Goal: Task Accomplishment & Management: Manage account settings

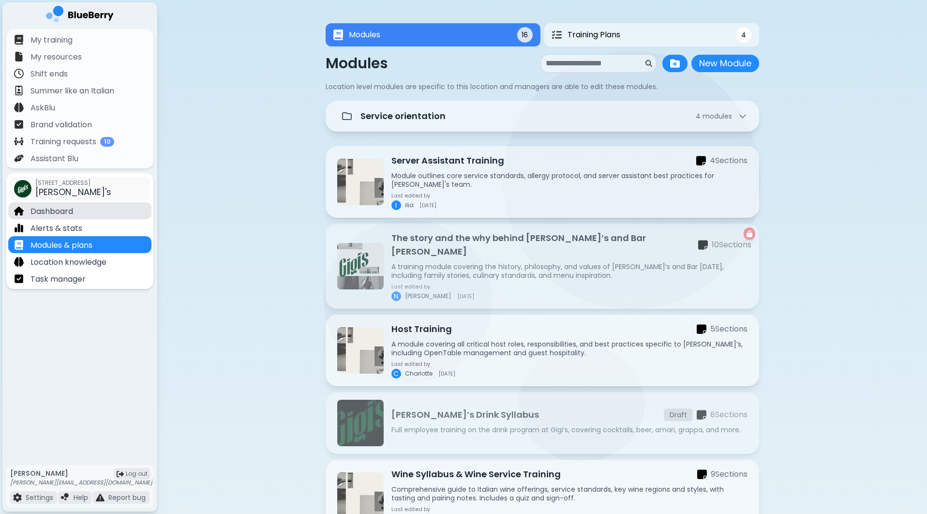
click at [79, 209] on div "Dashboard" at bounding box center [79, 210] width 143 height 17
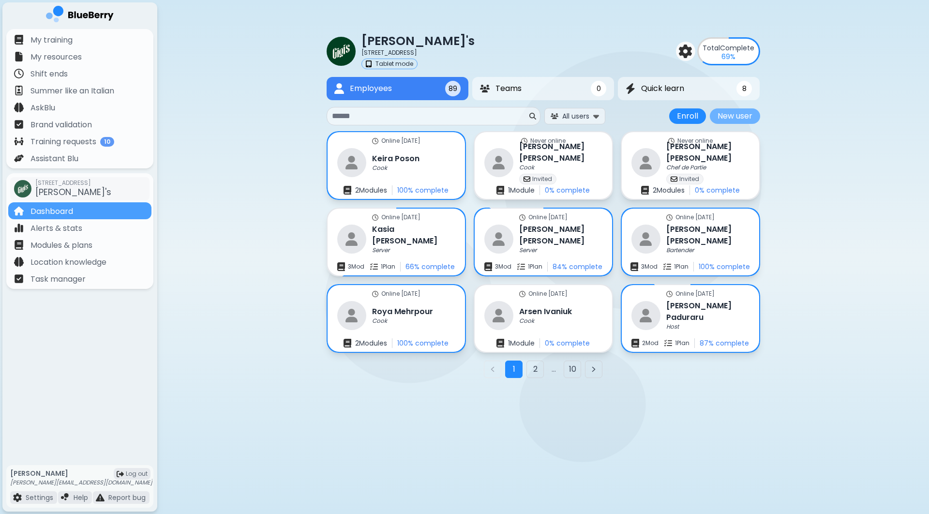
click at [731, 115] on button "New user" at bounding box center [735, 115] width 50 height 15
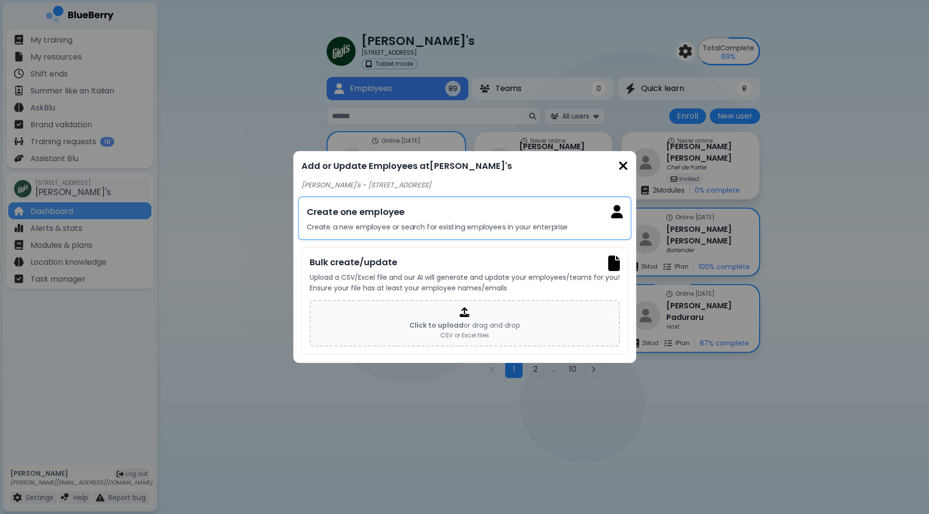
click at [507, 223] on p "Create a new employee or search for existing employees in your enterprise" at bounding box center [464, 227] width 316 height 9
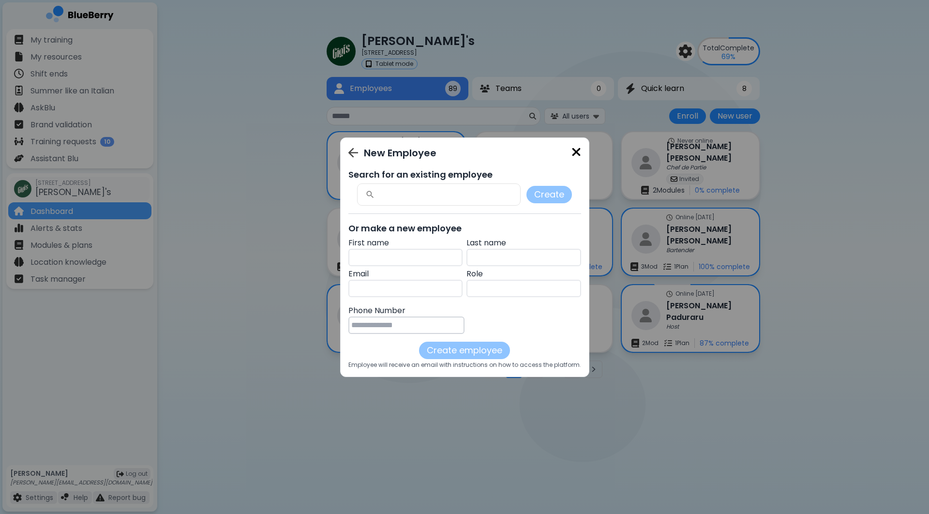
click at [522, 295] on input "text" at bounding box center [523, 288] width 115 height 17
click at [581, 151] on img at bounding box center [576, 152] width 10 height 13
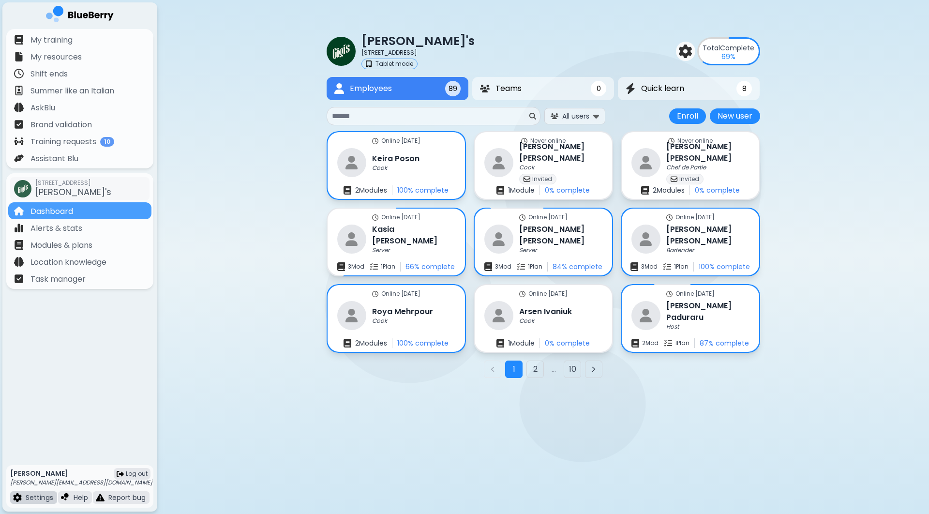
click at [43, 500] on p "Settings" at bounding box center [40, 497] width 28 height 9
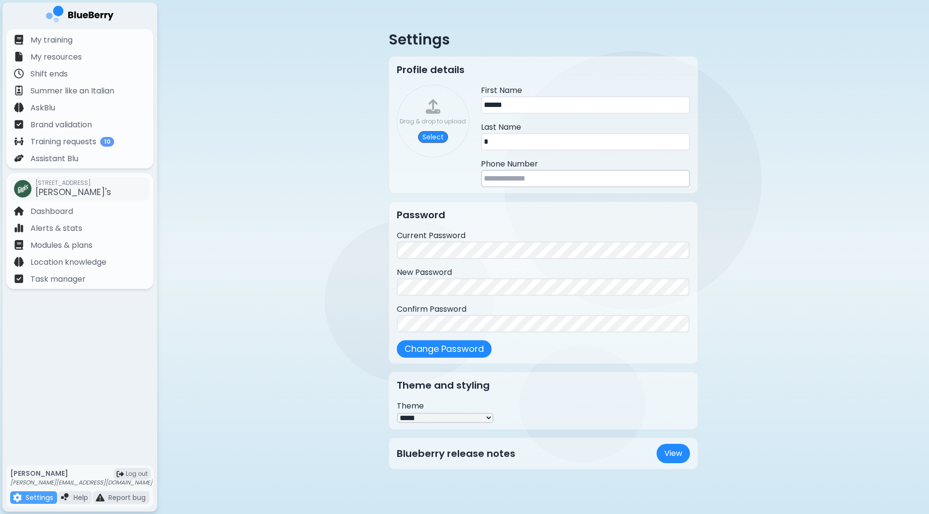
click at [367, 355] on div "Settings Profile details Drag & drop to upload Select First Name ****** Last Na…" at bounding box center [543, 250] width 433 height 500
click at [91, 216] on div "Dashboard" at bounding box center [79, 210] width 143 height 17
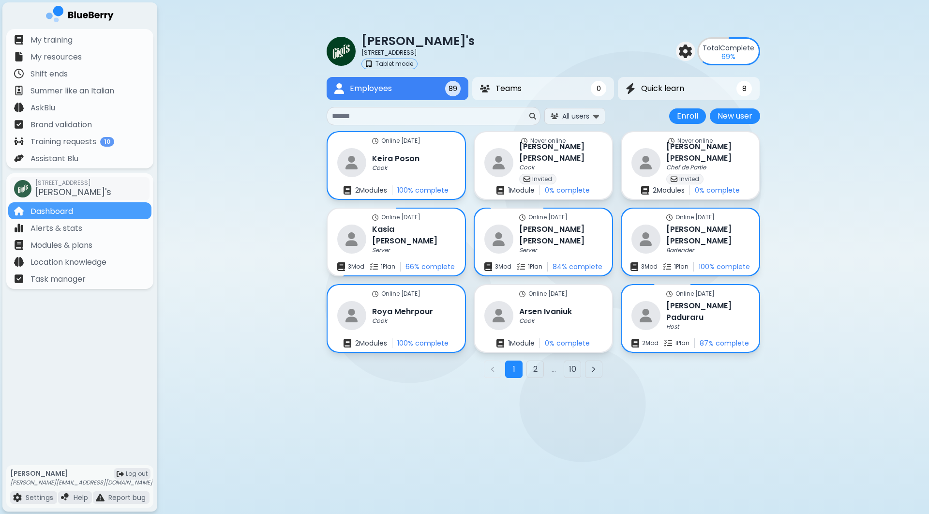
click at [687, 54] on img at bounding box center [686, 52] width 14 height 14
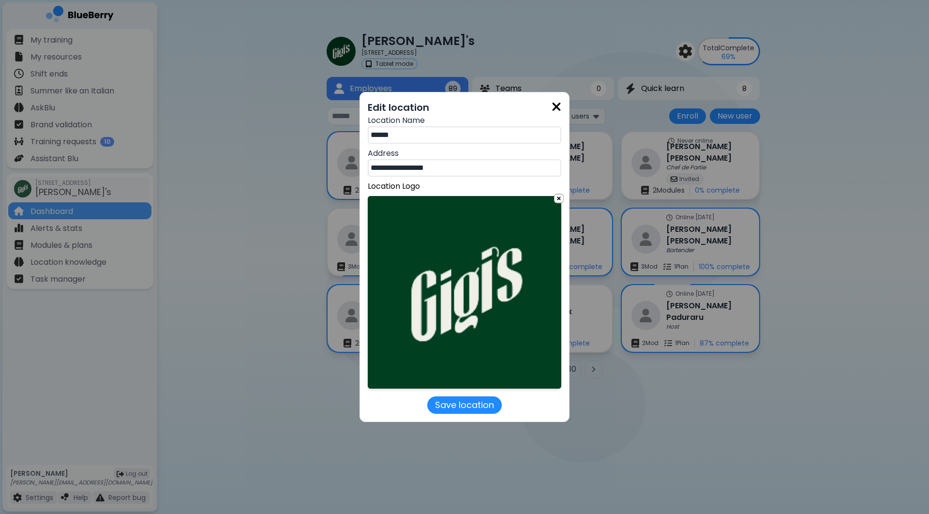
click at [554, 108] on img at bounding box center [556, 106] width 10 height 13
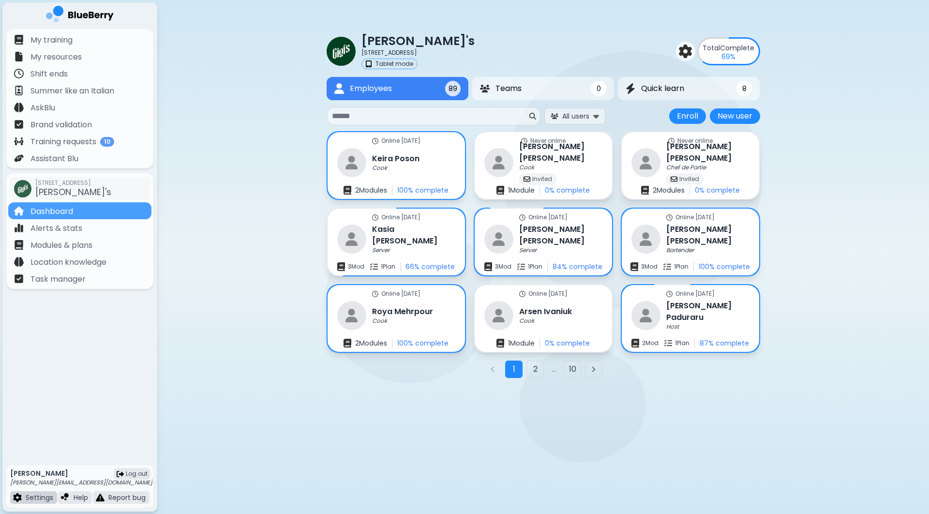
click at [33, 498] on p "Settings" at bounding box center [40, 497] width 28 height 9
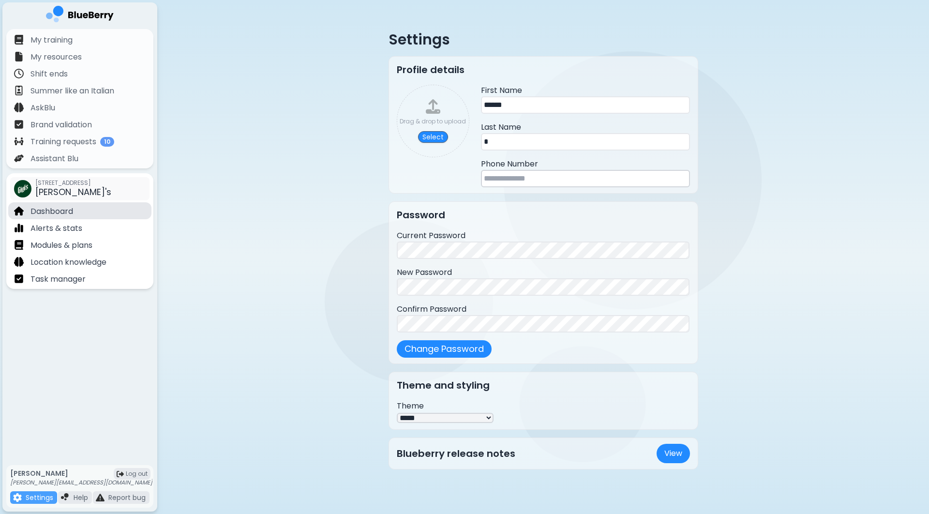
click at [63, 209] on p "Dashboard" at bounding box center [51, 212] width 43 height 12
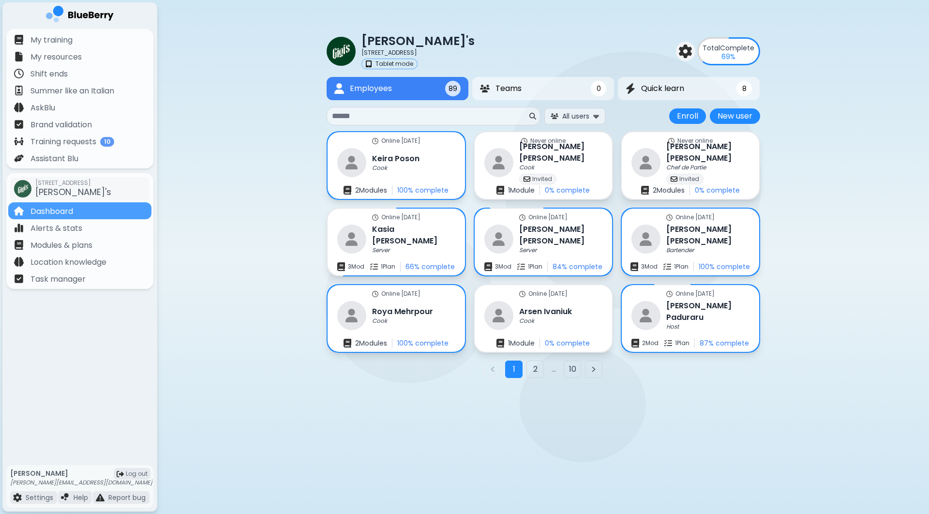
click at [692, 52] on div at bounding box center [685, 51] width 19 height 19
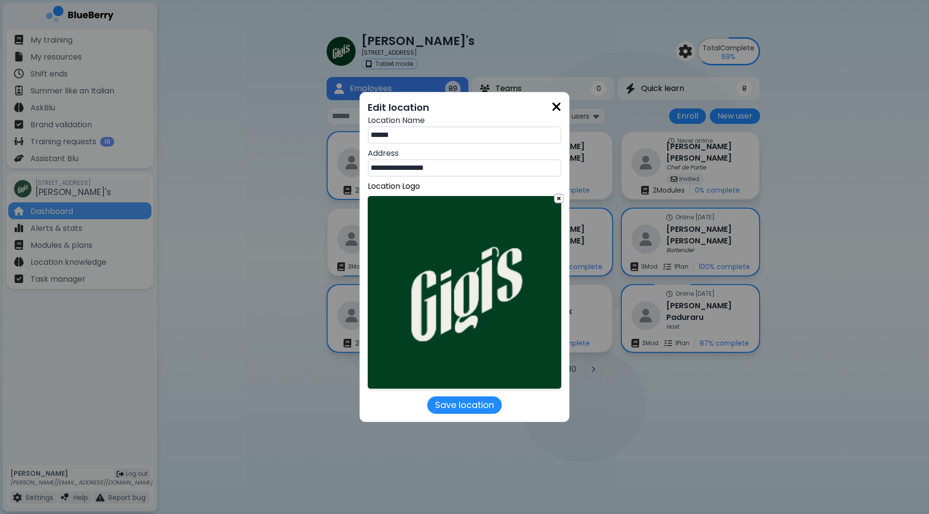
click at [558, 107] on img at bounding box center [556, 106] width 10 height 13
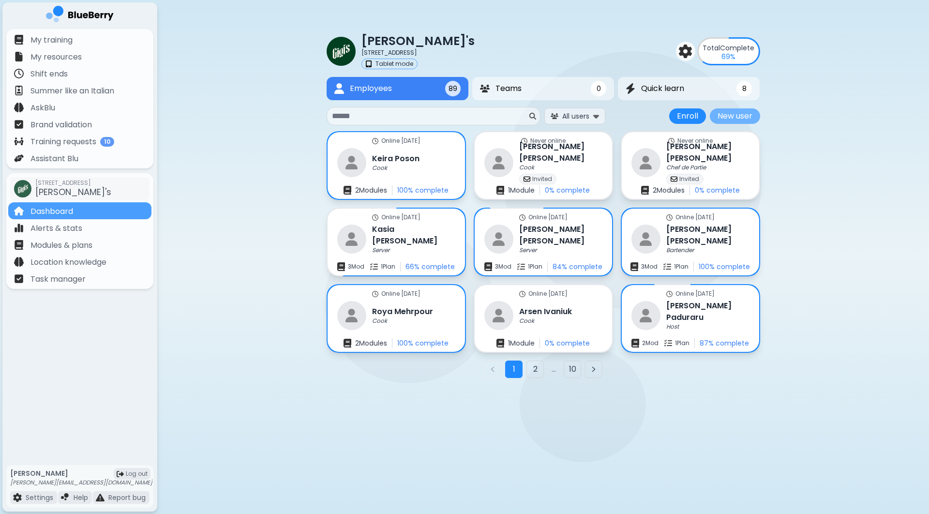
click at [747, 117] on button "New user" at bounding box center [735, 115] width 50 height 15
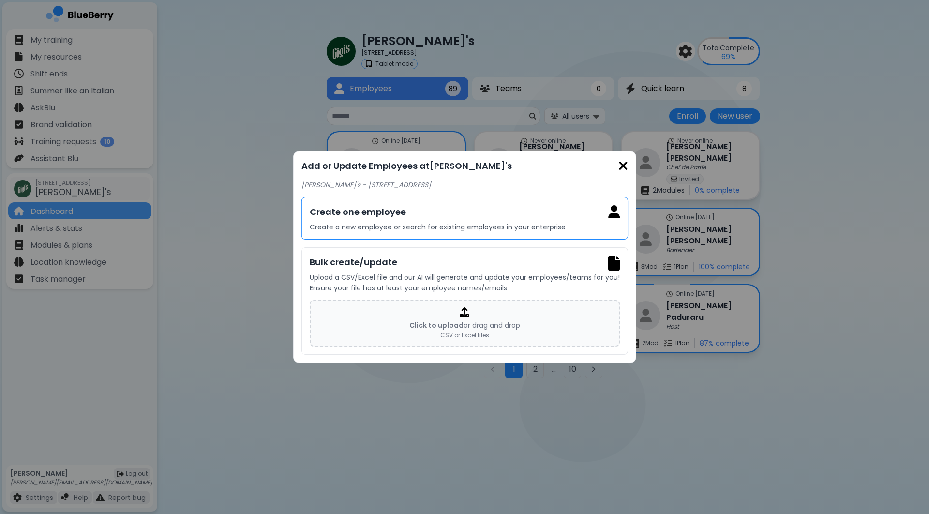
click at [564, 209] on h3 "Create one employee" at bounding box center [464, 212] width 310 height 14
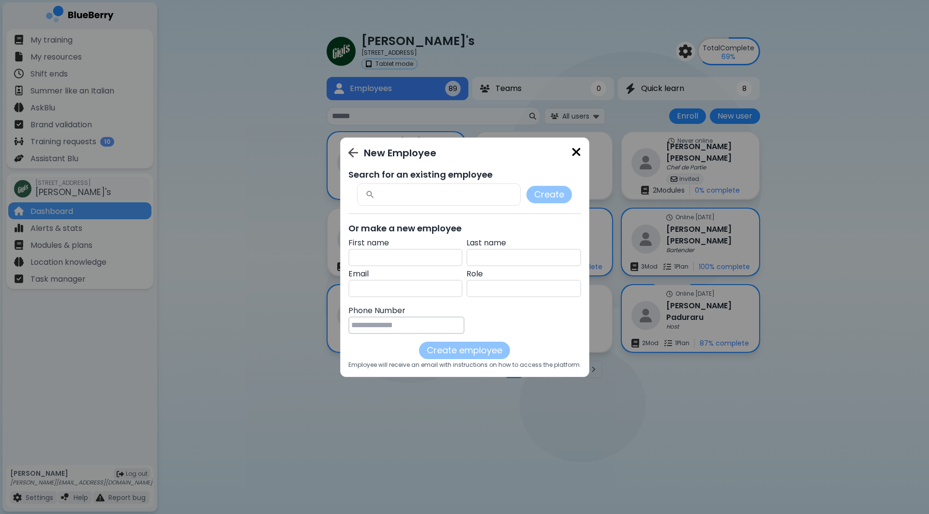
click at [394, 260] on input "text" at bounding box center [405, 257] width 115 height 17
click at [501, 282] on input "text" at bounding box center [523, 288] width 115 height 17
type input "*"
click at [482, 277] on p "Role" at bounding box center [523, 274] width 115 height 12
click at [498, 264] on input "text" at bounding box center [523, 257] width 115 height 17
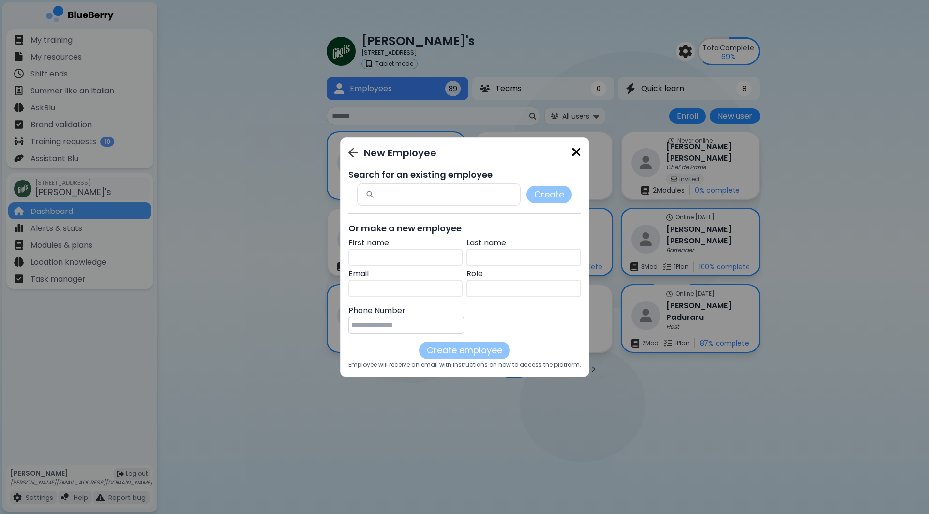
click at [581, 149] on img at bounding box center [576, 152] width 10 height 13
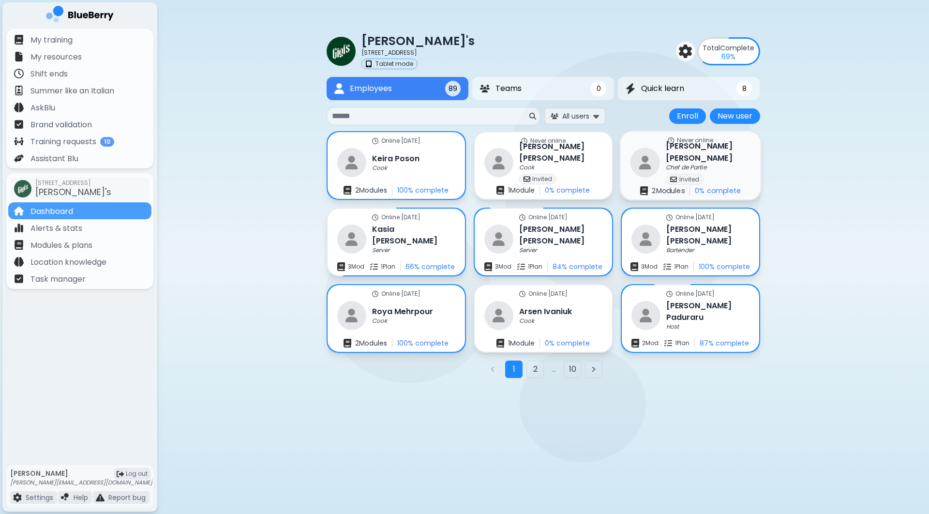
click at [722, 157] on div "Never online [PERSON_NAME] Chef de Partie Invited 2 Module s 0 % complete" at bounding box center [690, 166] width 140 height 68
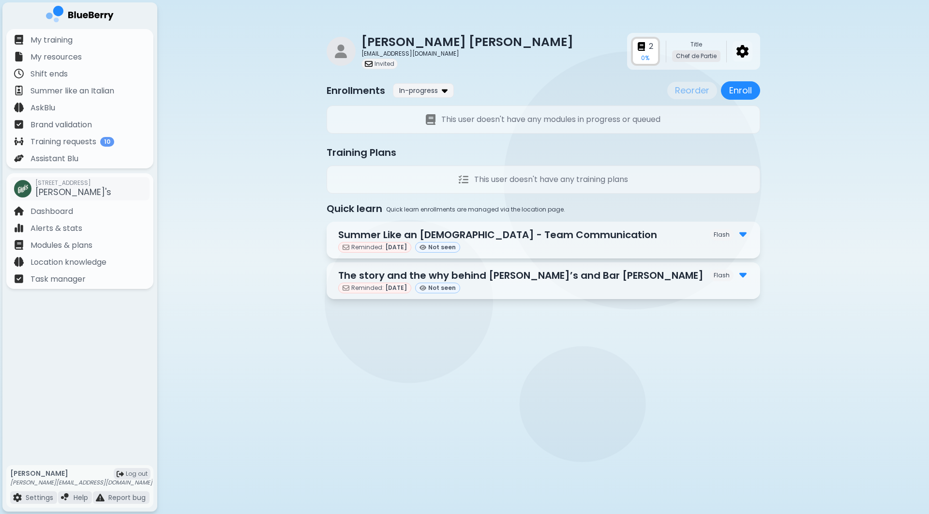
click at [740, 53] on img at bounding box center [742, 51] width 12 height 13
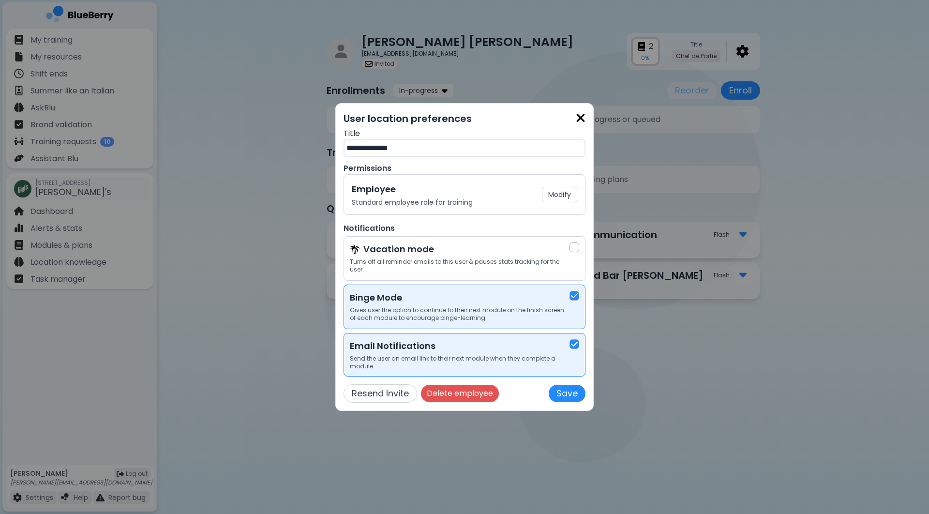
click at [577, 118] on img at bounding box center [581, 117] width 10 height 13
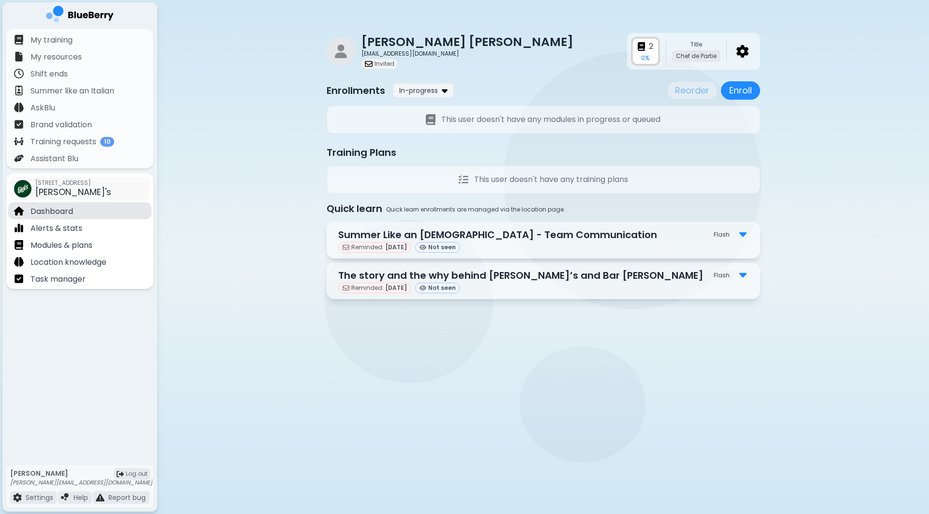
click at [54, 215] on p "Dashboard" at bounding box center [51, 212] width 43 height 12
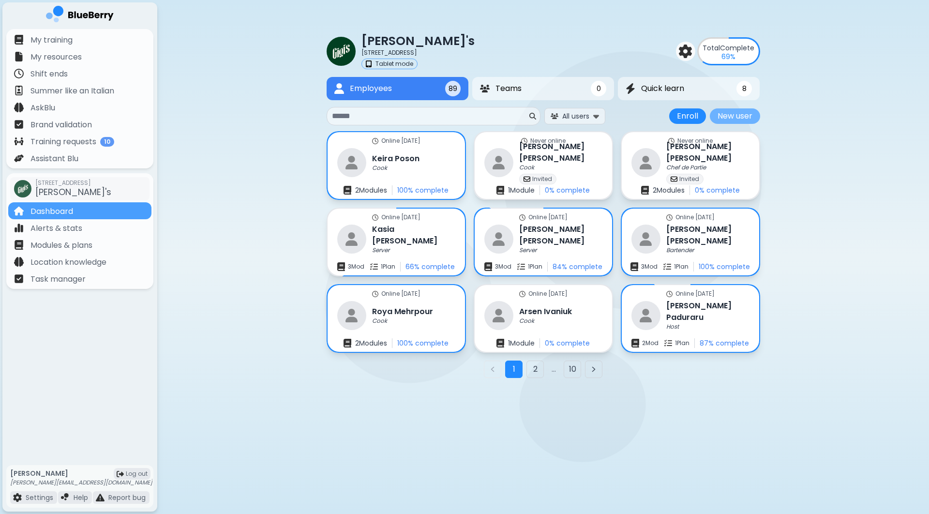
click at [742, 117] on button "New user" at bounding box center [735, 115] width 50 height 15
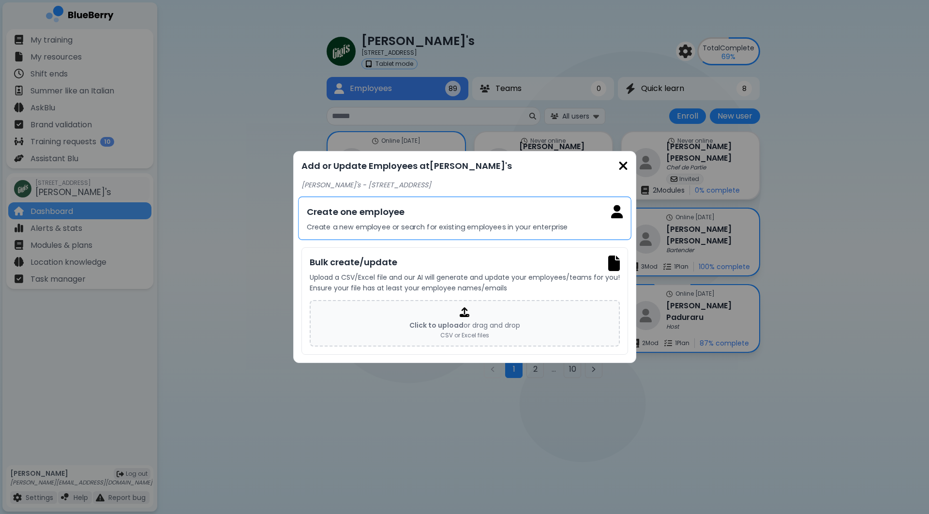
click at [463, 215] on h3 "Create one employee" at bounding box center [464, 212] width 316 height 14
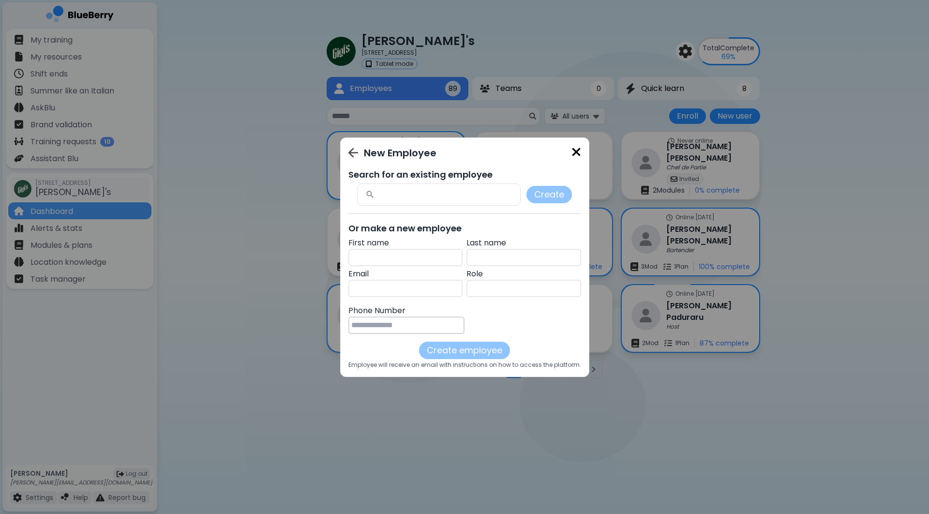
click at [375, 260] on input "text" at bounding box center [405, 257] width 115 height 17
type input "*******"
type input "******"
type input "**********"
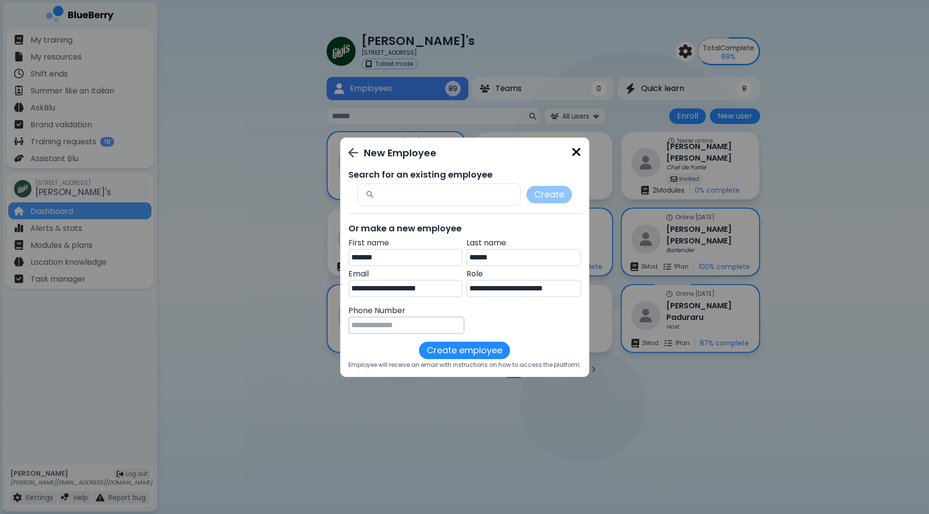
click at [399, 318] on input "tel" at bounding box center [406, 324] width 117 height 17
click at [461, 353] on button "Create employee" at bounding box center [464, 350] width 91 height 17
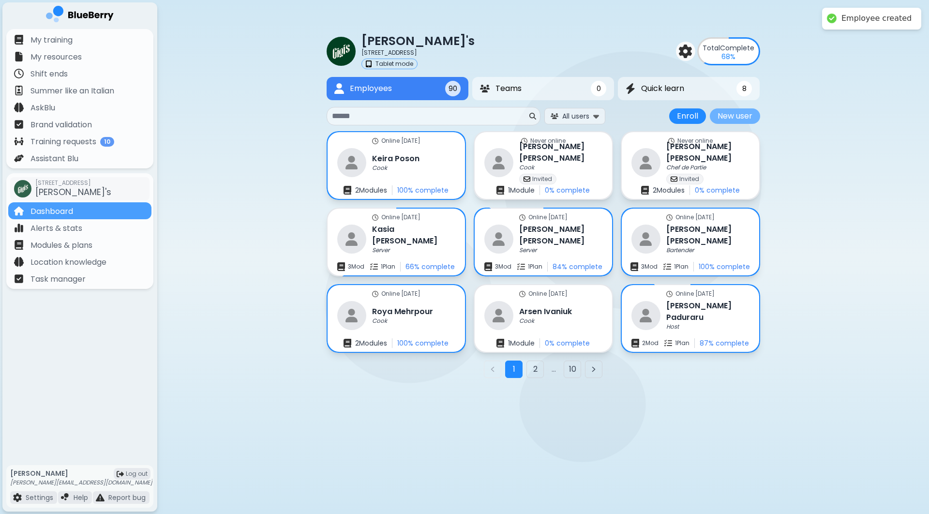
click at [736, 114] on button "New user" at bounding box center [735, 115] width 50 height 15
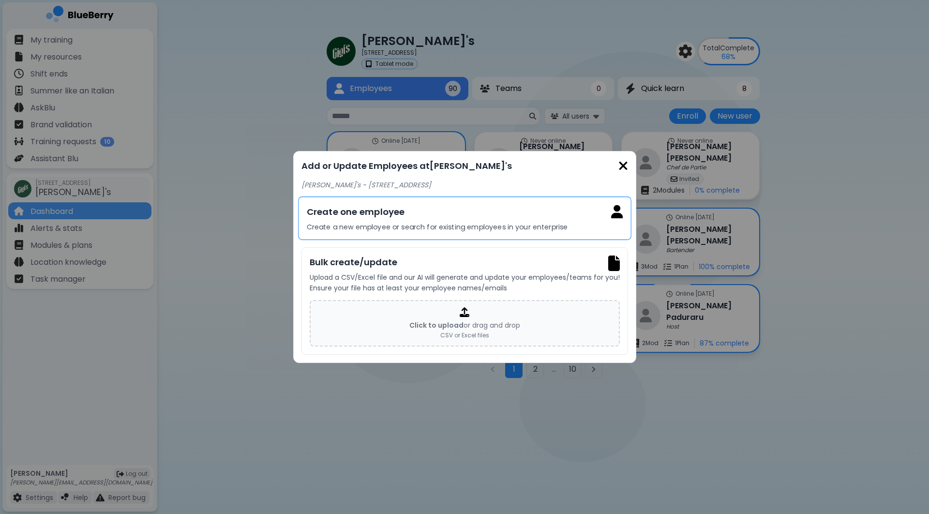
click at [413, 207] on h3 "Create one employee" at bounding box center [464, 212] width 316 height 14
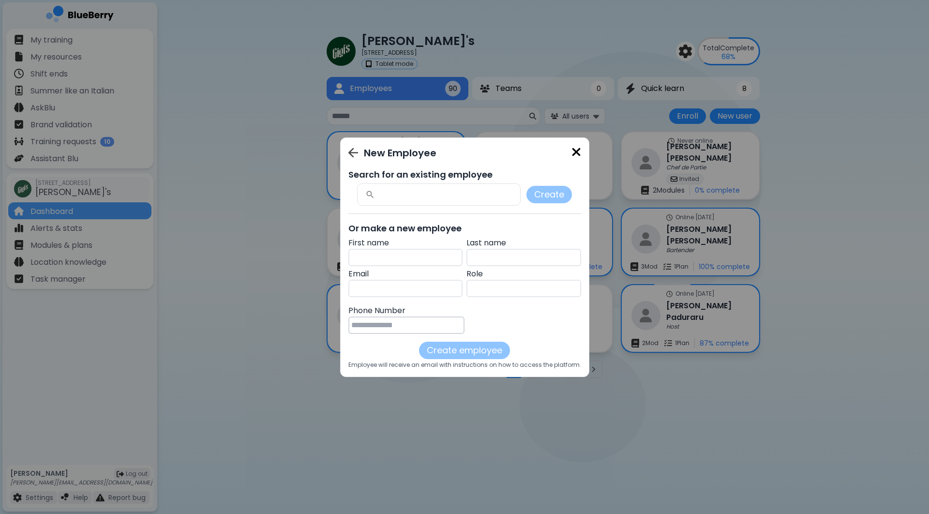
click at [380, 262] on input "text" at bounding box center [405, 257] width 115 height 17
type input "******"
type input "*"
type input "********"
type input "**********"
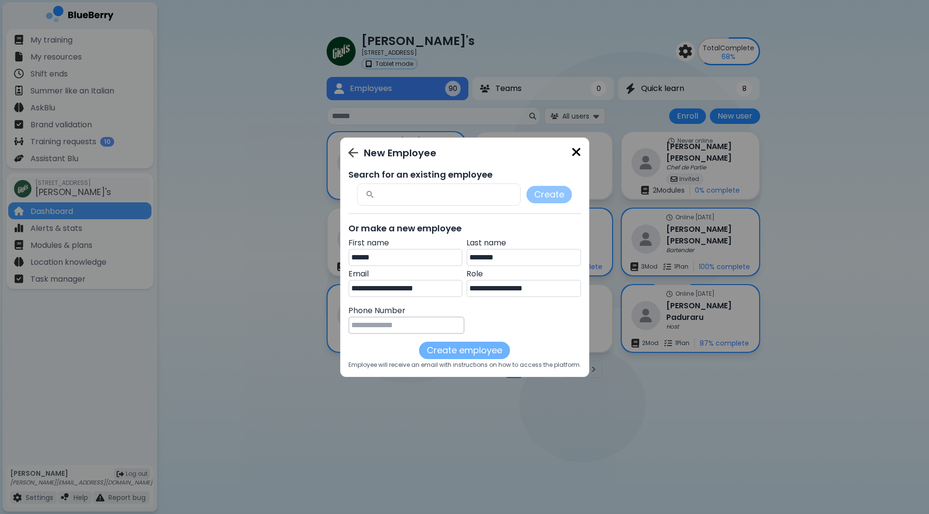
type input "**********"
click at [464, 349] on button "Create employee" at bounding box center [464, 350] width 91 height 17
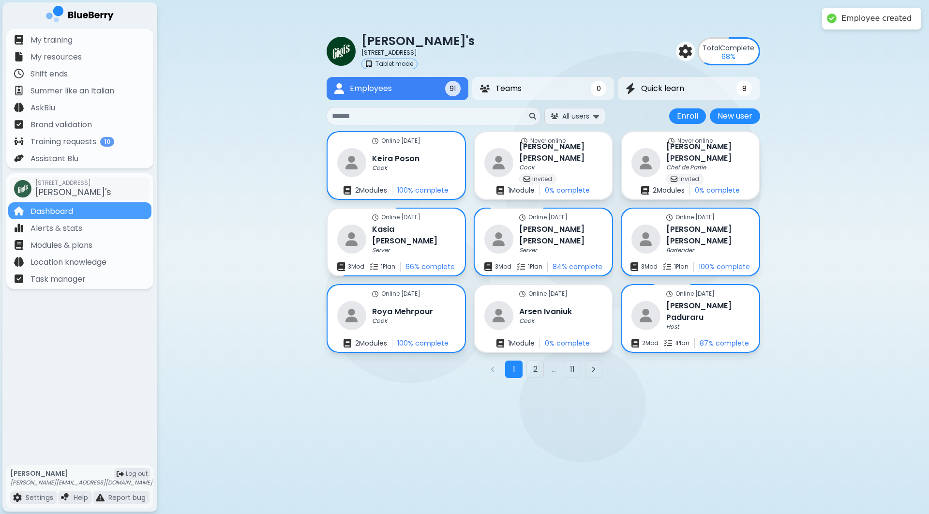
click at [437, 120] on input at bounding box center [429, 116] width 195 height 12
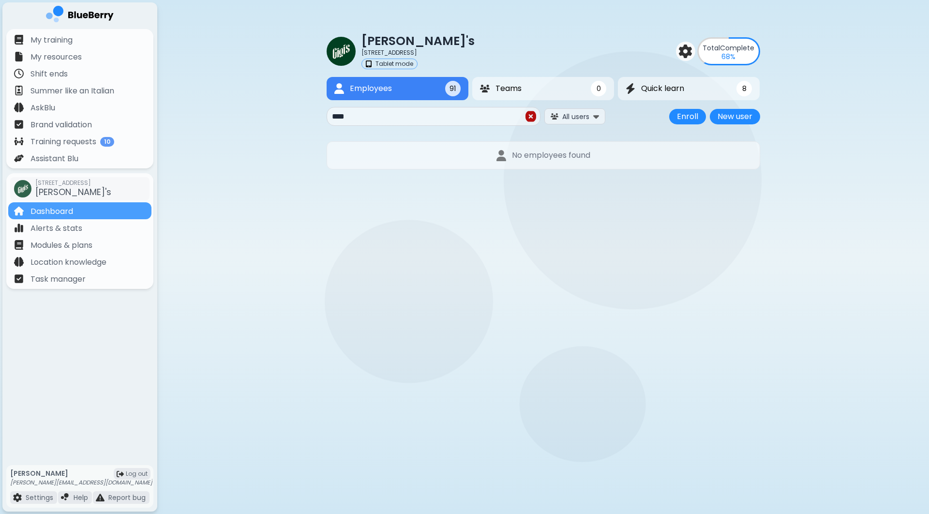
click at [415, 166] on div "No employees found" at bounding box center [543, 155] width 433 height 28
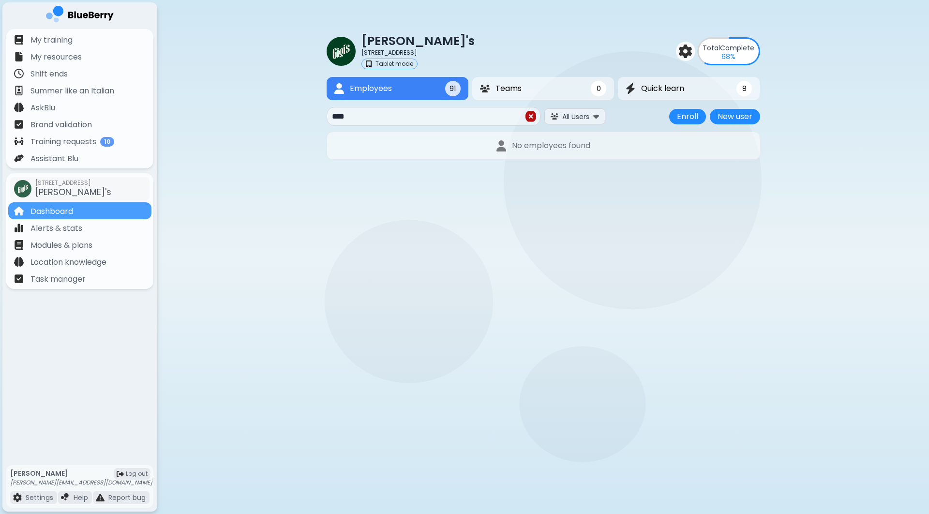
click at [402, 120] on input "****" at bounding box center [428, 117] width 192 height 12
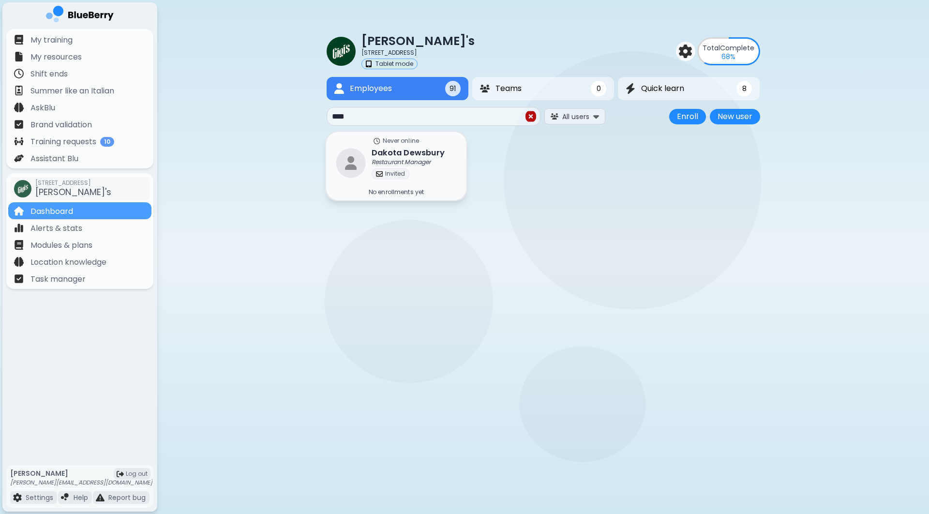
type input "****"
click at [406, 161] on p "Restaurant Manager" at bounding box center [401, 162] width 59 height 8
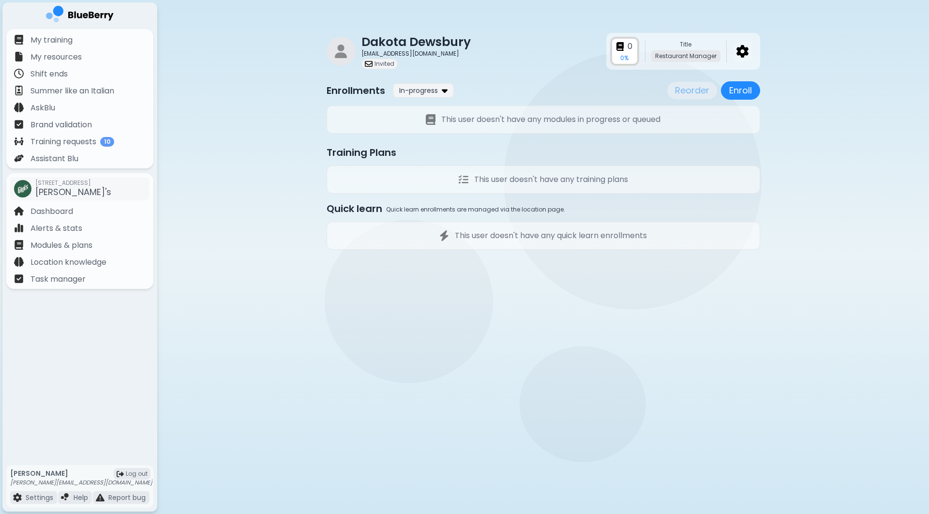
click at [742, 45] on img at bounding box center [742, 51] width 12 height 13
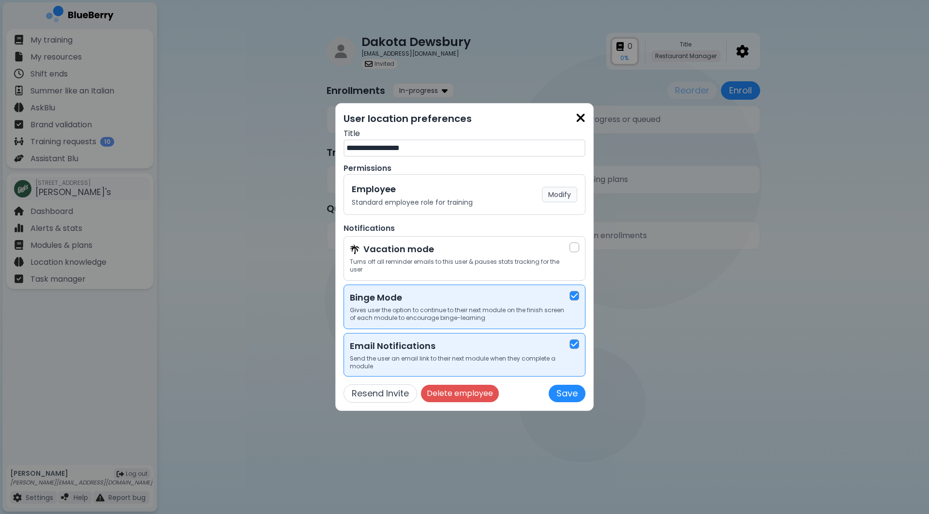
click at [563, 195] on button "Modify" at bounding box center [559, 194] width 35 height 15
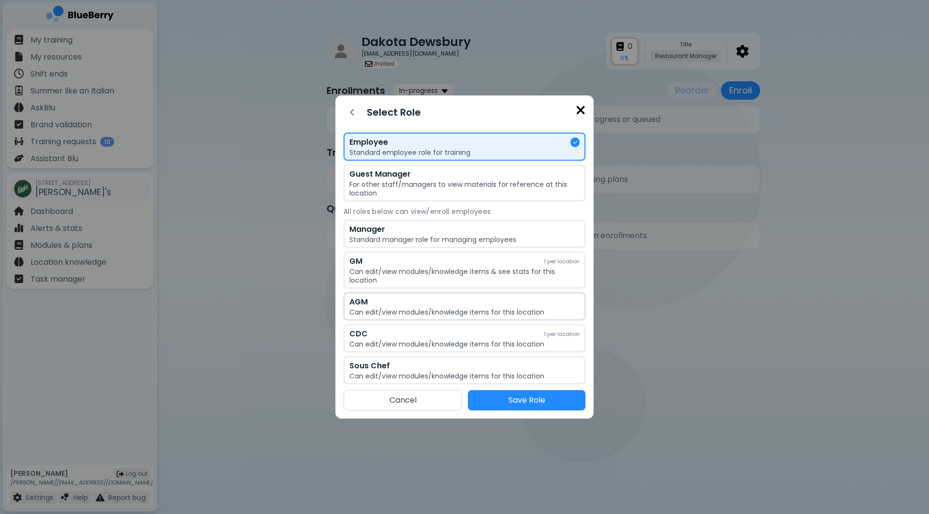
click at [500, 308] on p "Can edit/view modules/knowledge items for this location" at bounding box center [464, 312] width 230 height 9
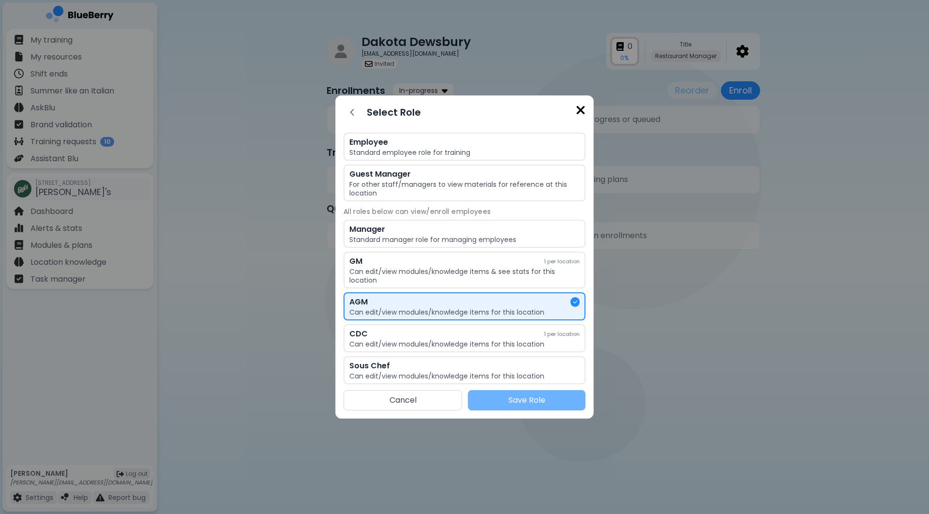
click at [536, 400] on button "Save Role" at bounding box center [527, 400] width 118 height 20
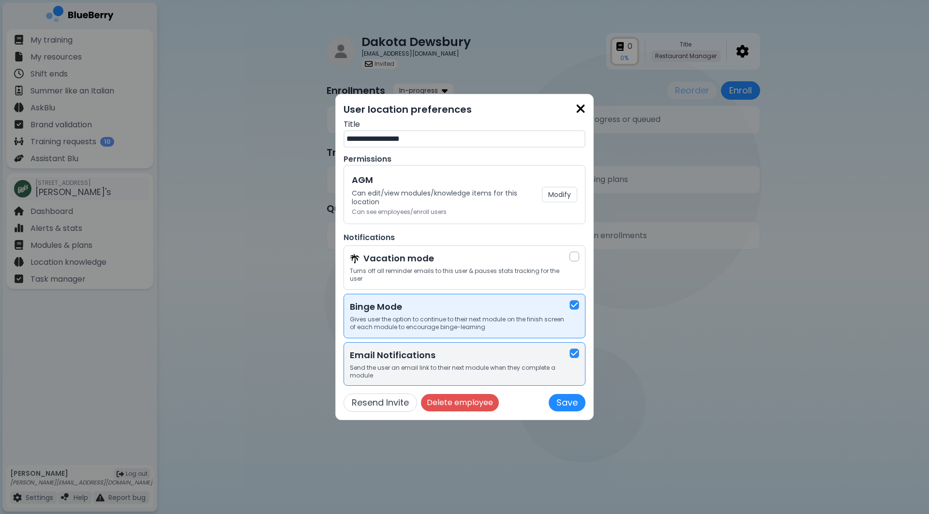
click at [574, 355] on img at bounding box center [574, 353] width 7 height 8
click at [566, 405] on button "Save" at bounding box center [567, 402] width 37 height 17
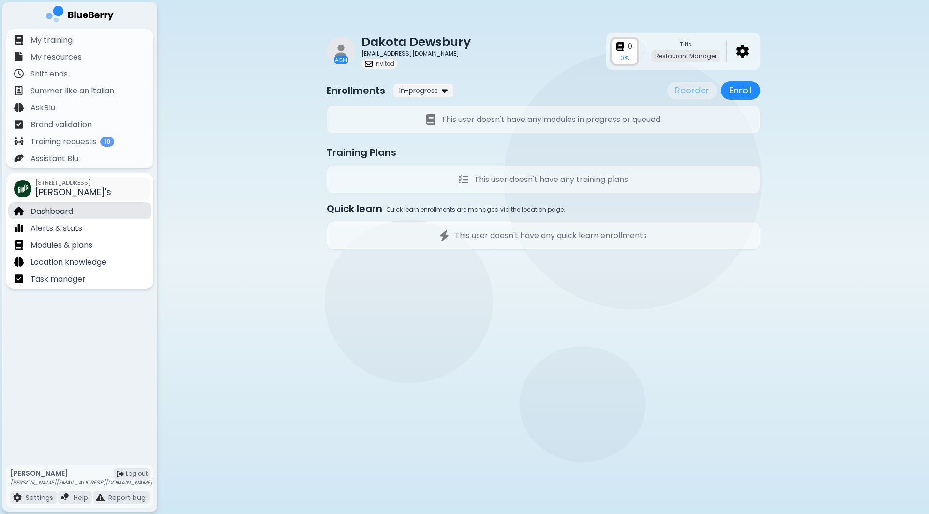
click at [89, 213] on div "Dashboard" at bounding box center [79, 210] width 143 height 17
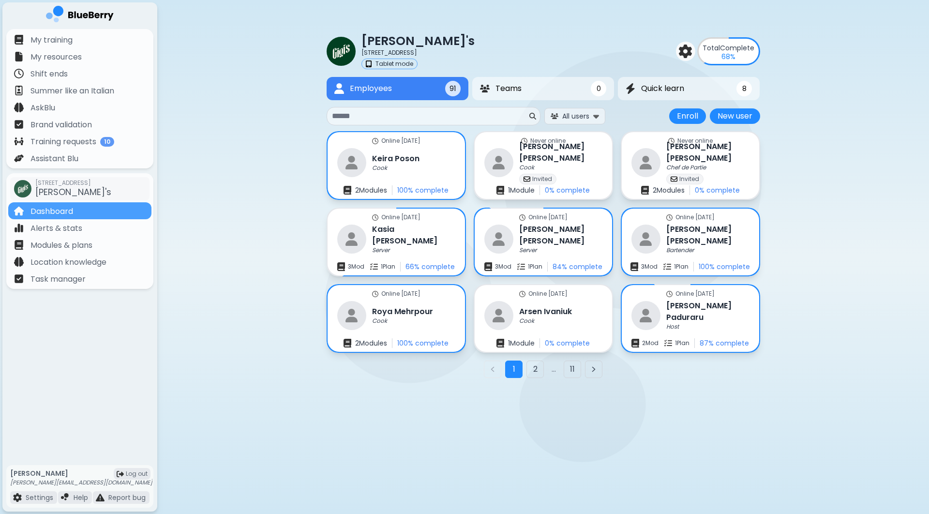
click at [459, 116] on input at bounding box center [429, 116] width 195 height 12
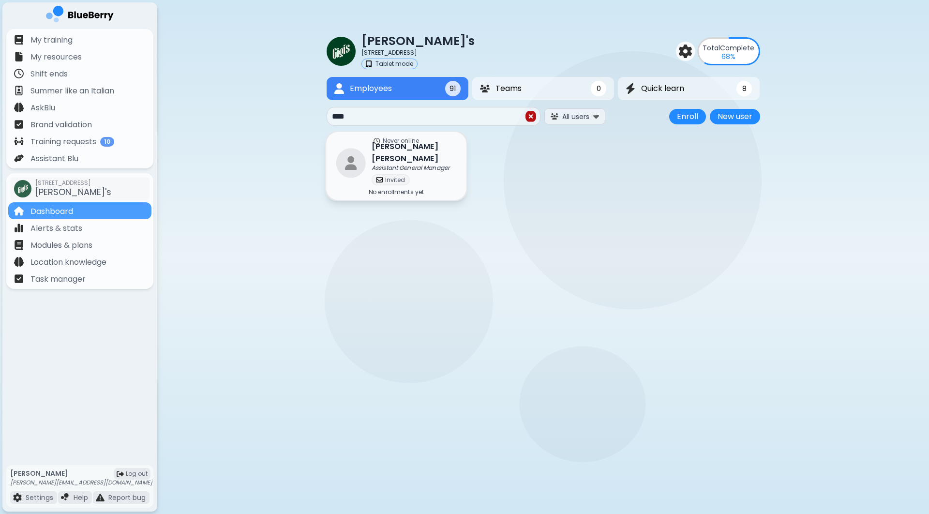
type input "****"
click at [400, 156] on h3 "[PERSON_NAME]" at bounding box center [414, 153] width 85 height 24
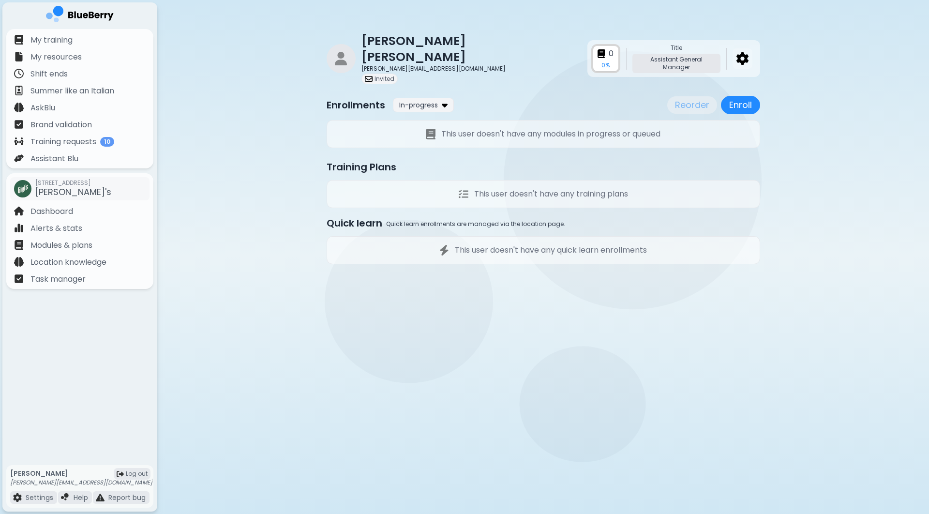
click at [743, 52] on img at bounding box center [742, 58] width 12 height 13
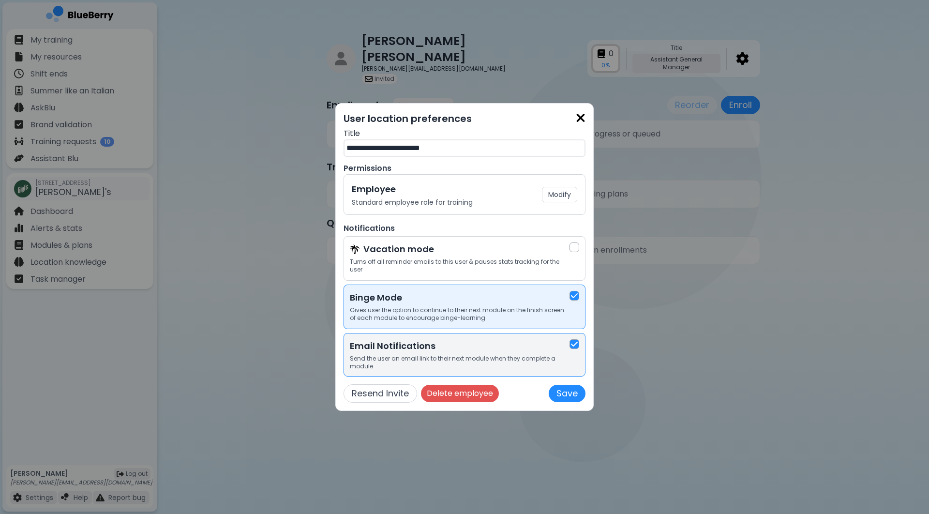
click at [576, 346] on img at bounding box center [574, 344] width 7 height 8
click at [557, 192] on button "Modify" at bounding box center [559, 194] width 35 height 15
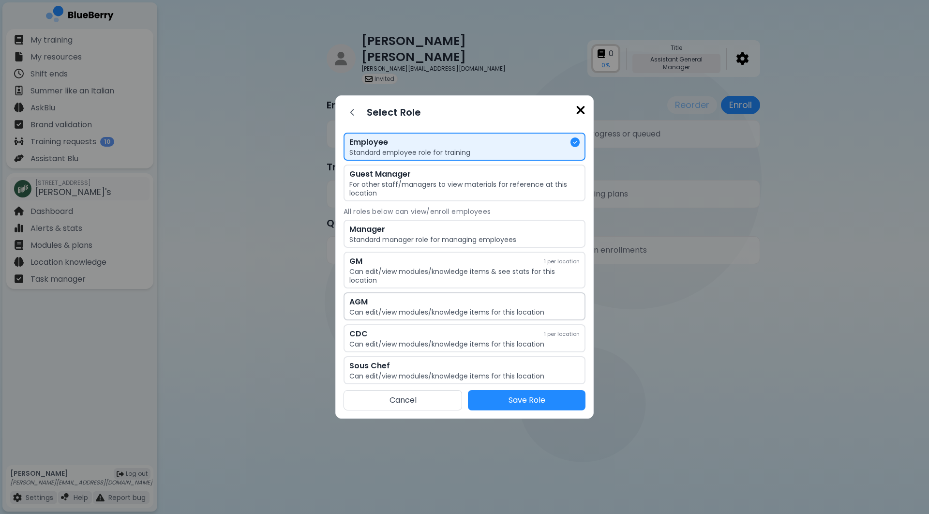
click at [491, 302] on div "AGM" at bounding box center [464, 302] width 230 height 12
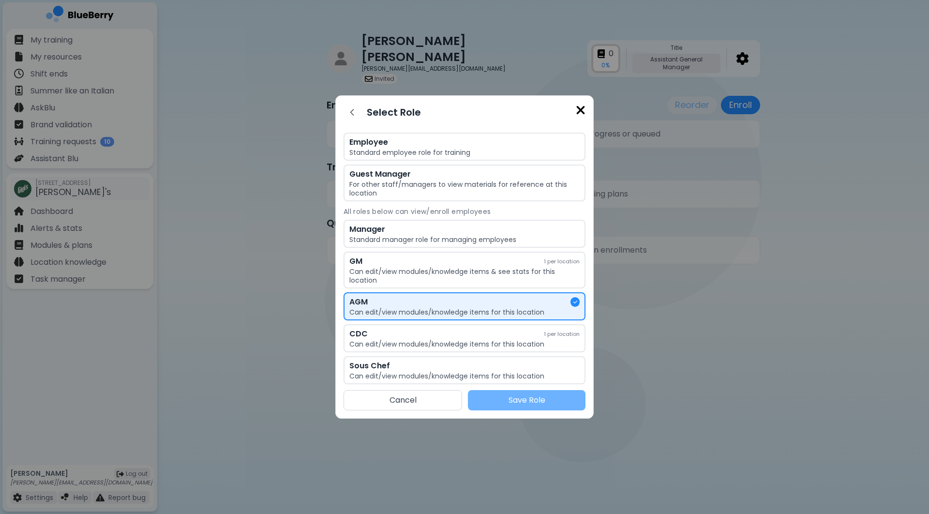
click at [522, 399] on button "Save Role" at bounding box center [527, 400] width 118 height 20
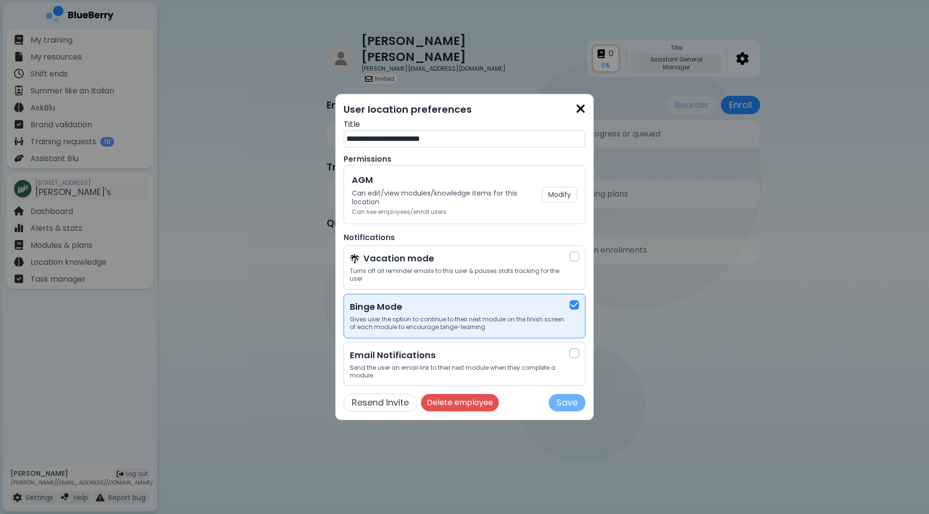
click at [569, 402] on button "Save" at bounding box center [567, 402] width 37 height 17
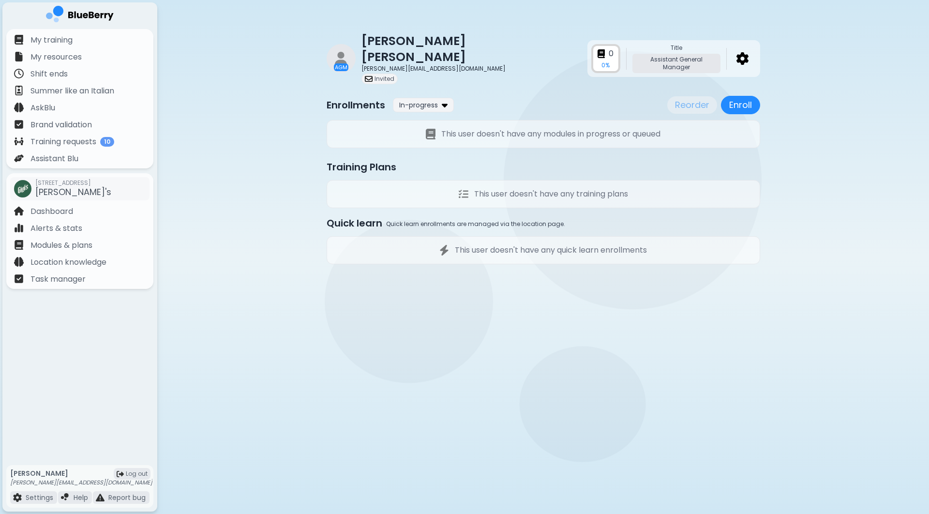
click at [245, 98] on div "AGM Bradley Miller [EMAIL_ADDRESS][DOMAIN_NAME] Invited 0 0 % Title Assistant G…" at bounding box center [543, 147] width 772 height 295
click at [89, 215] on div "Dashboard" at bounding box center [79, 210] width 143 height 17
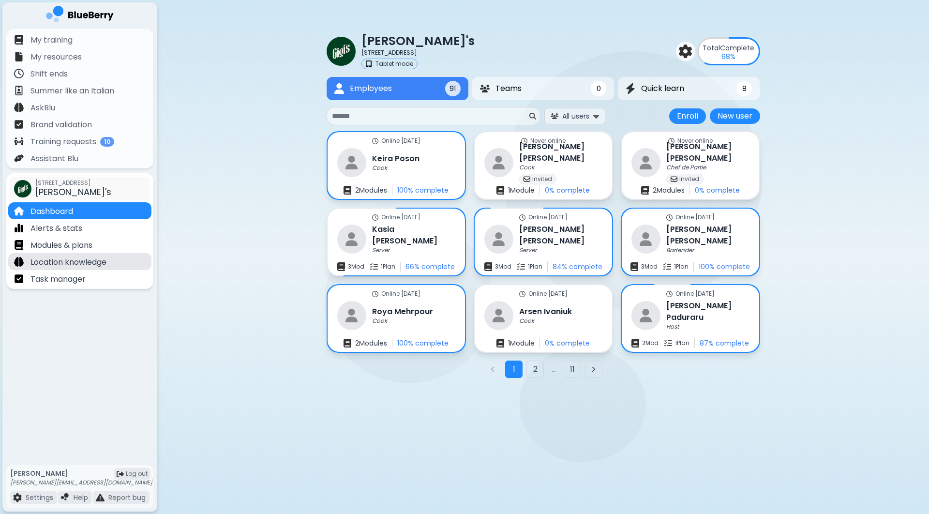
click at [82, 257] on p "Location knowledge" at bounding box center [68, 262] width 76 height 12
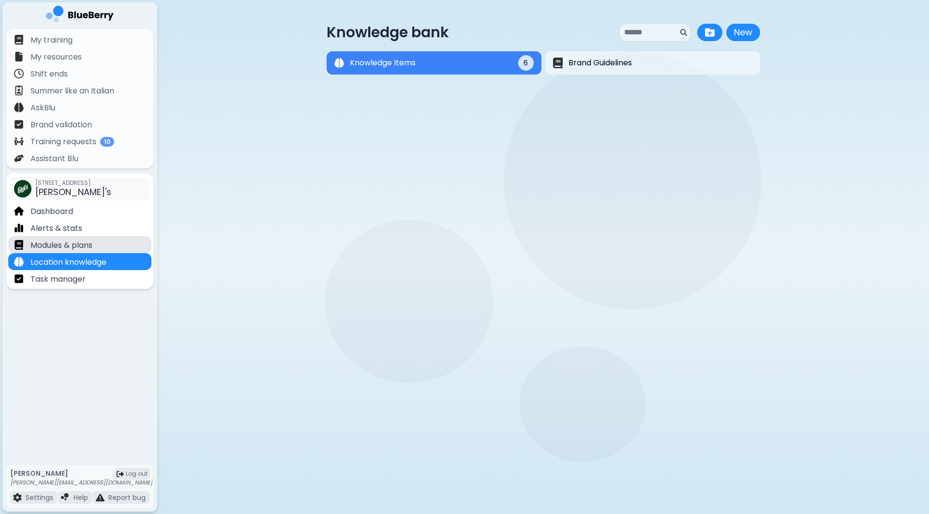
click at [86, 244] on p "Modules & plans" at bounding box center [61, 245] width 62 height 12
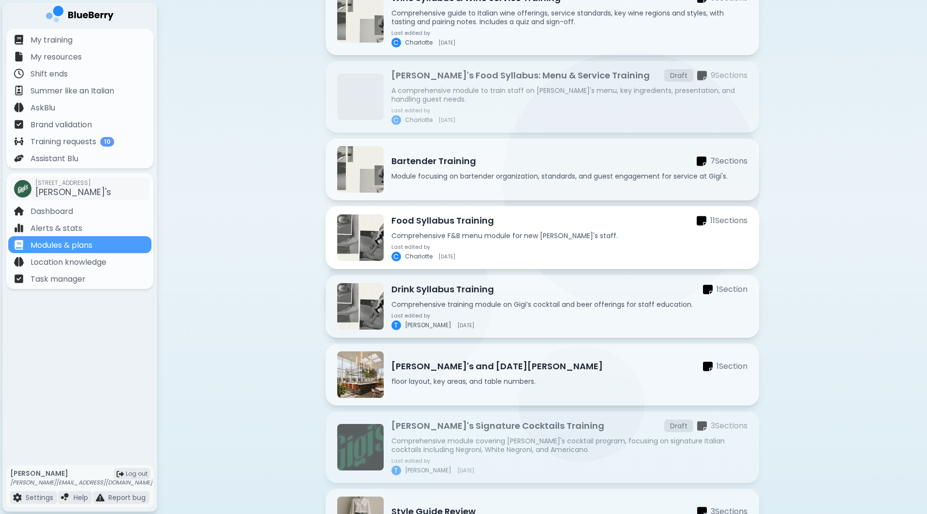
scroll to position [477, 0]
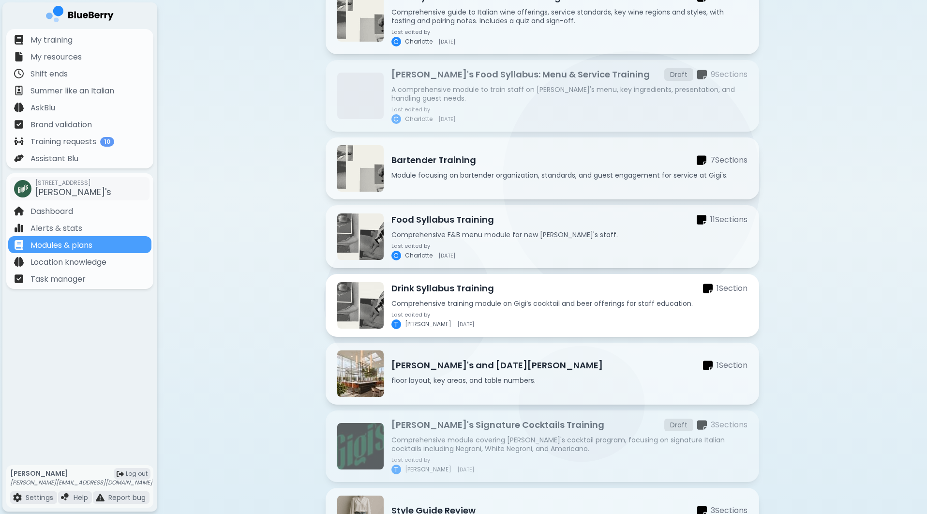
click at [517, 312] on div "Last edited by [PERSON_NAME] [DATE]" at bounding box center [569, 320] width 356 height 17
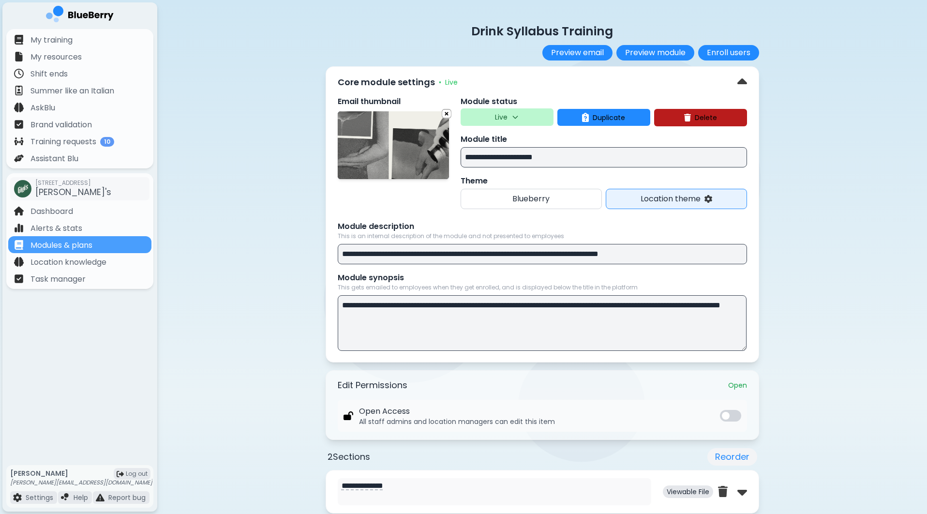
scroll to position [225, 0]
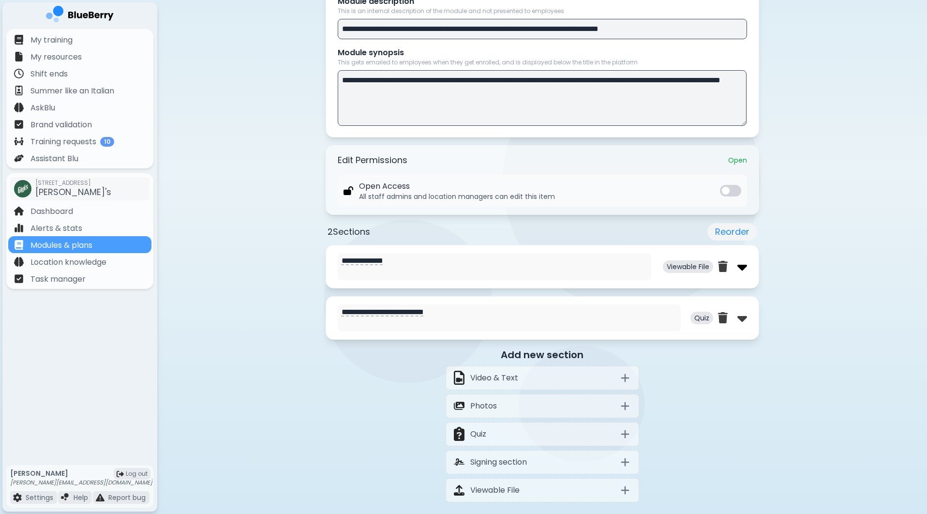
click at [740, 268] on img at bounding box center [742, 266] width 10 height 15
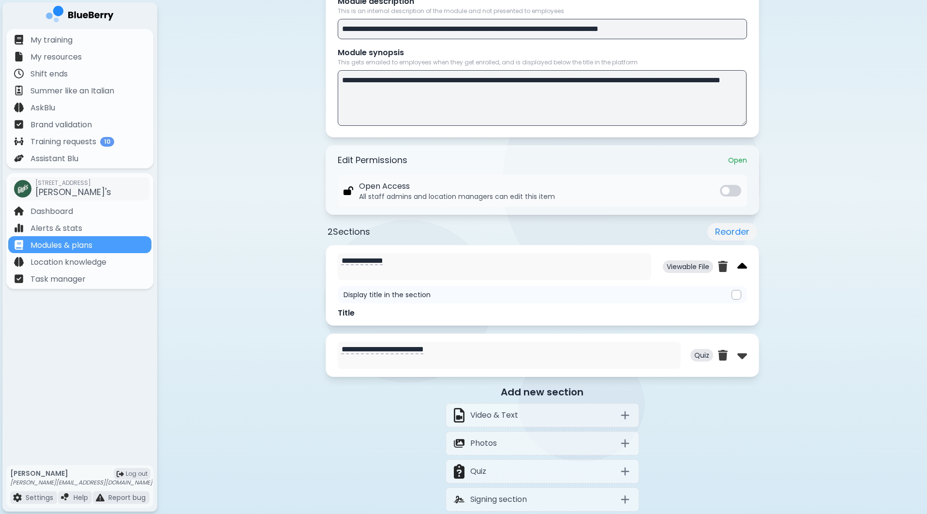
scroll to position [224, 0]
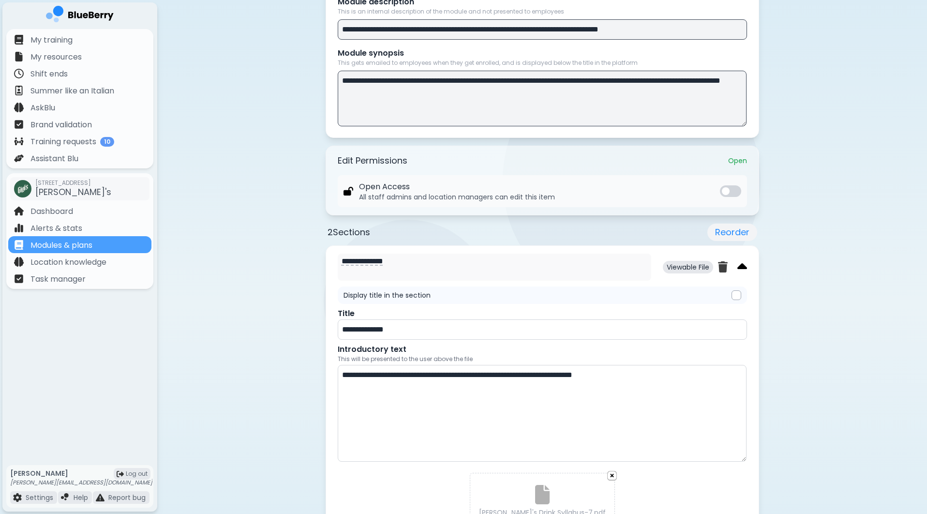
click at [741, 268] on img at bounding box center [742, 266] width 10 height 15
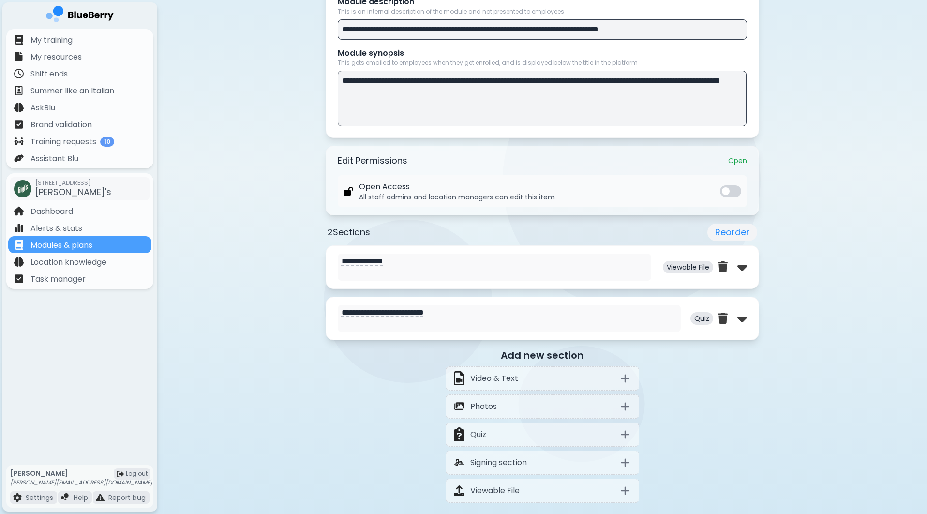
scroll to position [234, 0]
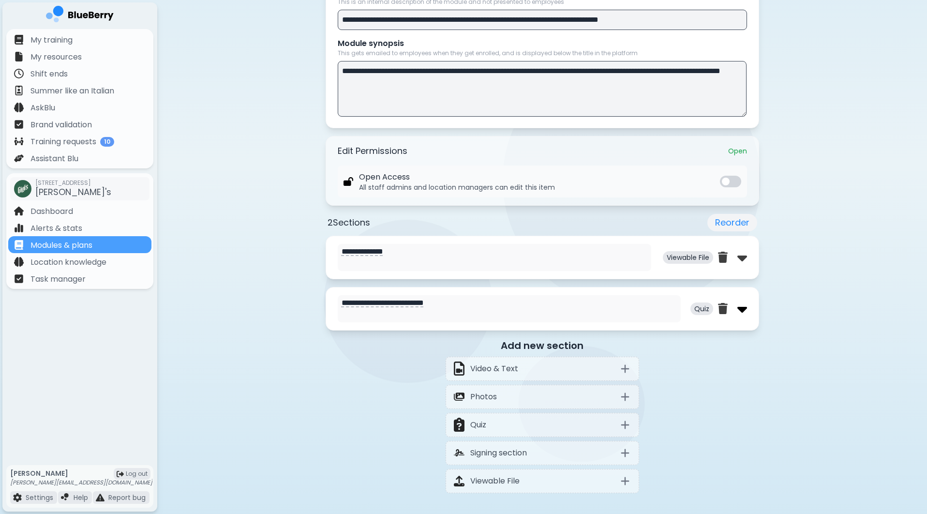
click at [744, 307] on img at bounding box center [742, 308] width 10 height 15
select select "**"
select select "*"
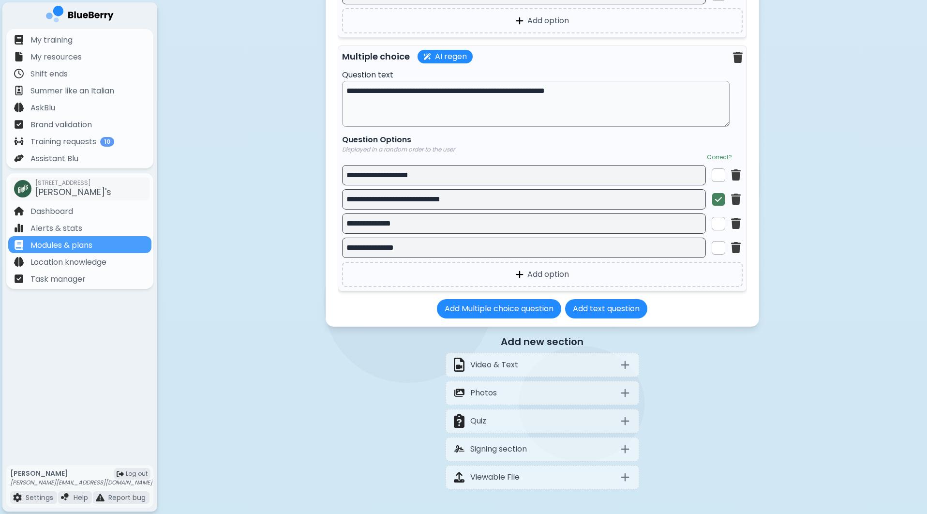
scroll to position [7608, 0]
click at [414, 209] on input "**********" at bounding box center [524, 199] width 364 height 20
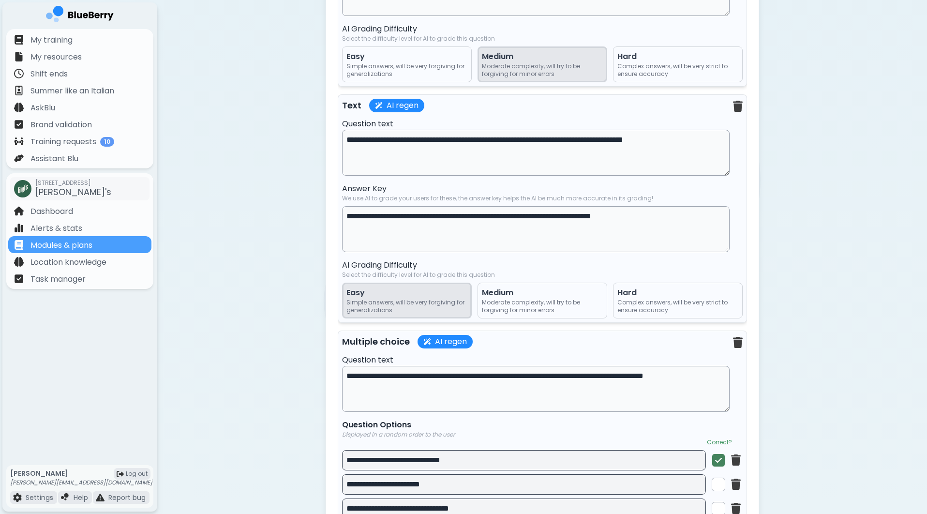
scroll to position [3574, 0]
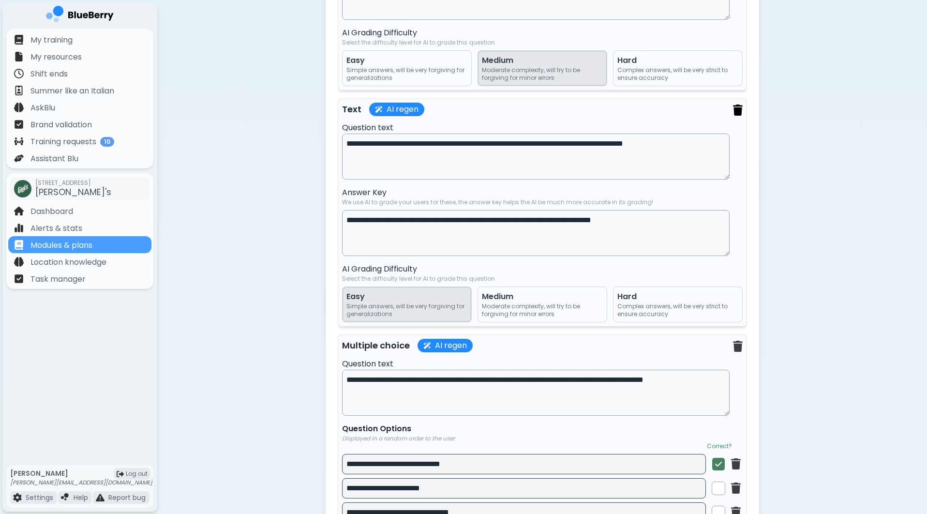
click at [736, 116] on img at bounding box center [738, 109] width 10 height 11
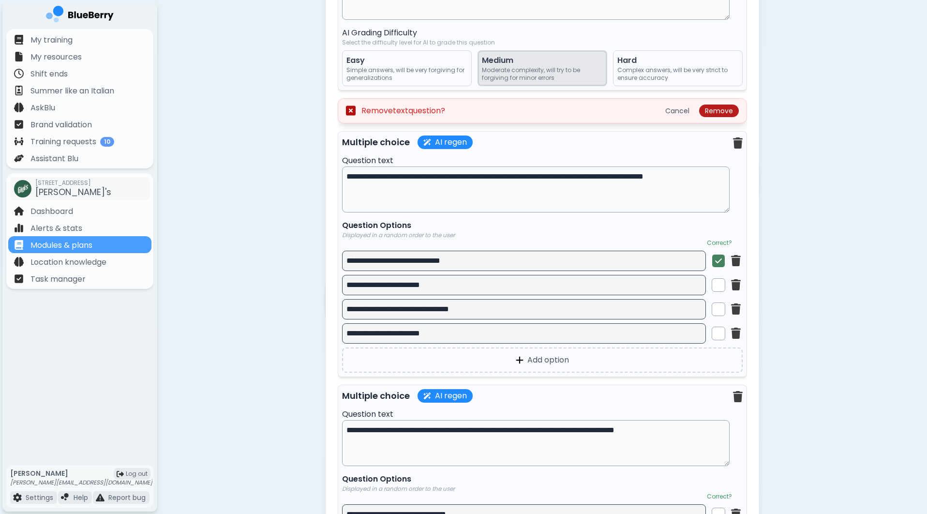
click at [718, 117] on button "Remove" at bounding box center [719, 110] width 40 height 13
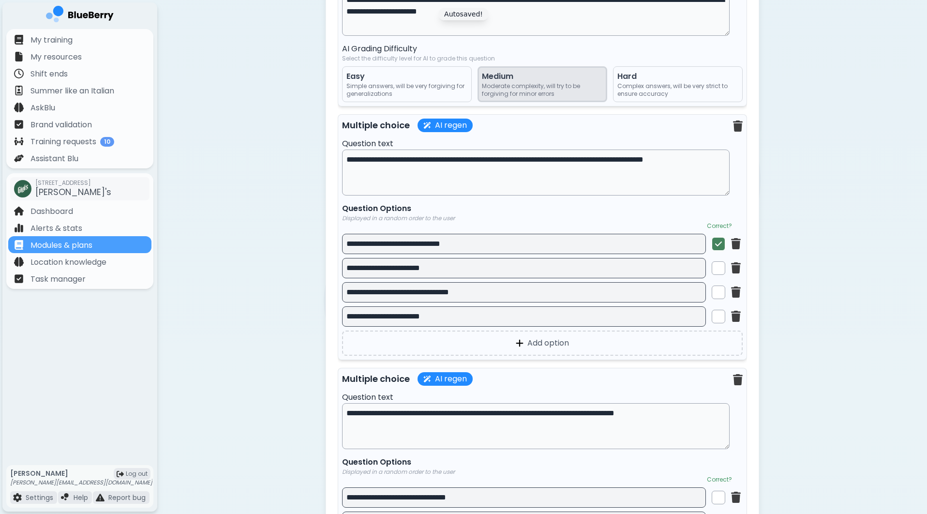
scroll to position [3559, 0]
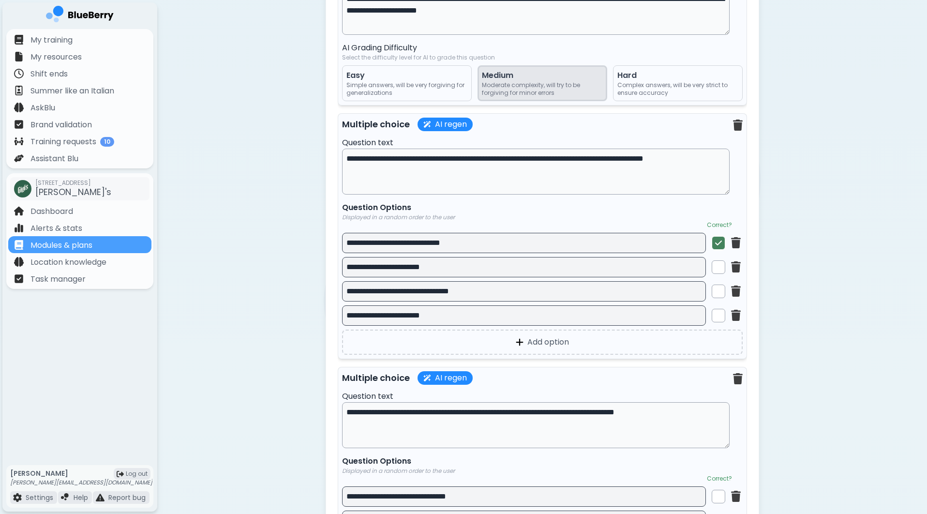
click at [532, 252] on input "**********" at bounding box center [524, 243] width 364 height 20
drag, startPoint x: 393, startPoint y: 247, endPoint x: 315, endPoint y: 247, distance: 77.4
click at [315, 247] on div "**********" at bounding box center [542, 404] width 770 height 7926
type input "**********"
click at [534, 274] on input "**********" at bounding box center [524, 267] width 364 height 20
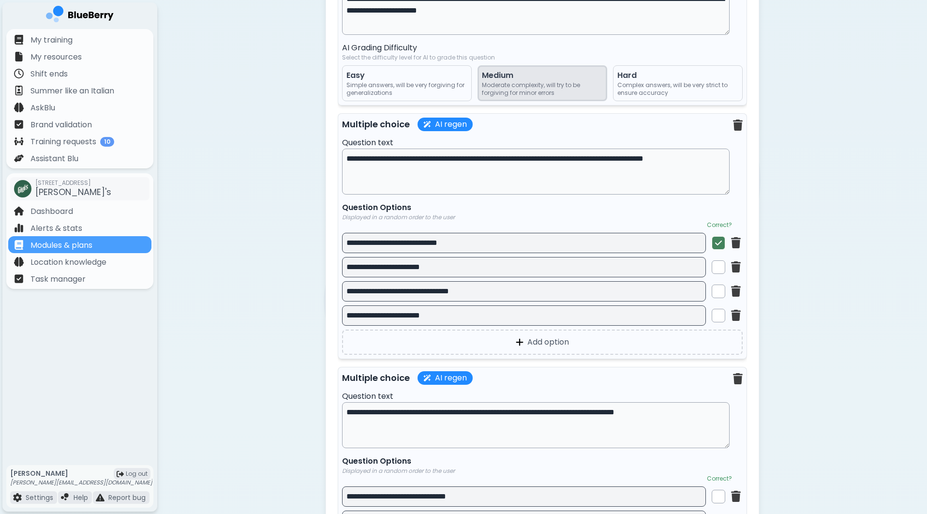
click at [552, 289] on input "**********" at bounding box center [524, 291] width 364 height 20
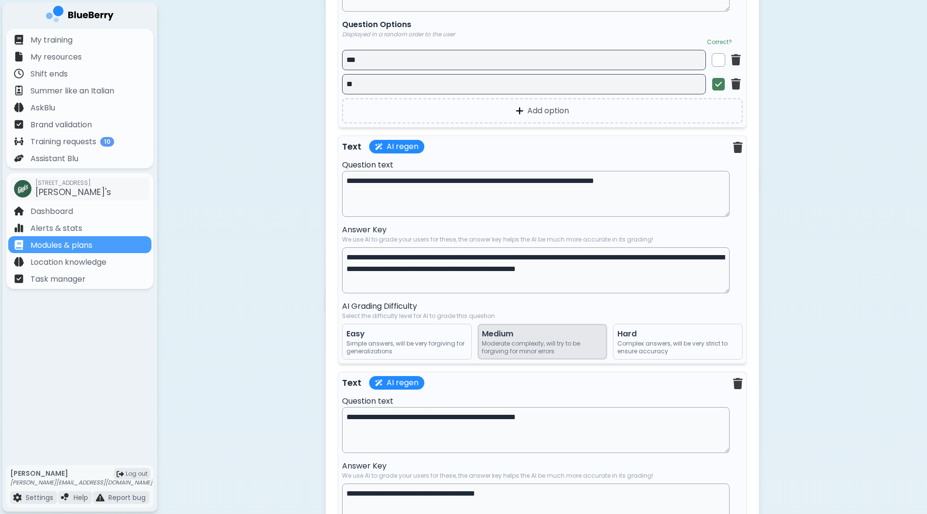
scroll to position [2579, 0]
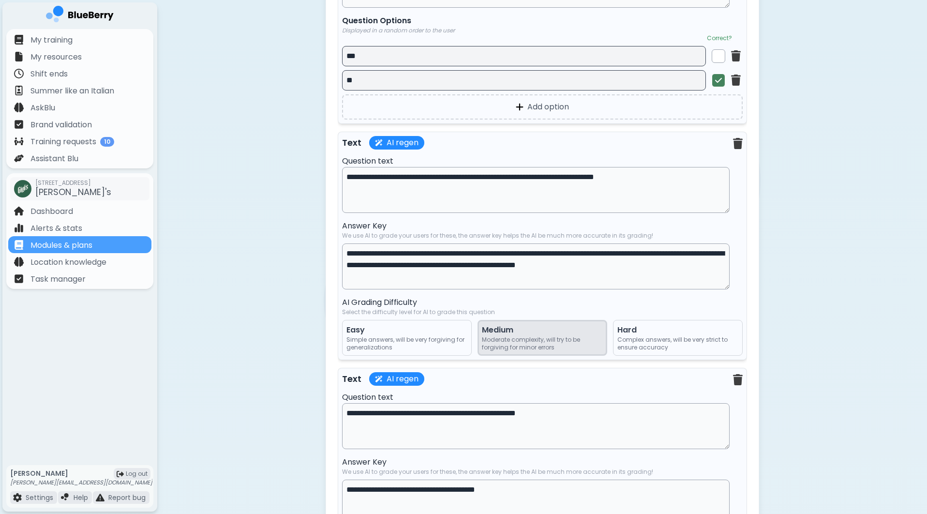
drag, startPoint x: 409, startPoint y: 256, endPoint x: 275, endPoint y: 256, distance: 134.0
drag, startPoint x: 275, startPoint y: 256, endPoint x: 525, endPoint y: 264, distance: 250.2
click at [525, 264] on textarea "**********" at bounding box center [536, 266] width 388 height 46
drag, startPoint x: 529, startPoint y: 256, endPoint x: 659, endPoint y: 255, distance: 130.1
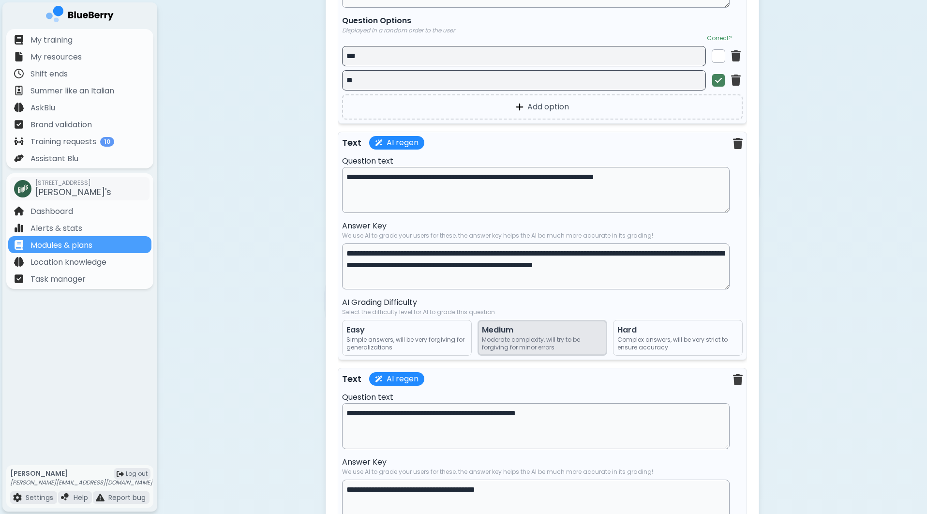
click at [659, 255] on textarea "**********" at bounding box center [536, 266] width 388 height 46
click at [676, 269] on textarea "**********" at bounding box center [536, 266] width 388 height 46
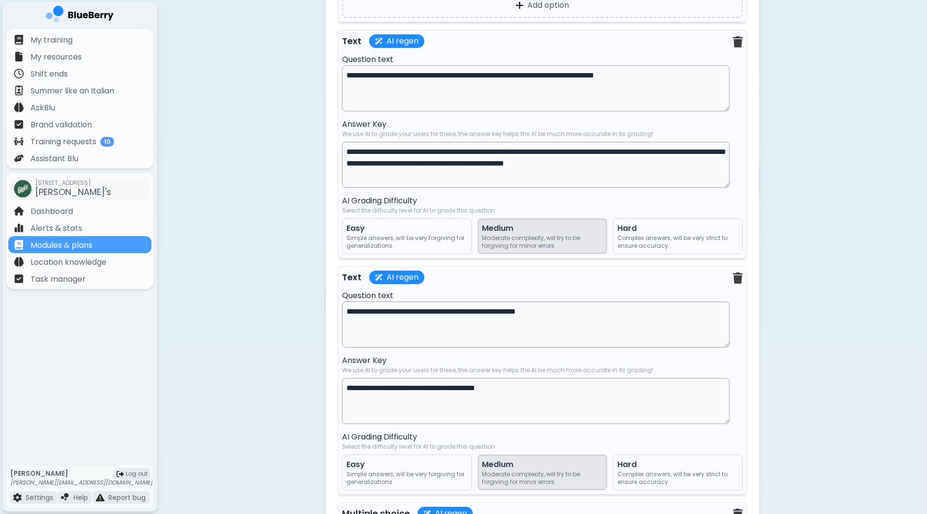
scroll to position [2688, 0]
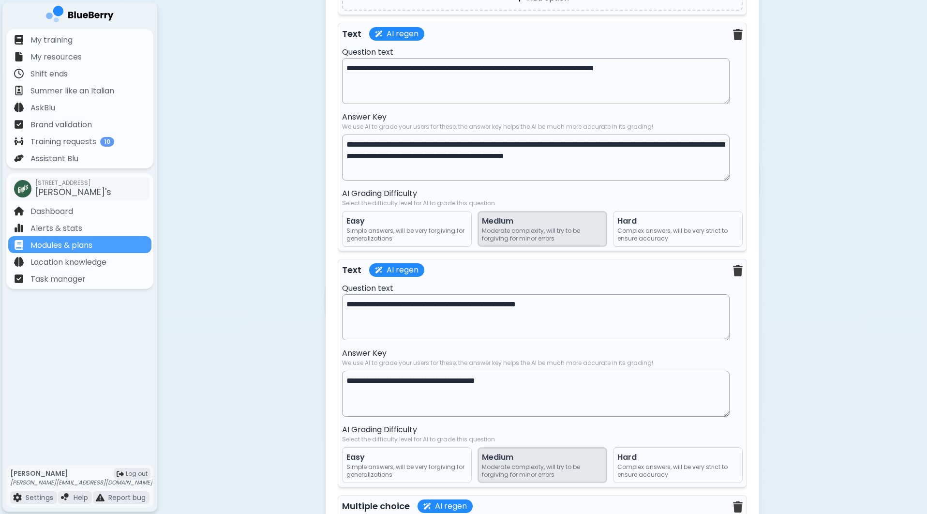
type textarea "**********"
click at [541, 383] on textarea "**********" at bounding box center [536, 394] width 388 height 46
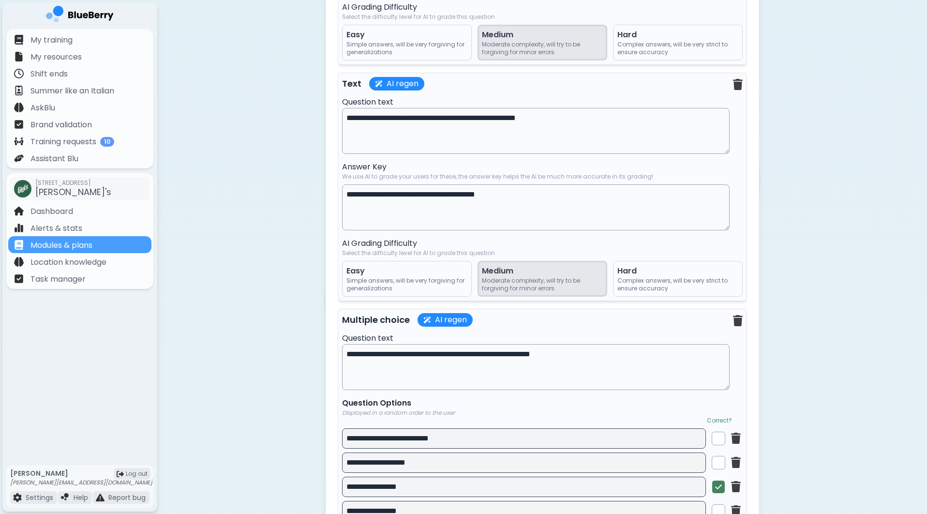
scroll to position [2875, 0]
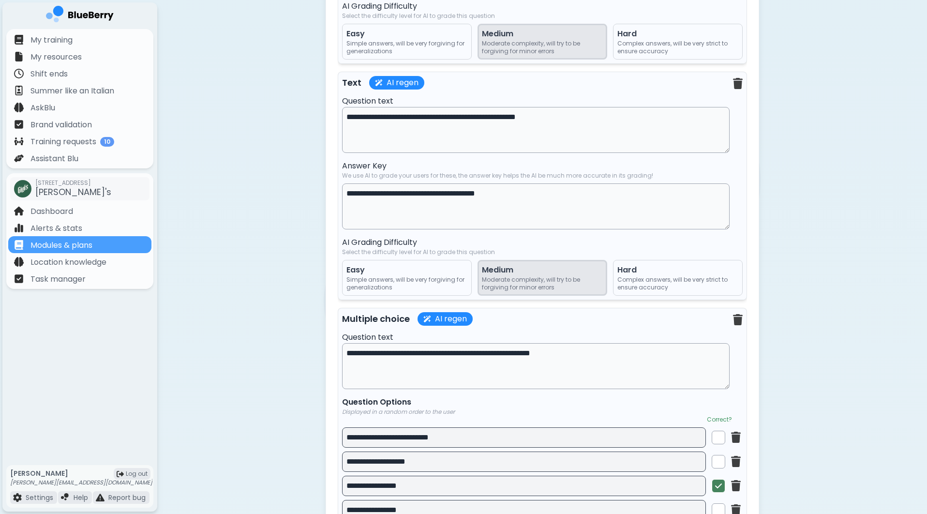
click at [531, 196] on textarea "**********" at bounding box center [536, 206] width 388 height 46
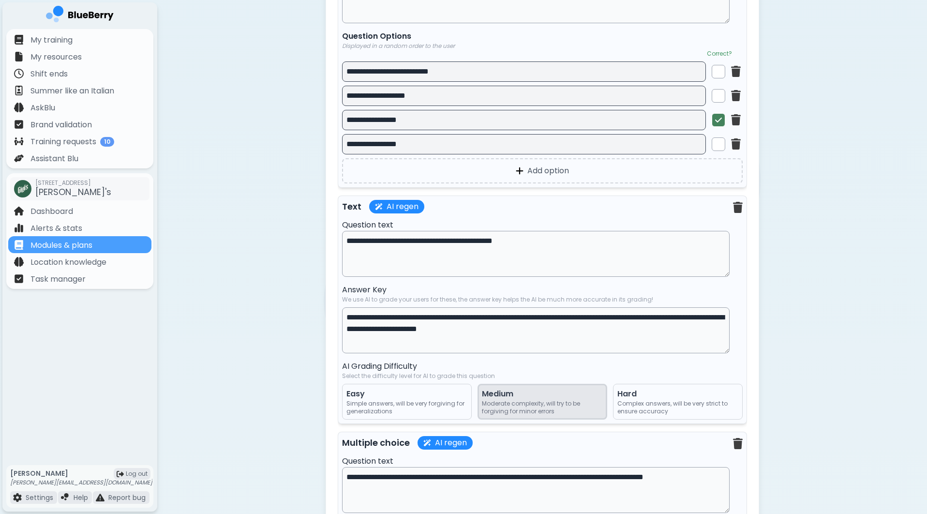
scroll to position [3120, 0]
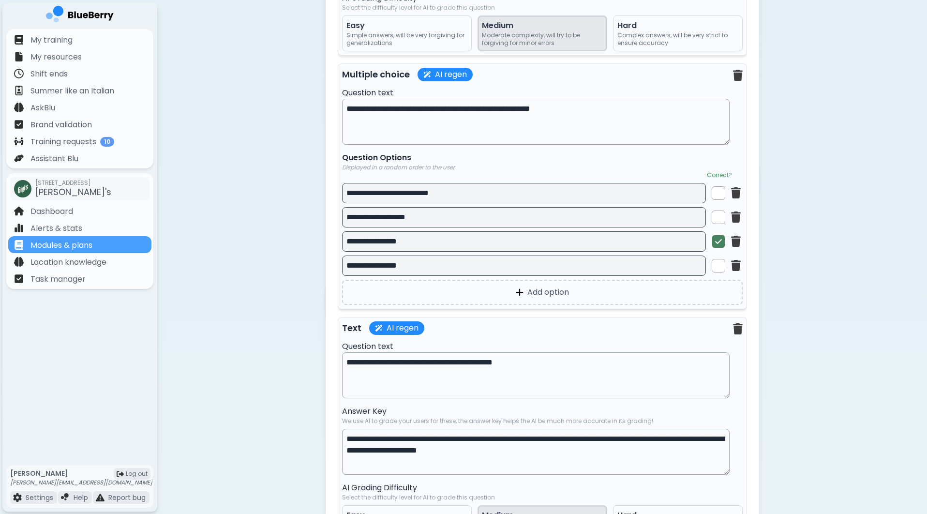
type textarea "**********"
click at [569, 113] on textarea "**********" at bounding box center [536, 122] width 388 height 46
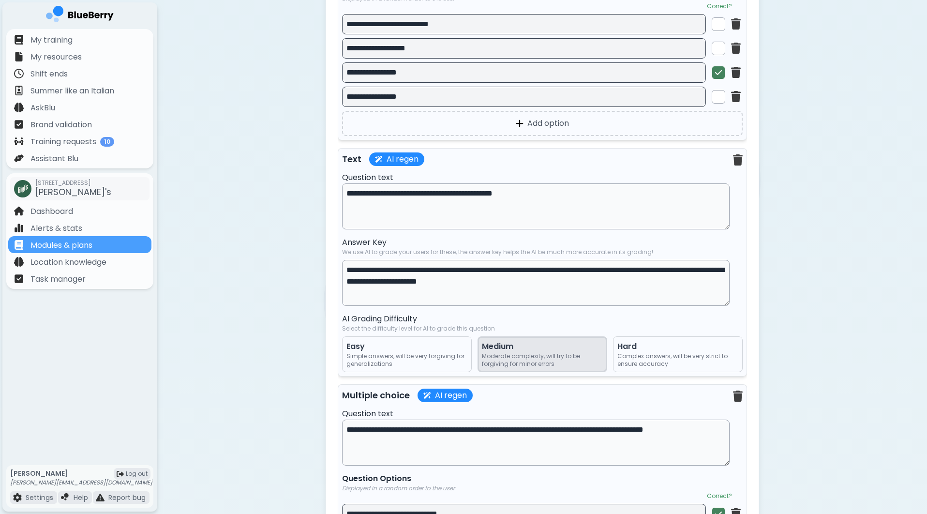
scroll to position [3291, 0]
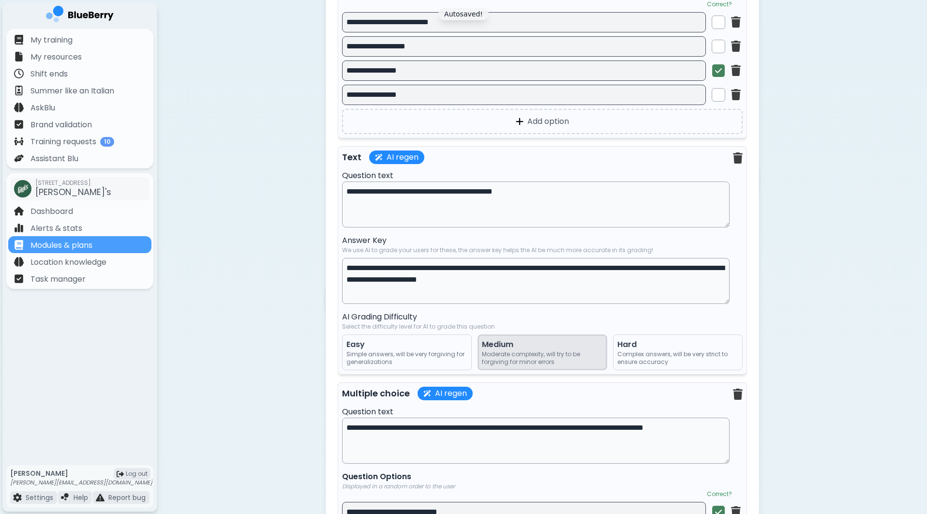
type textarea "**********"
click at [616, 208] on textarea "**********" at bounding box center [536, 204] width 388 height 46
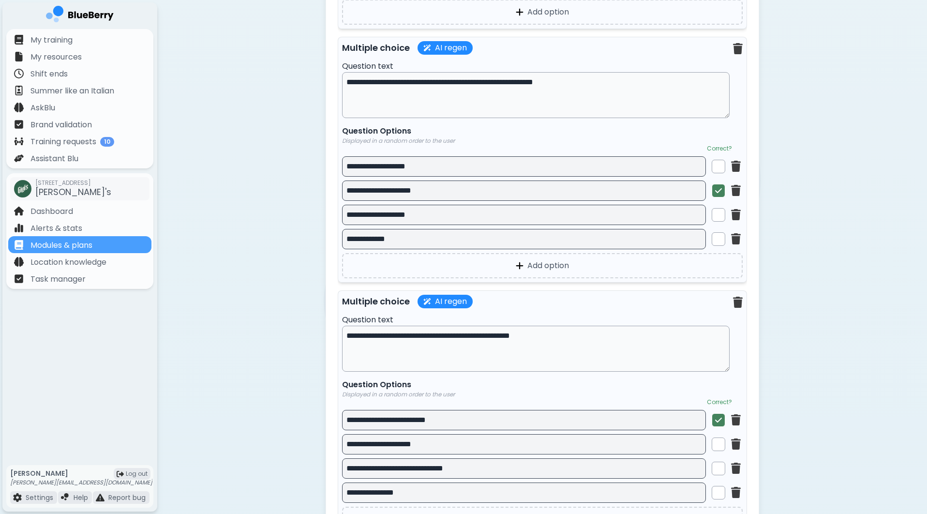
scroll to position [4154, 0]
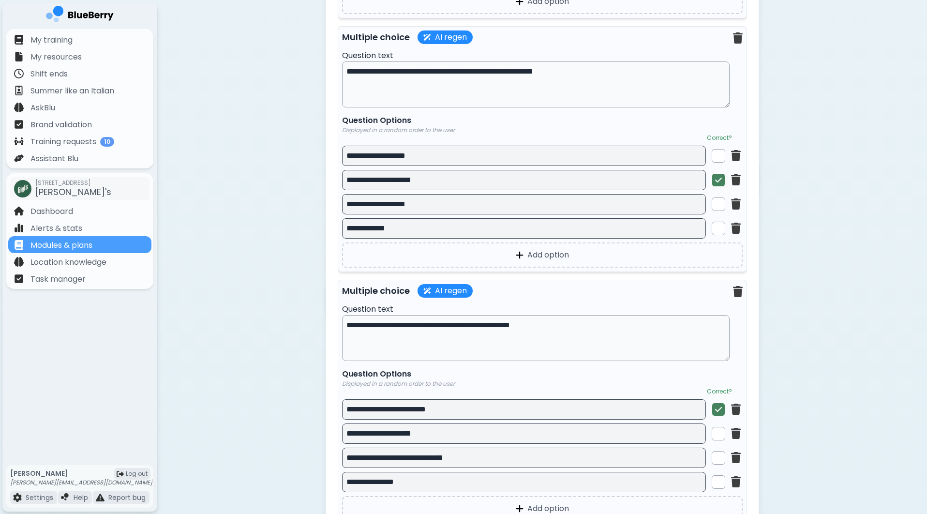
drag, startPoint x: 448, startPoint y: 183, endPoint x: 300, endPoint y: 183, distance: 148.0
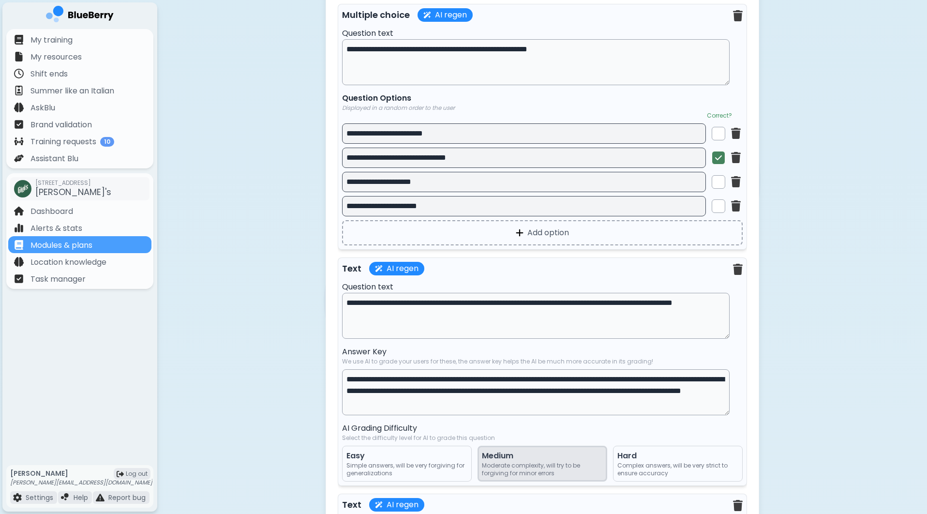
scroll to position [1538, 0]
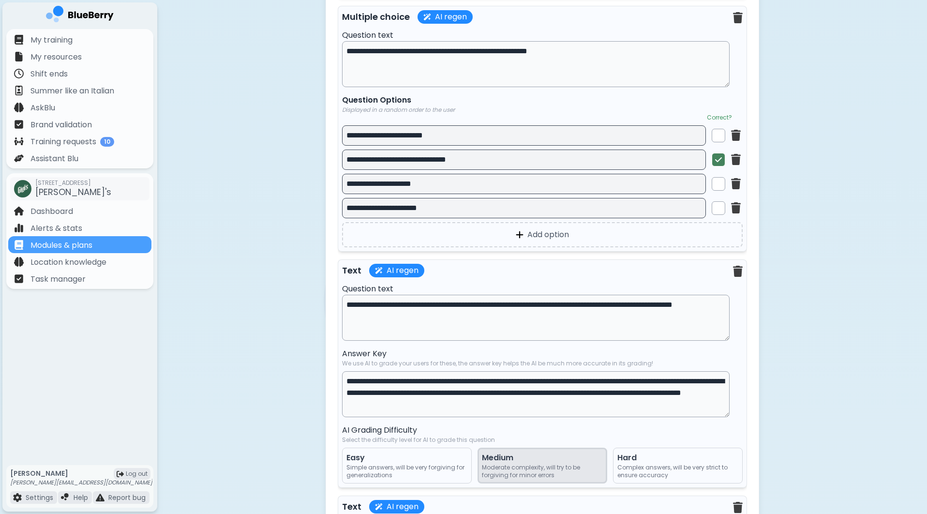
type input "**********"
drag, startPoint x: 443, startPoint y: 162, endPoint x: 423, endPoint y: 162, distance: 20.3
click at [423, 162] on input "**********" at bounding box center [524, 159] width 364 height 20
click at [502, 155] on input "**********" at bounding box center [524, 159] width 364 height 20
type input "**********"
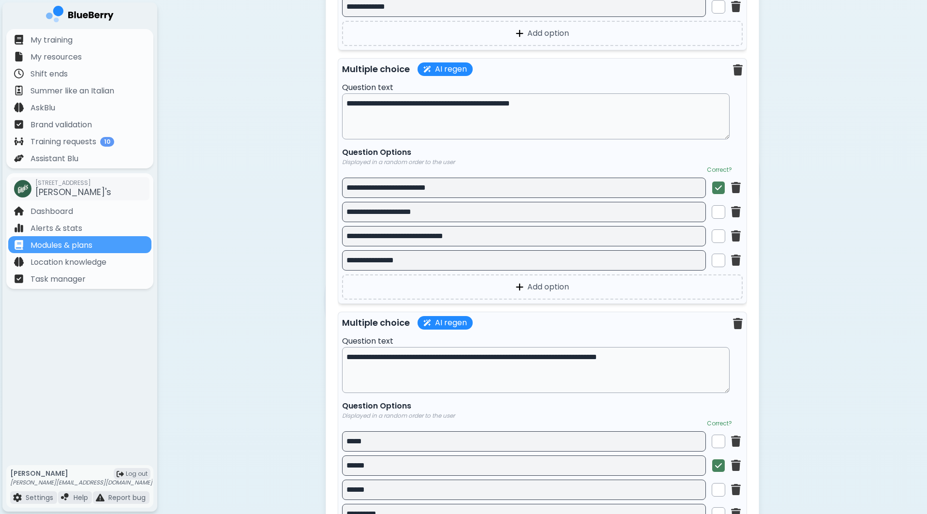
scroll to position [4366, 0]
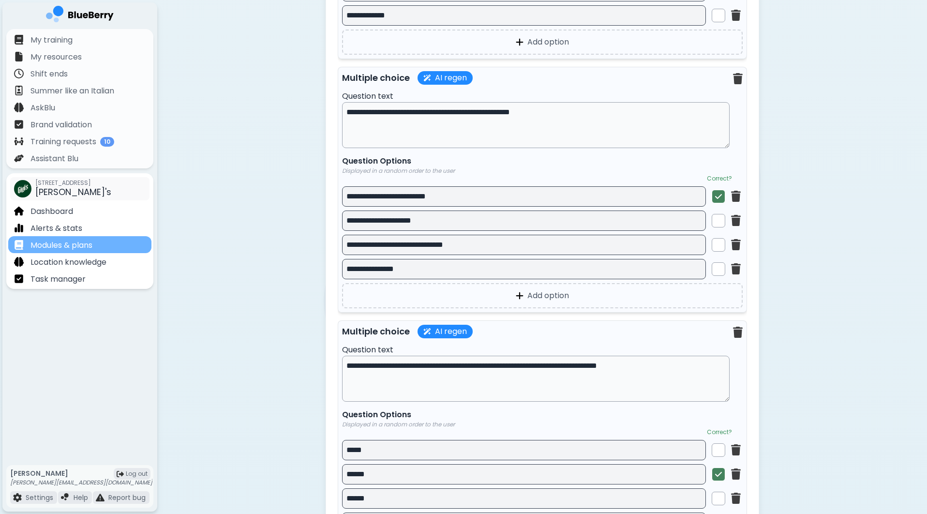
click at [95, 240] on div "Modules & plans" at bounding box center [79, 244] width 143 height 17
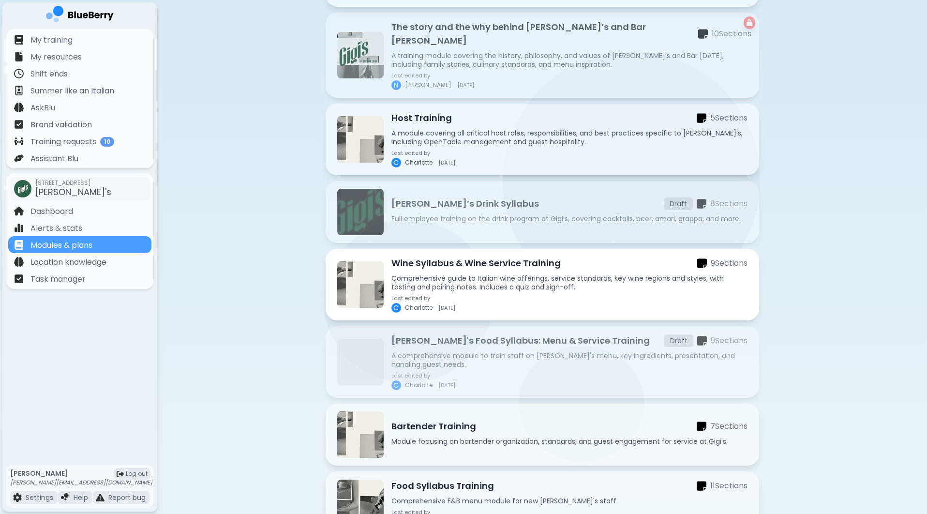
scroll to position [213, 0]
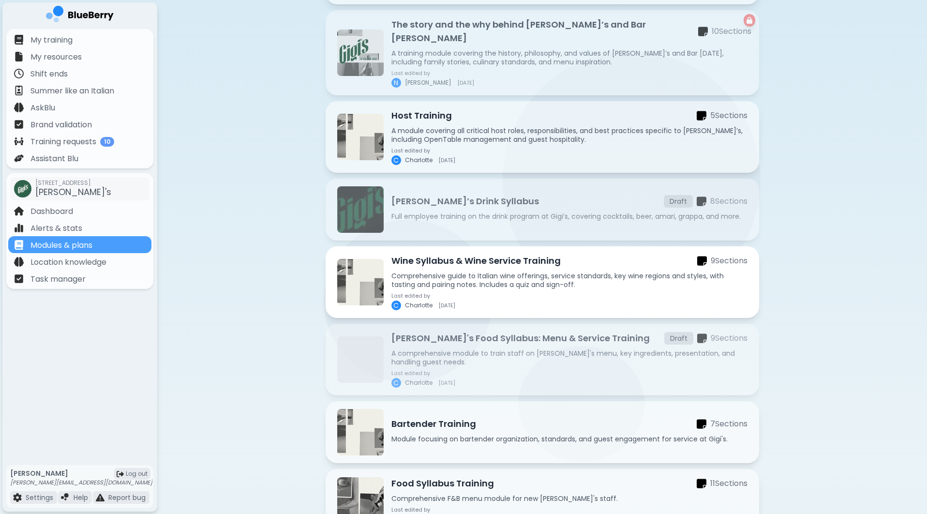
click at [519, 271] on p "Comprehensive guide to Italian wine offerings, service standards, key wine regi…" at bounding box center [569, 279] width 356 height 17
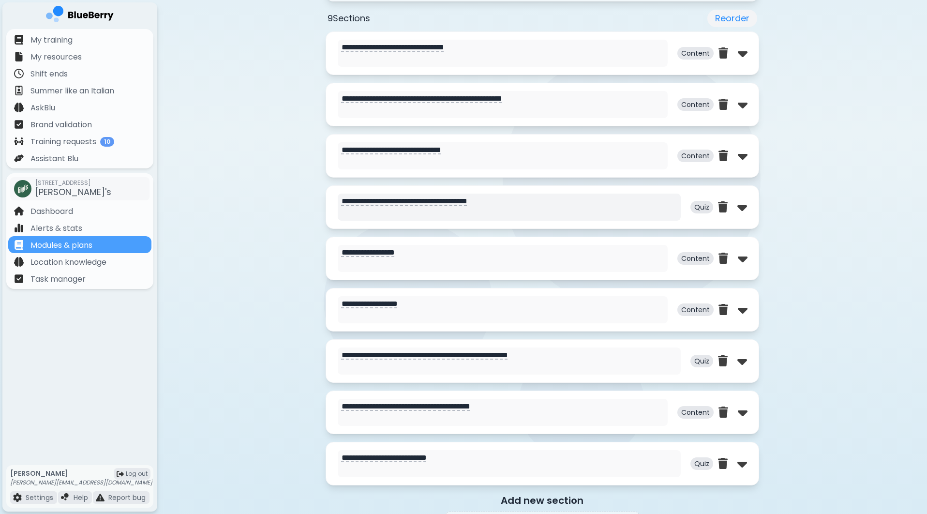
scroll to position [442, 0]
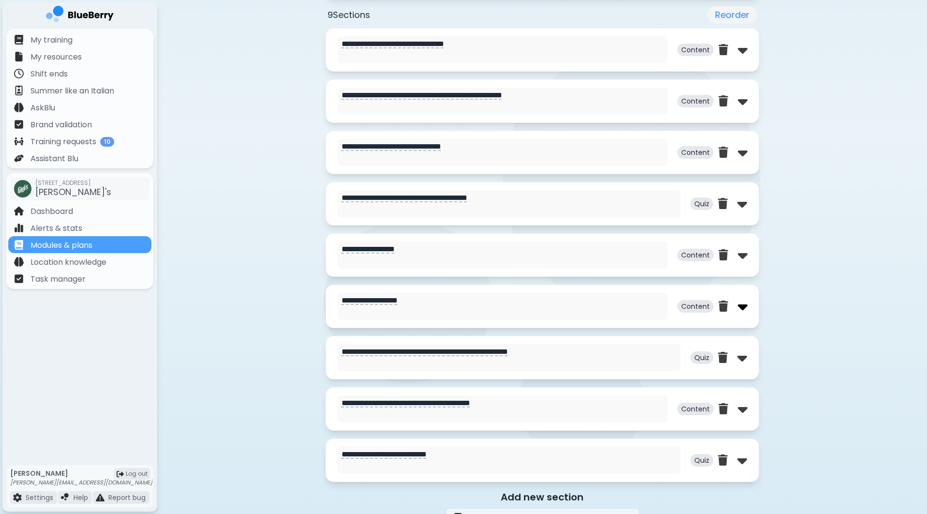
click at [746, 309] on img at bounding box center [743, 305] width 10 height 15
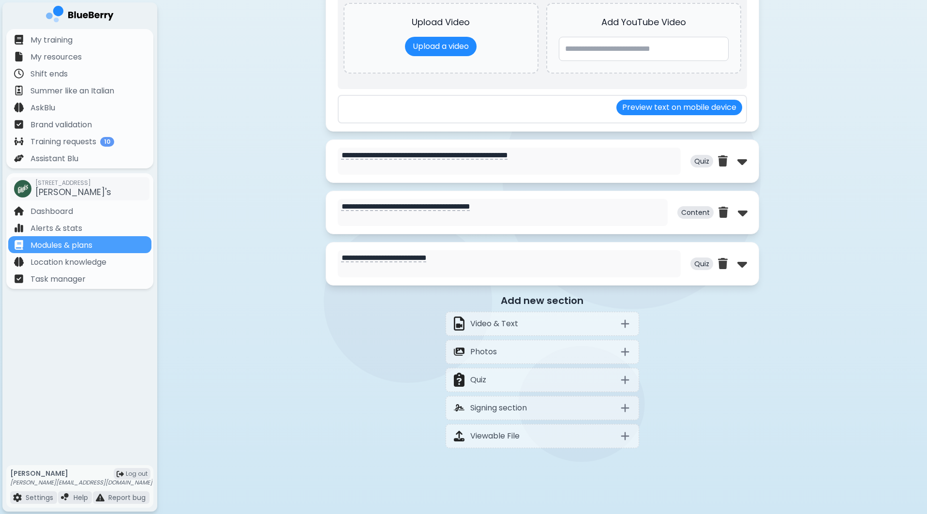
type textarea "**********"
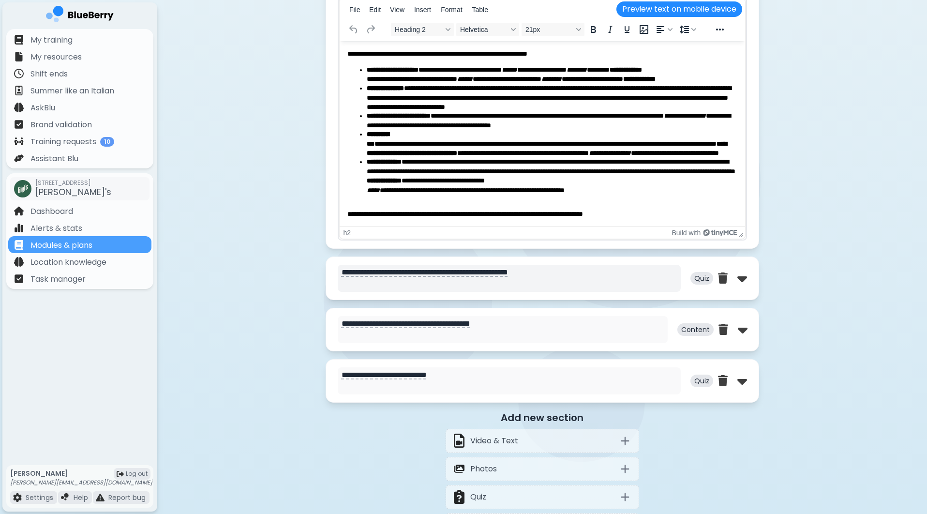
scroll to position [1010, 0]
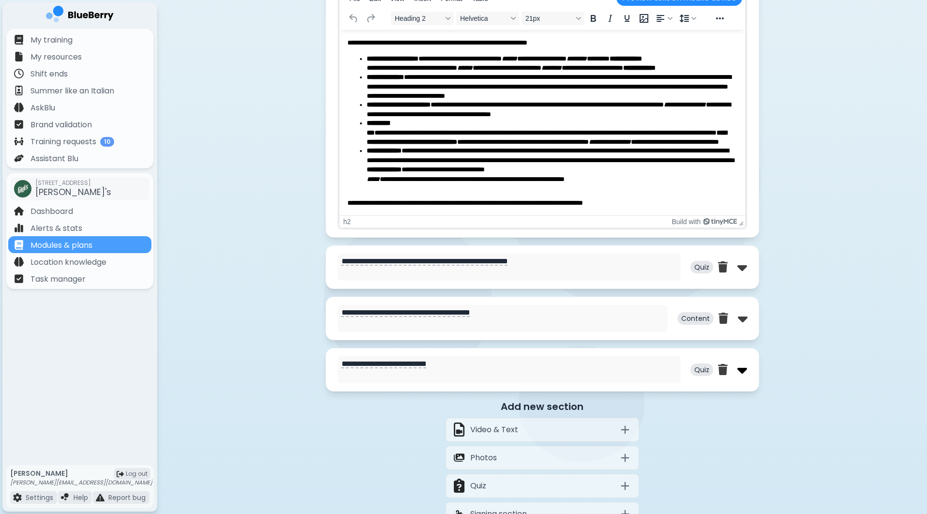
click at [745, 374] on img at bounding box center [742, 369] width 10 height 15
select select "**"
select select "*"
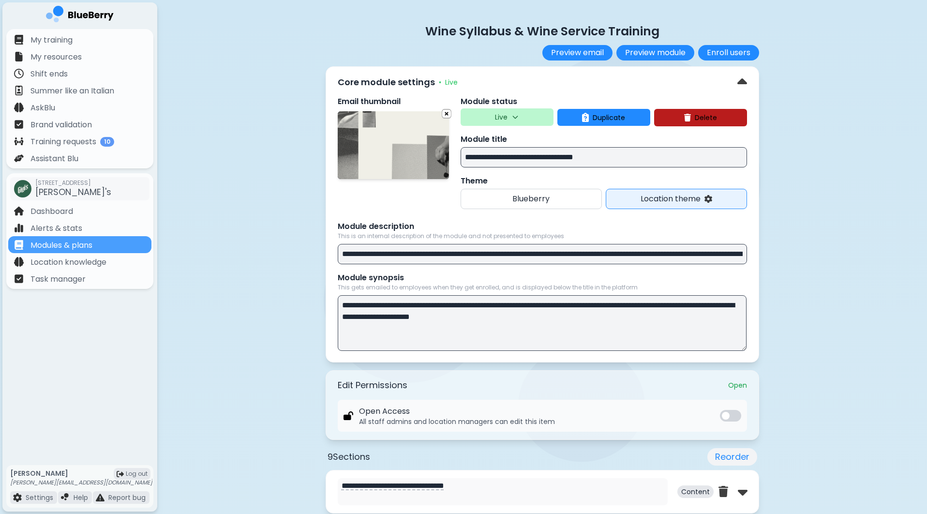
scroll to position [0, 0]
click at [97, 245] on div "Modules & plans" at bounding box center [79, 244] width 143 height 17
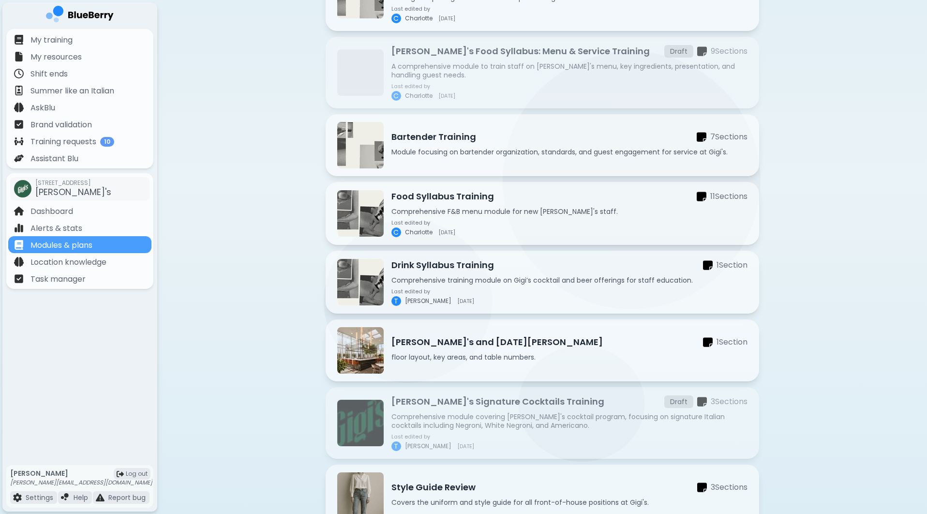
scroll to position [484, 0]
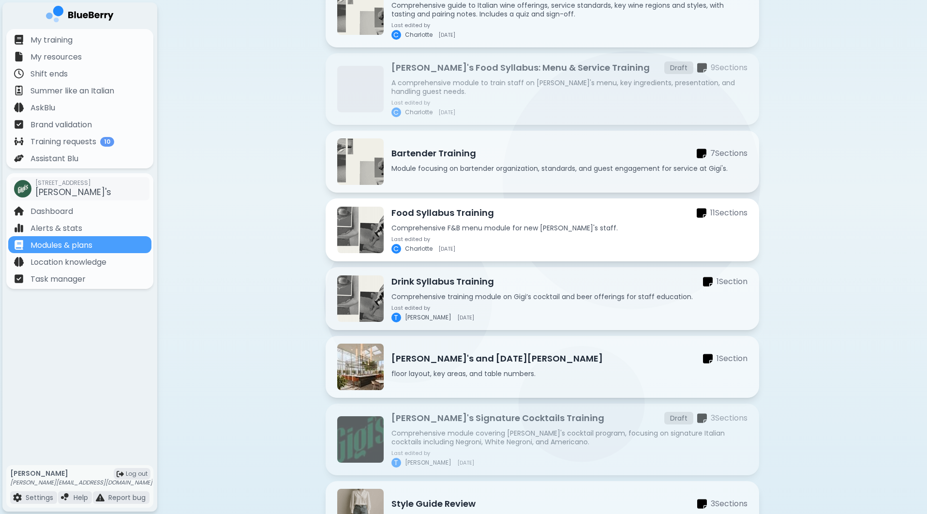
click at [566, 236] on div "Last edited by [PERSON_NAME] [DATE]" at bounding box center [569, 244] width 356 height 17
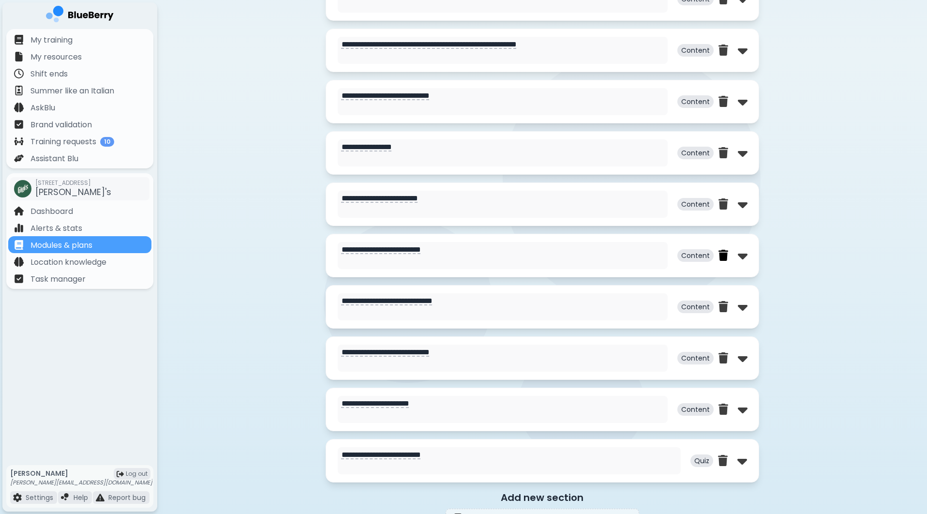
scroll to position [604, 0]
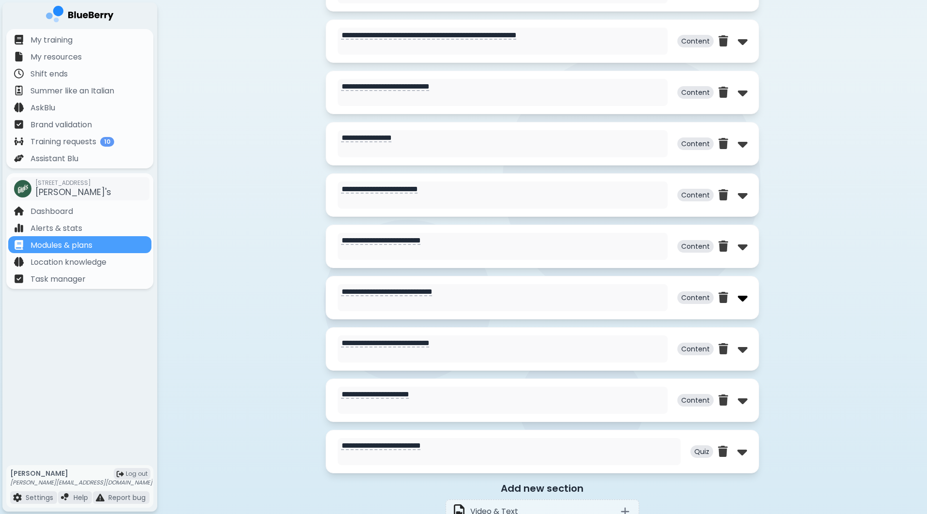
click at [740, 299] on img at bounding box center [743, 297] width 10 height 15
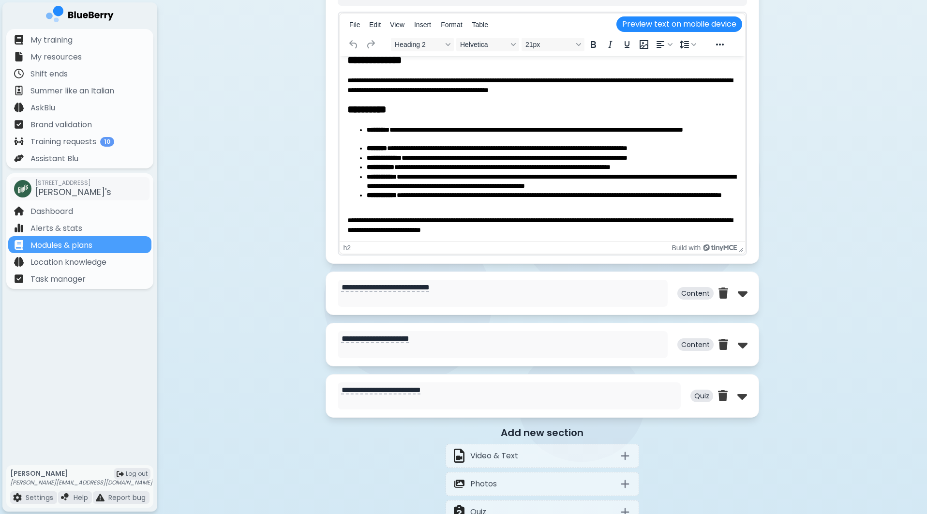
scroll to position [1164, 0]
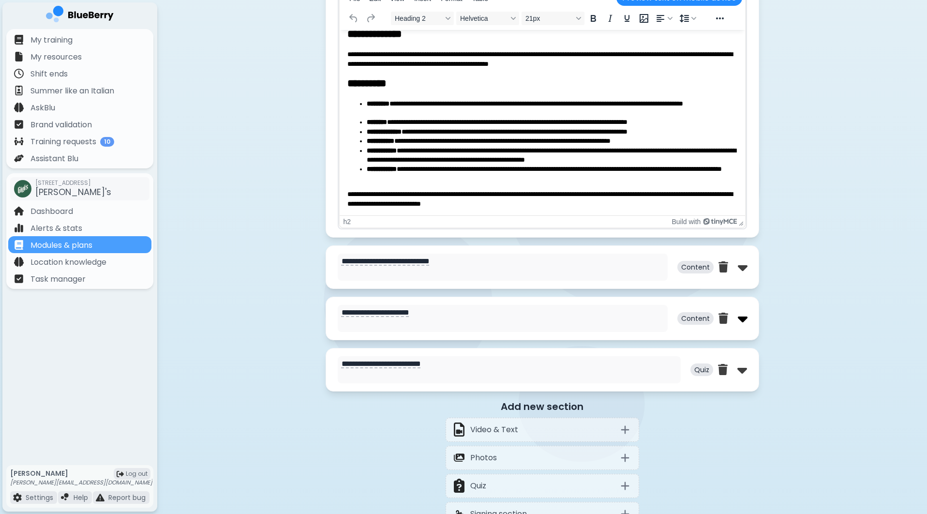
click at [745, 323] on img at bounding box center [743, 318] width 10 height 15
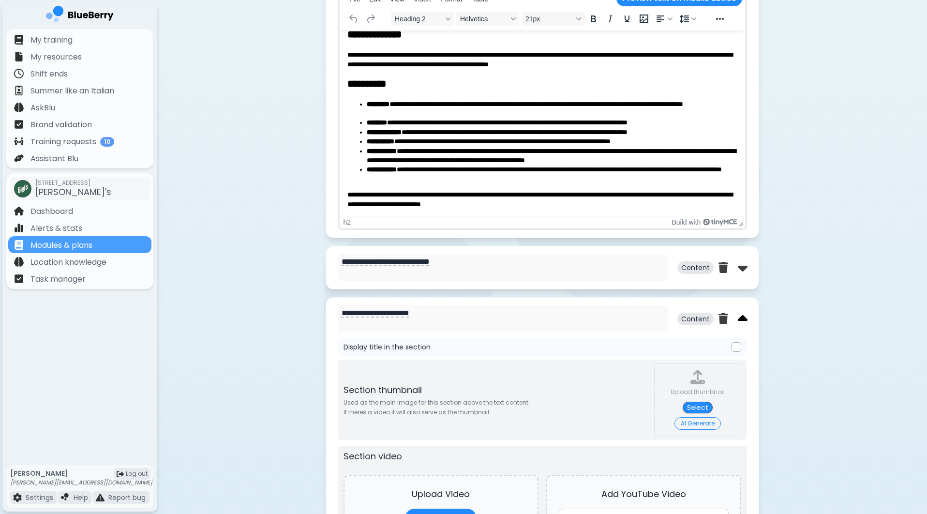
scroll to position [0, 0]
click at [745, 323] on img at bounding box center [743, 318] width 10 height 15
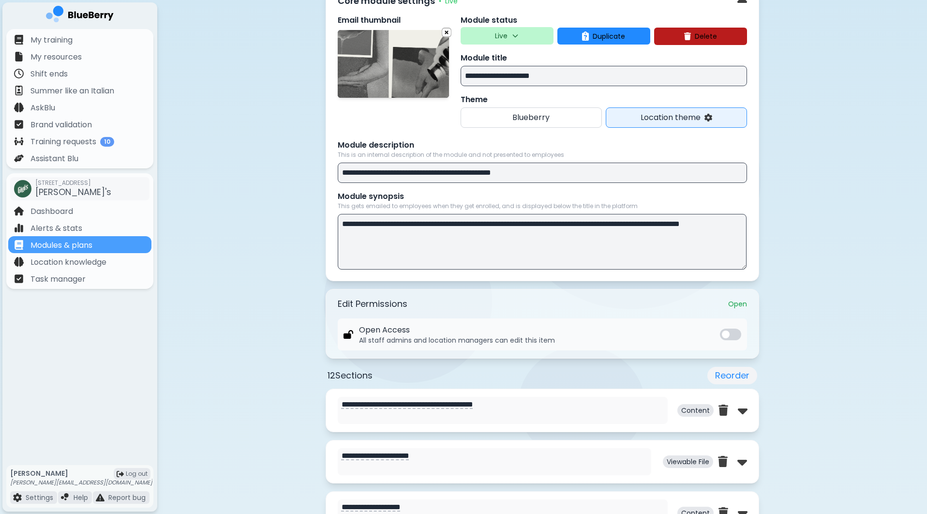
scroll to position [79, 0]
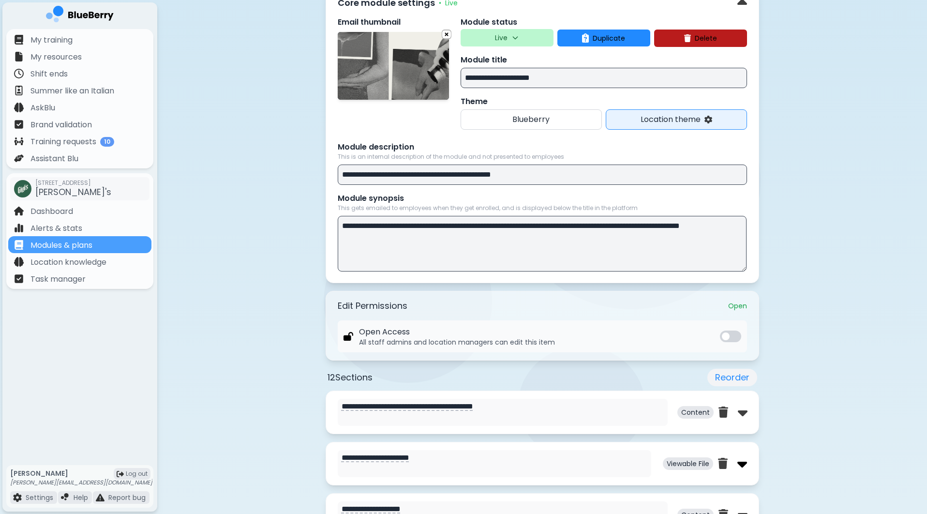
click at [739, 463] on img at bounding box center [742, 463] width 10 height 15
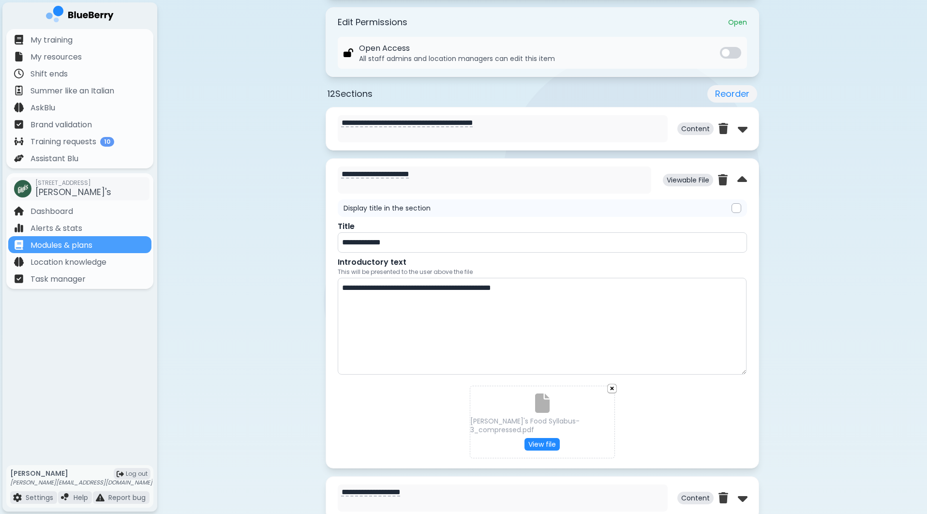
scroll to position [608, 0]
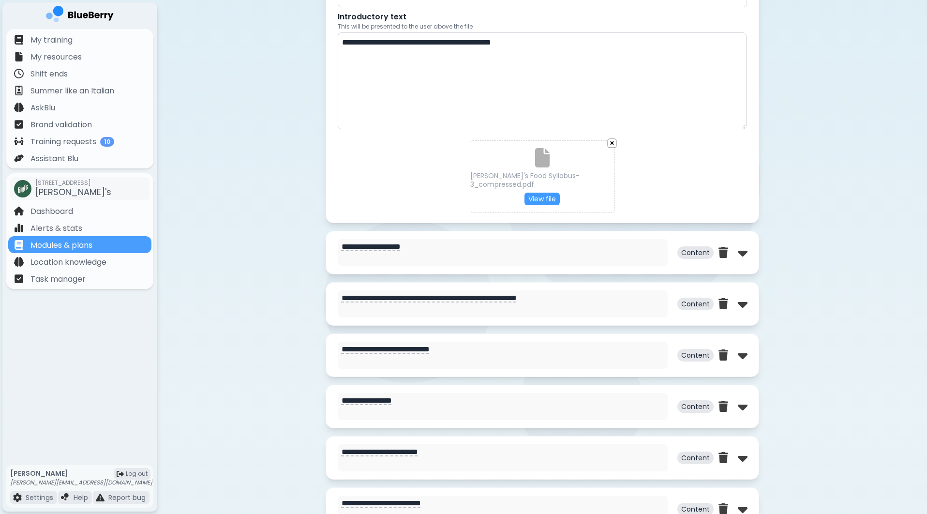
click at [540, 193] on p "View file" at bounding box center [541, 199] width 35 height 13
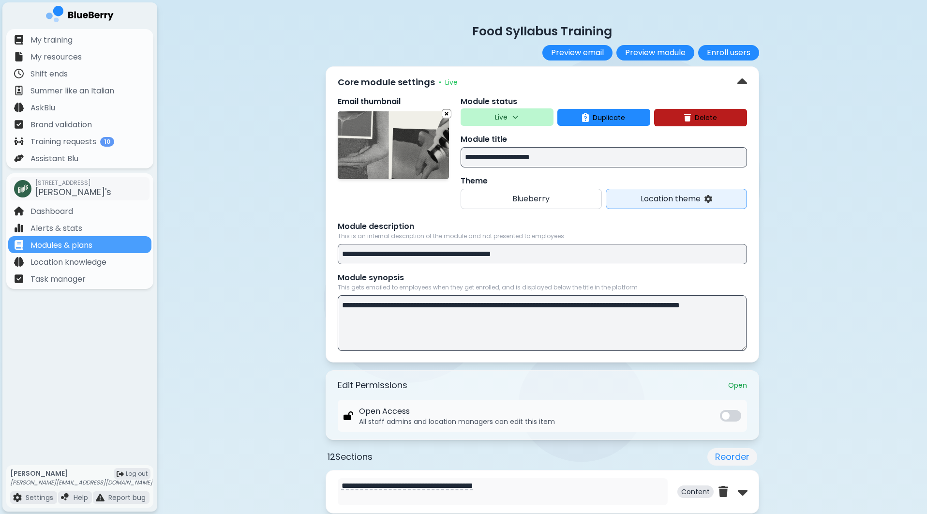
scroll to position [0, 0]
click at [110, 242] on div "Modules & plans" at bounding box center [79, 244] width 143 height 17
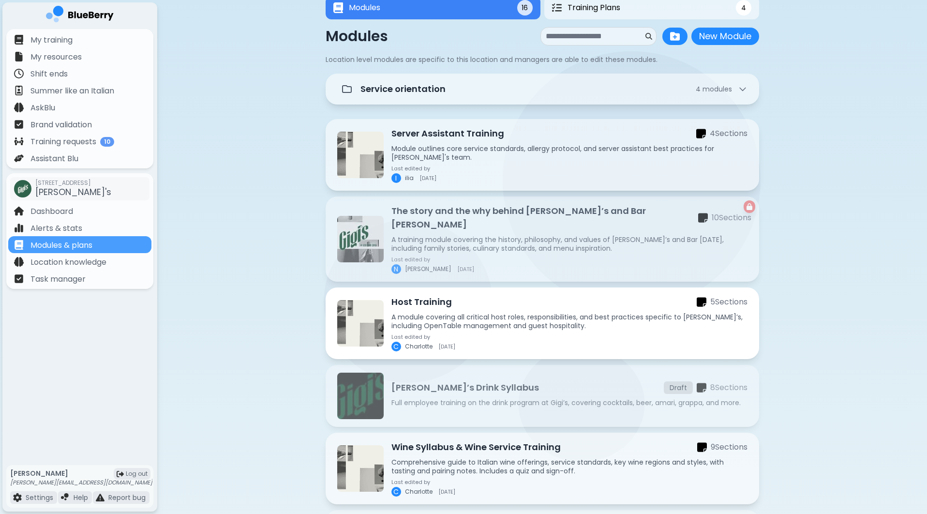
scroll to position [28, 0]
click at [534, 312] on p "A module covering all critical host roles, responsibilities, and best practices…" at bounding box center [569, 320] width 356 height 17
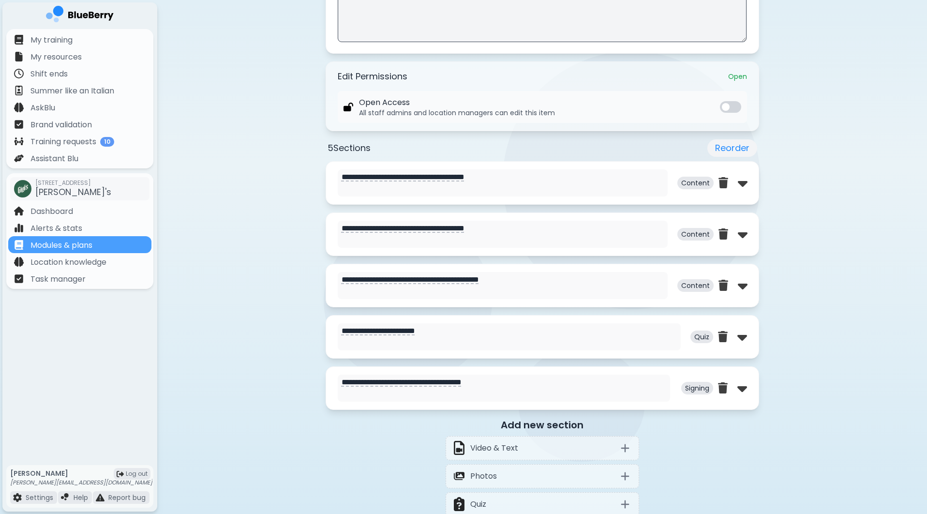
scroll to position [310, 0]
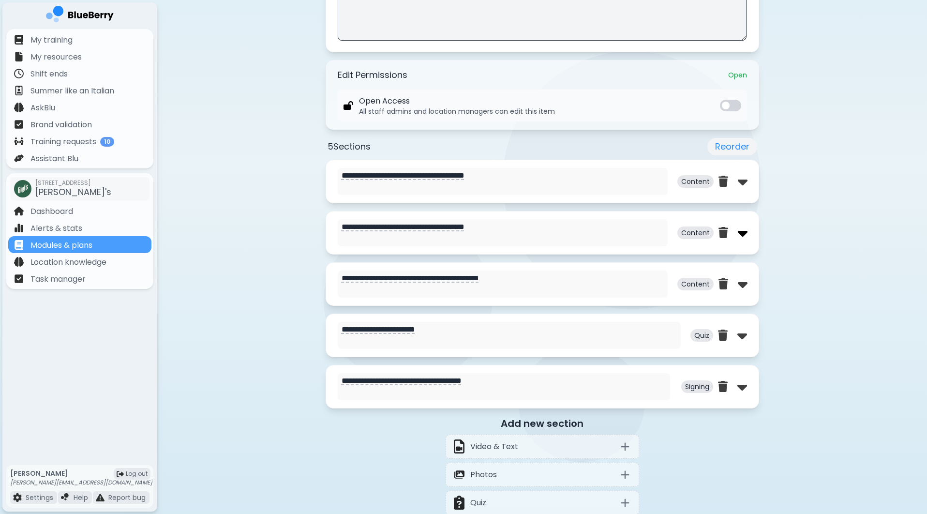
click at [742, 231] on img at bounding box center [743, 232] width 10 height 15
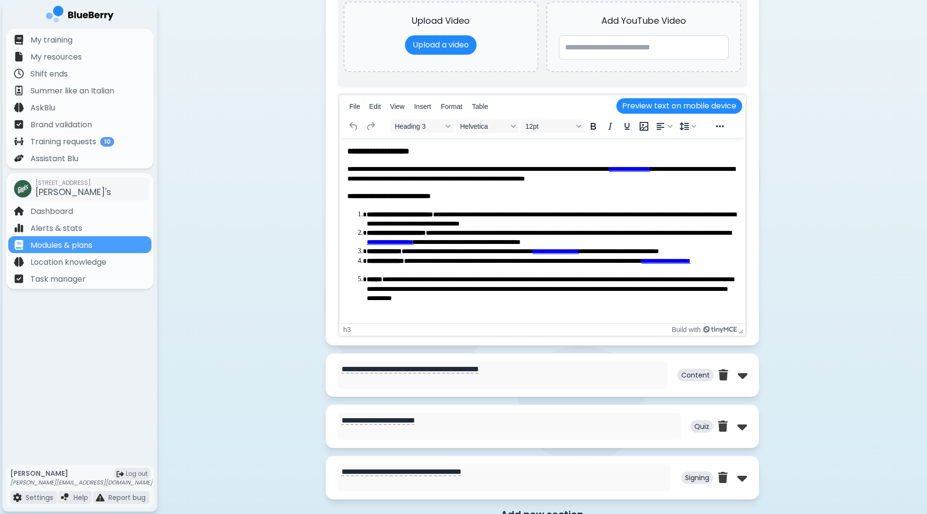
scroll to position [771, 0]
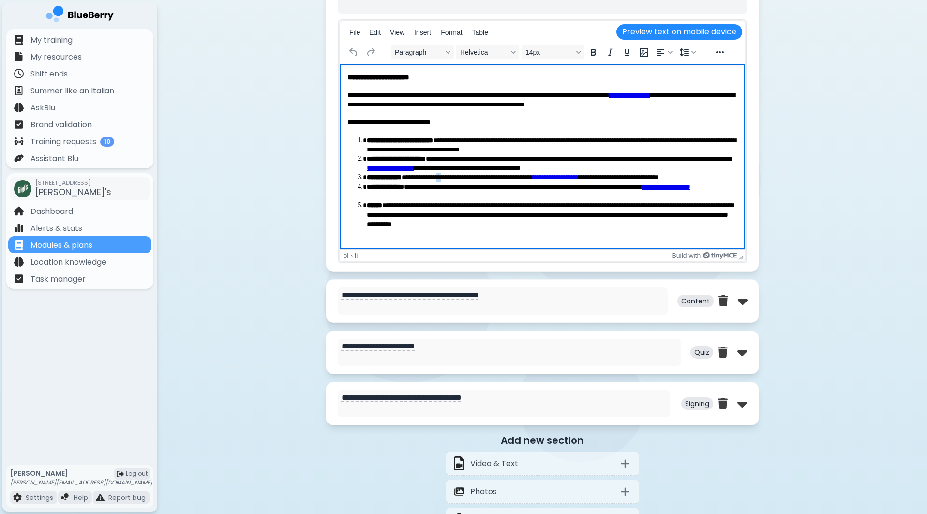
drag, startPoint x: 454, startPoint y: 176, endPoint x: 448, endPoint y: 176, distance: 6.3
click at [448, 176] on li "**********" at bounding box center [551, 177] width 370 height 10
click at [475, 194] on li "**********" at bounding box center [551, 191] width 370 height 18
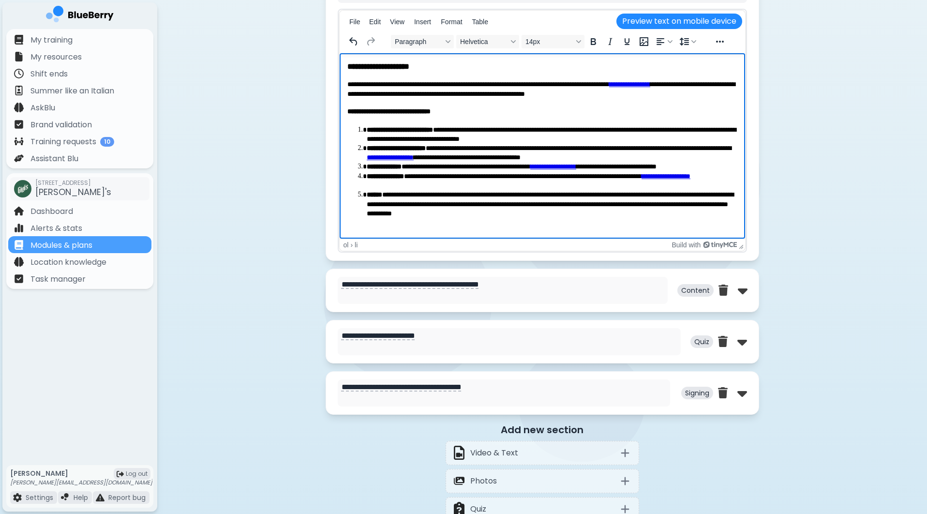
scroll to position [786, 0]
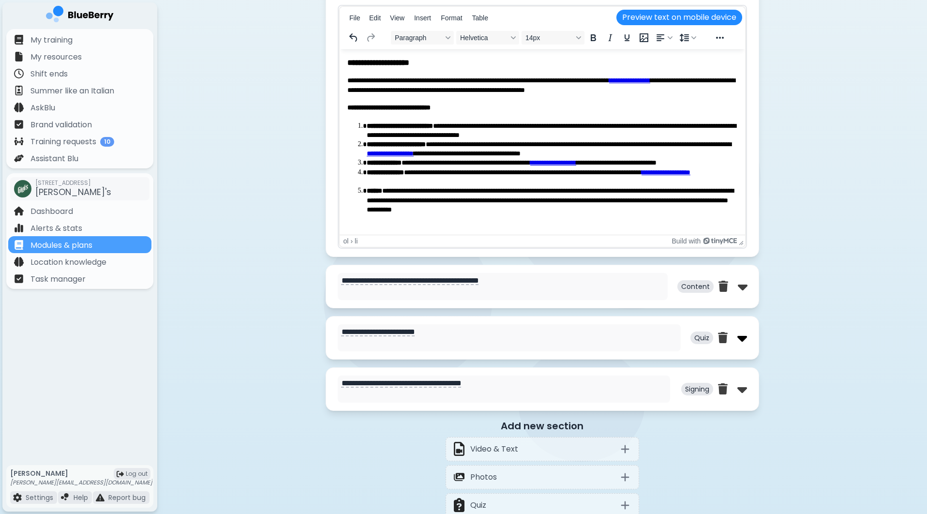
click at [743, 339] on img at bounding box center [742, 337] width 10 height 15
select select "**"
select select "*"
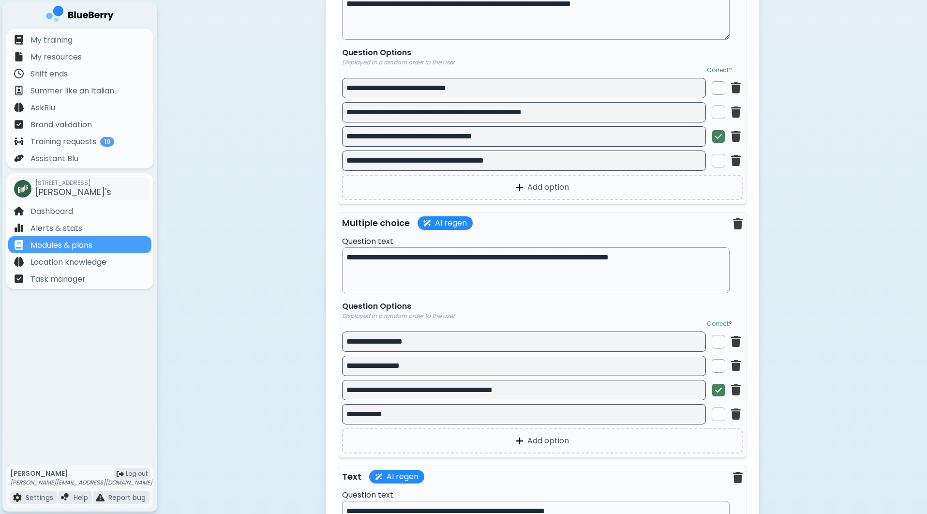
scroll to position [1857, 0]
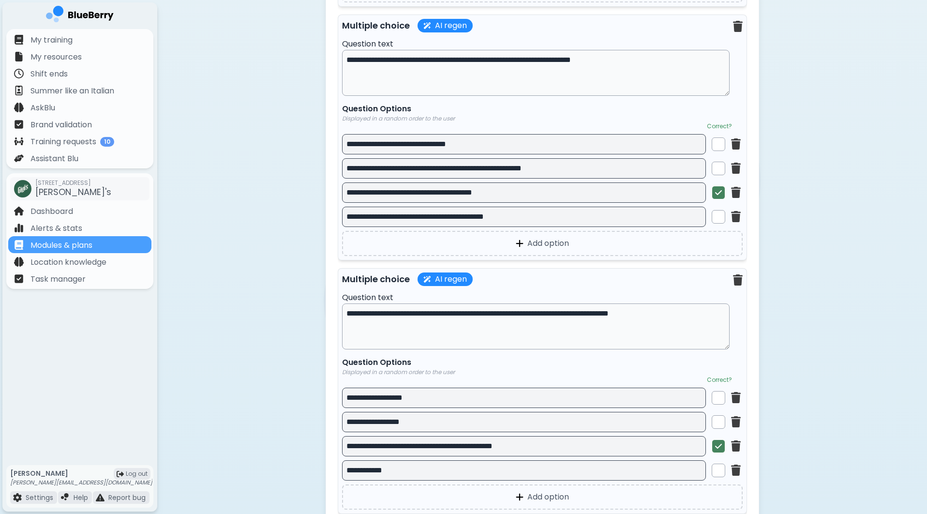
drag, startPoint x: 515, startPoint y: 59, endPoint x: 507, endPoint y: 59, distance: 7.3
click at [507, 59] on textarea "**********" at bounding box center [536, 73] width 388 height 46
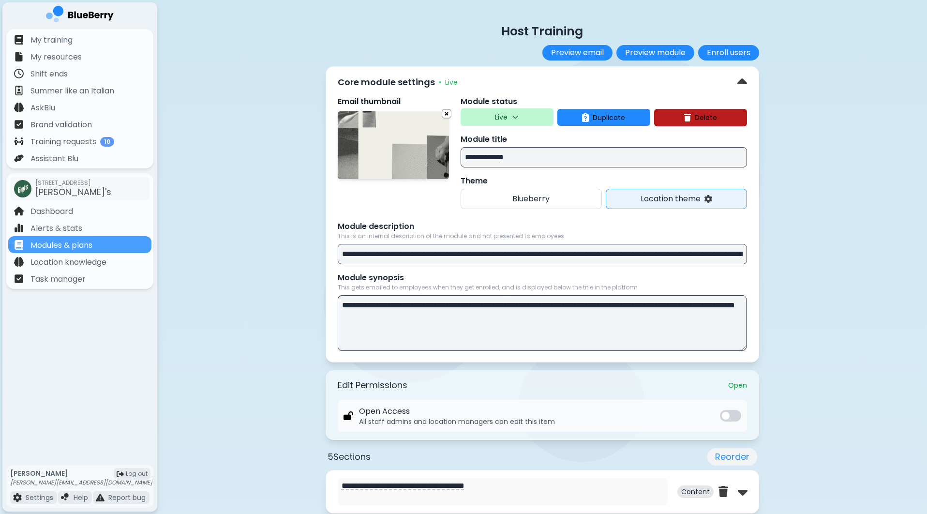
scroll to position [2, 0]
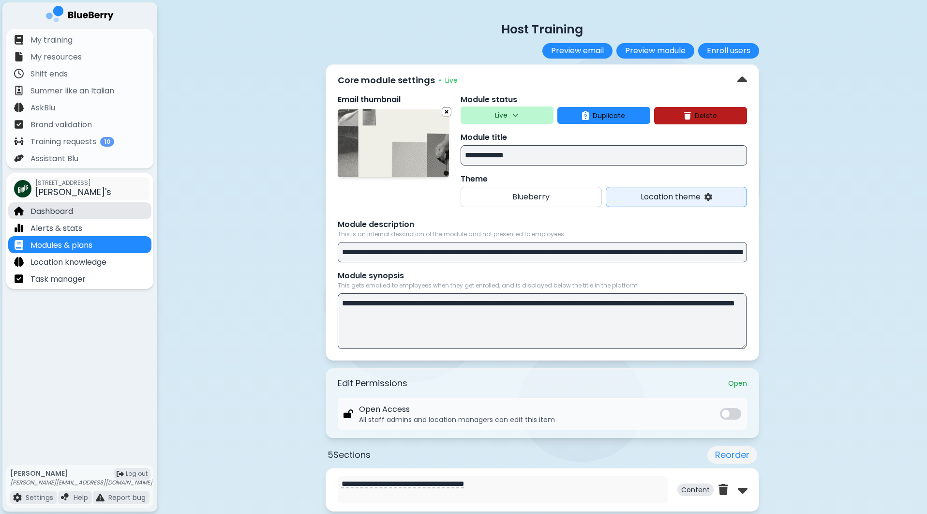
type textarea "**********"
click at [101, 208] on div "Dashboard" at bounding box center [79, 210] width 143 height 17
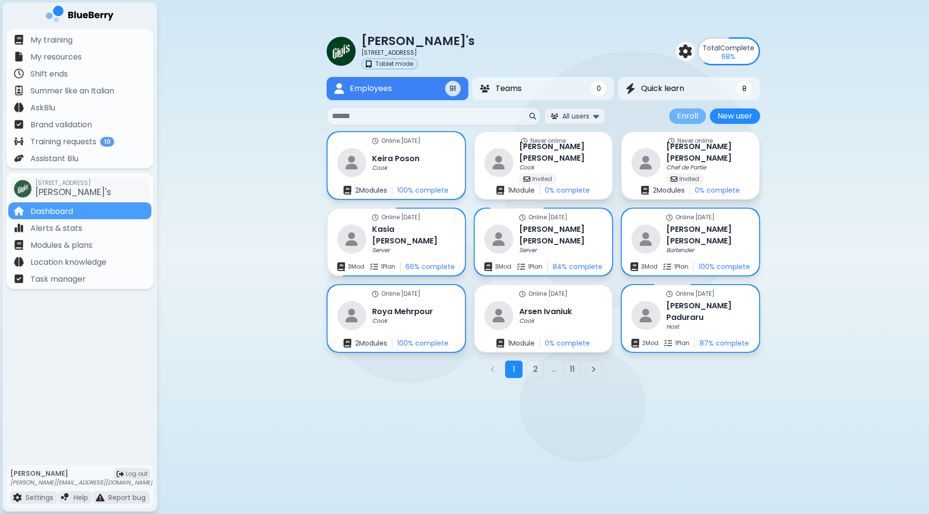
click at [690, 116] on button "Enroll" at bounding box center [687, 115] width 37 height 15
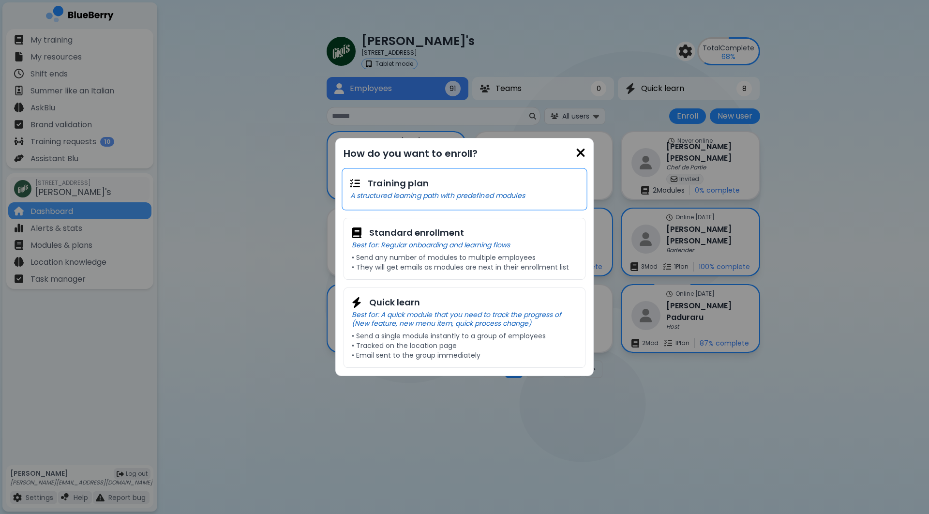
click at [491, 188] on div "Training plan" at bounding box center [464, 184] width 229 height 14
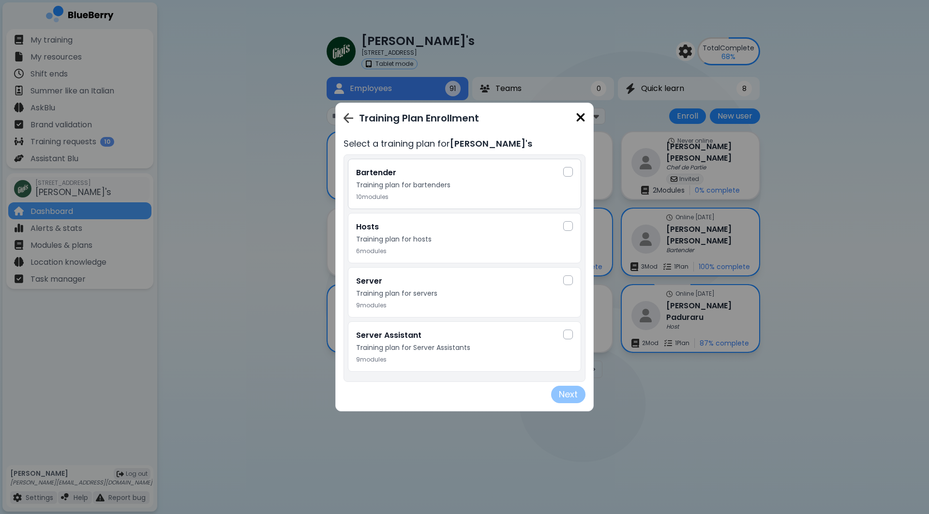
click at [539, 189] on div "Bartender Training plan for bartenders 10 modules" at bounding box center [459, 184] width 207 height 34
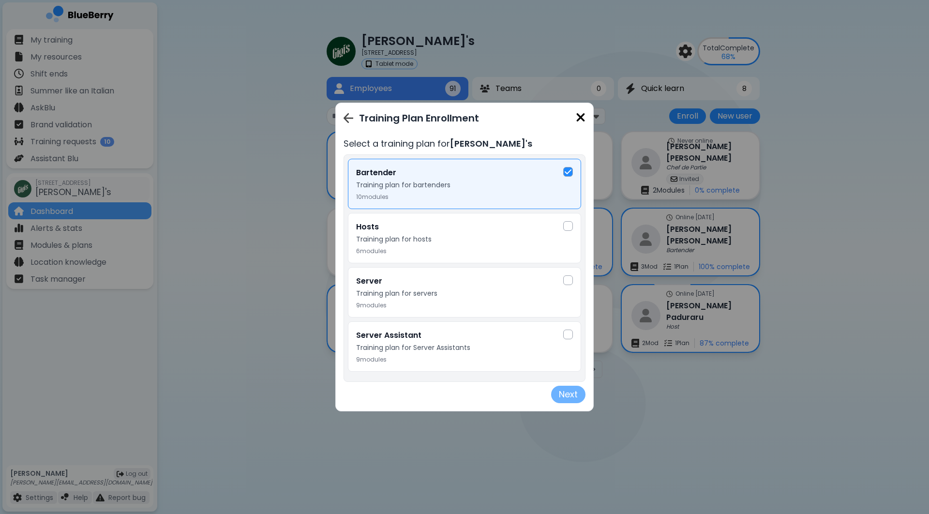
click at [571, 393] on button "Next" at bounding box center [568, 394] width 34 height 17
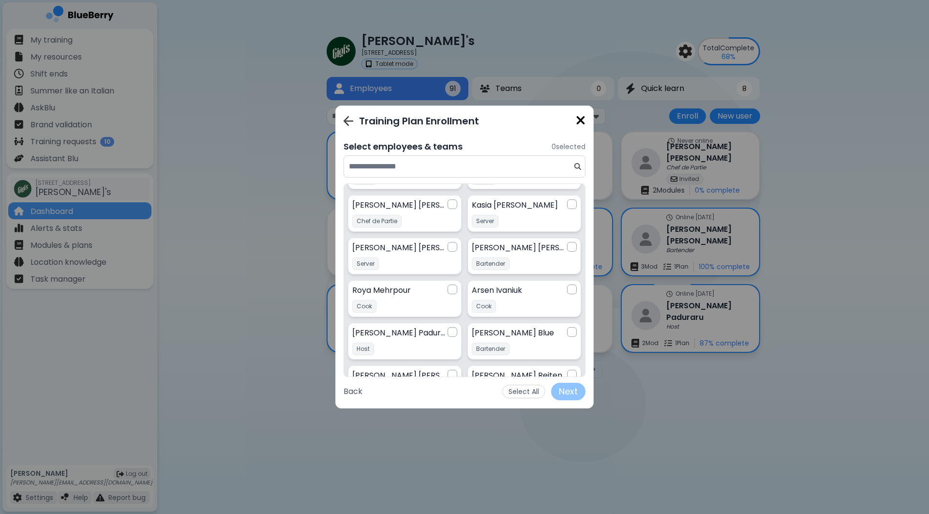
scroll to position [18, 0]
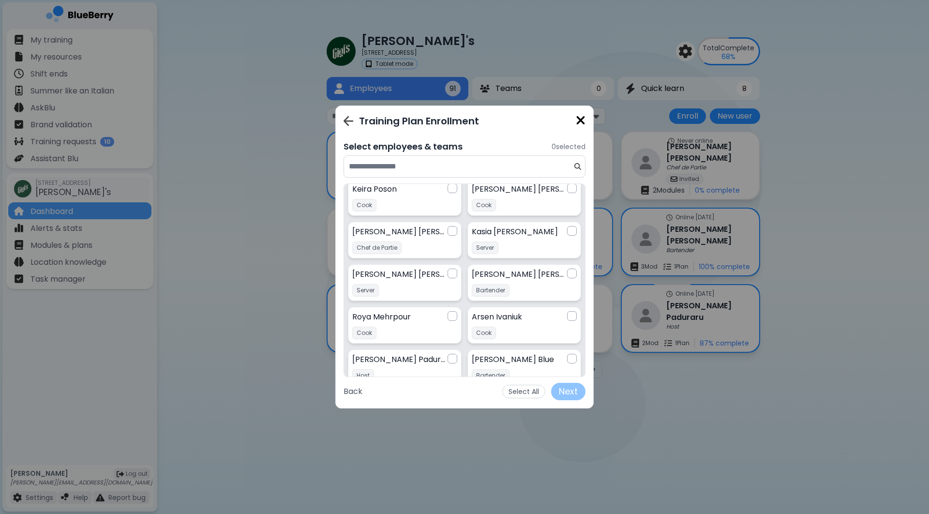
click at [415, 167] on input at bounding box center [460, 167] width 223 height 12
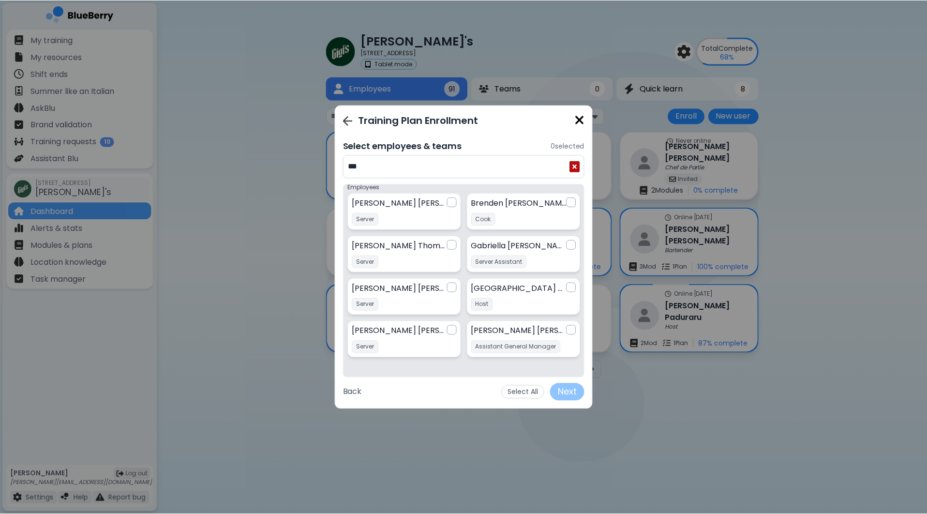
scroll to position [0, 0]
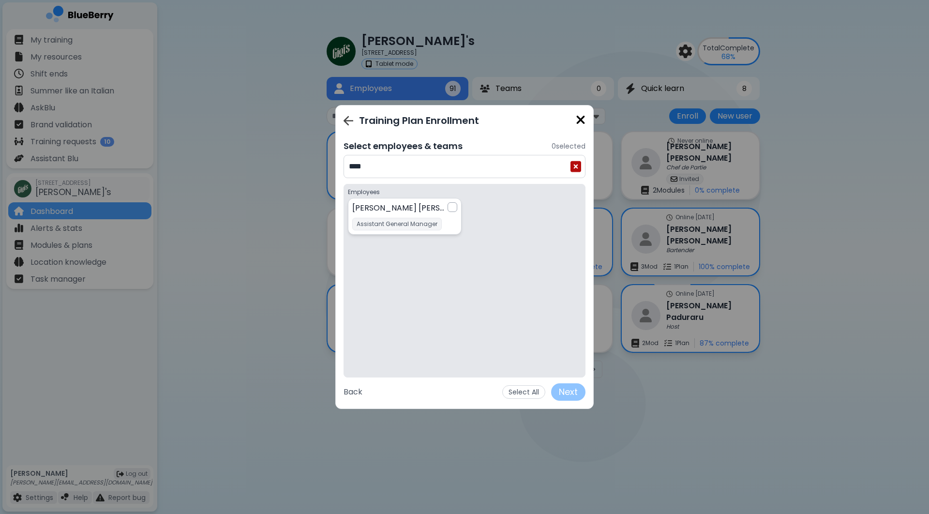
click at [455, 205] on div at bounding box center [452, 207] width 10 height 10
click at [434, 168] on input "****" at bounding box center [459, 167] width 220 height 12
type input "****"
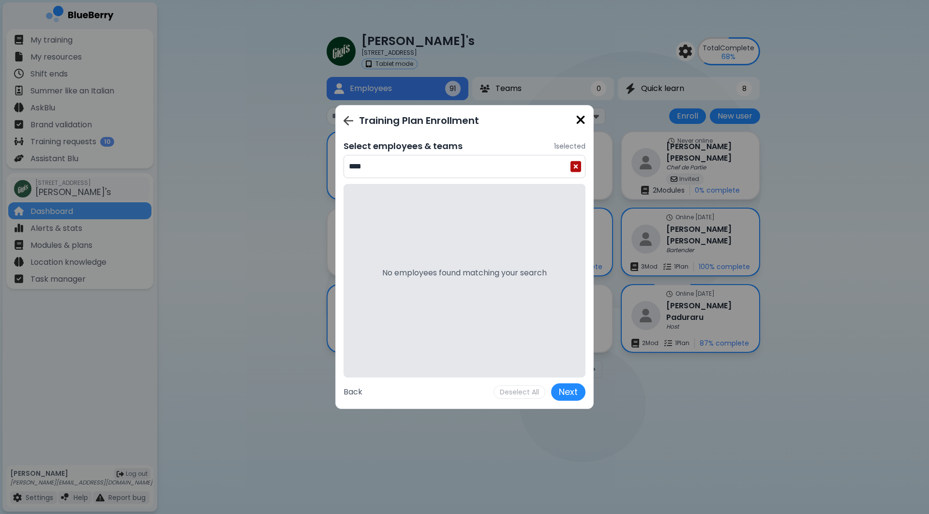
click at [446, 168] on input "****" at bounding box center [459, 167] width 220 height 12
drag, startPoint x: 446, startPoint y: 168, endPoint x: 576, endPoint y: 120, distance: 138.4
click at [576, 120] on img at bounding box center [581, 119] width 10 height 13
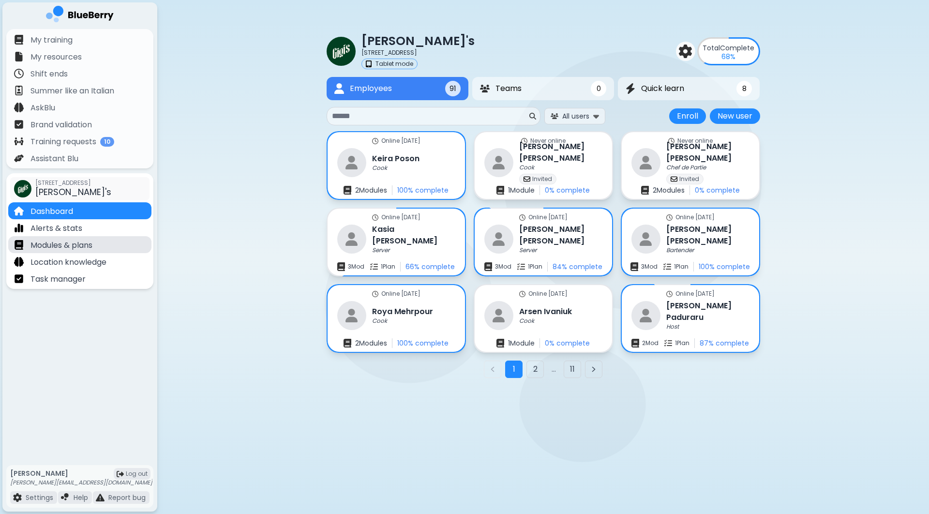
click at [99, 241] on div "Modules & plans" at bounding box center [79, 244] width 143 height 17
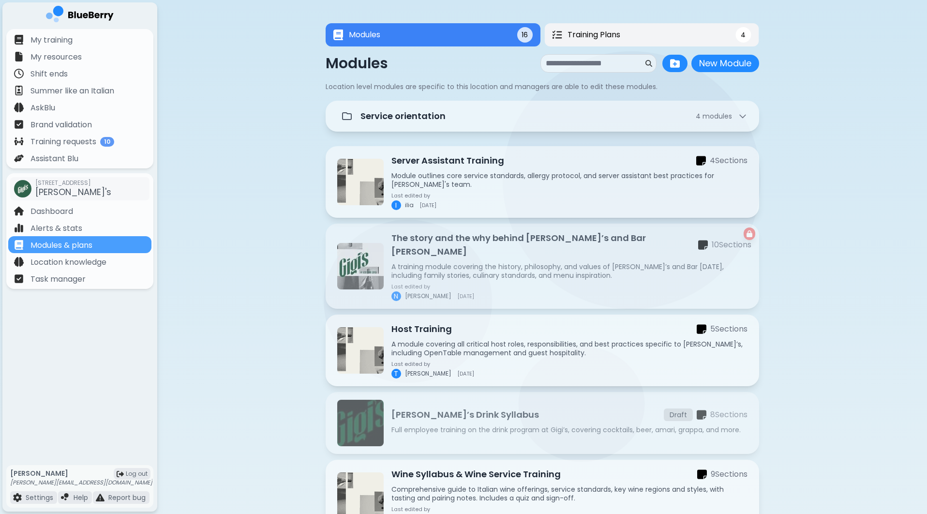
click at [680, 36] on button "Training Plans 4" at bounding box center [651, 34] width 214 height 23
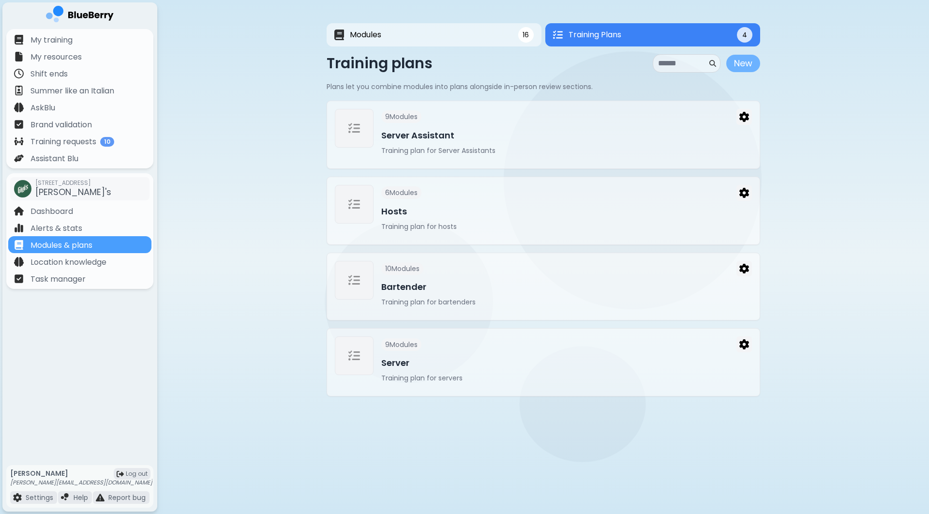
click at [749, 64] on button "New" at bounding box center [743, 63] width 34 height 17
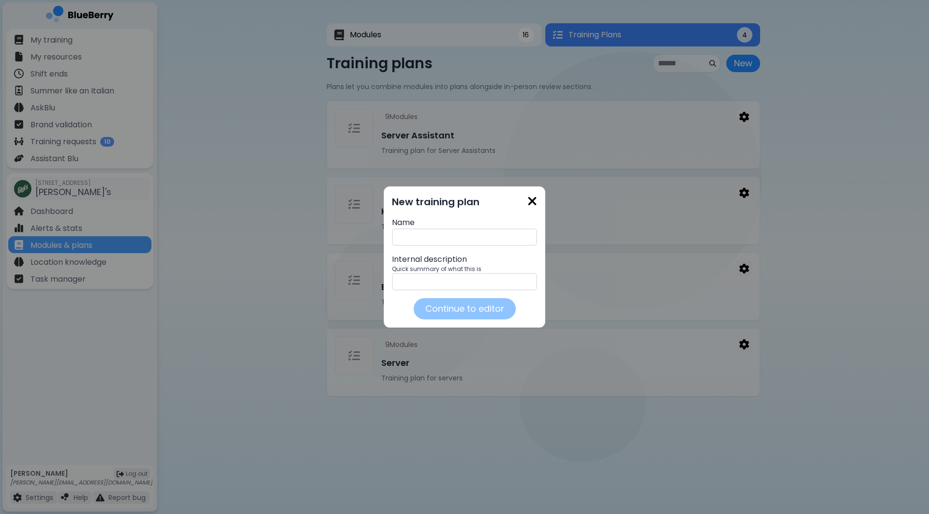
click at [435, 242] on input "text" at bounding box center [464, 236] width 145 height 17
type input "********"
click at [459, 308] on button "Continue to editor" at bounding box center [464, 309] width 103 height 22
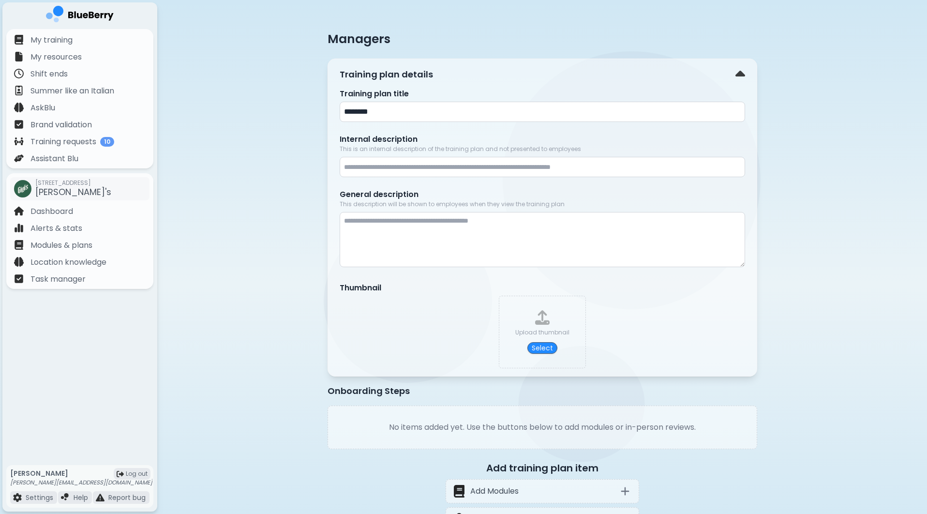
click at [452, 237] on textarea at bounding box center [542, 239] width 405 height 55
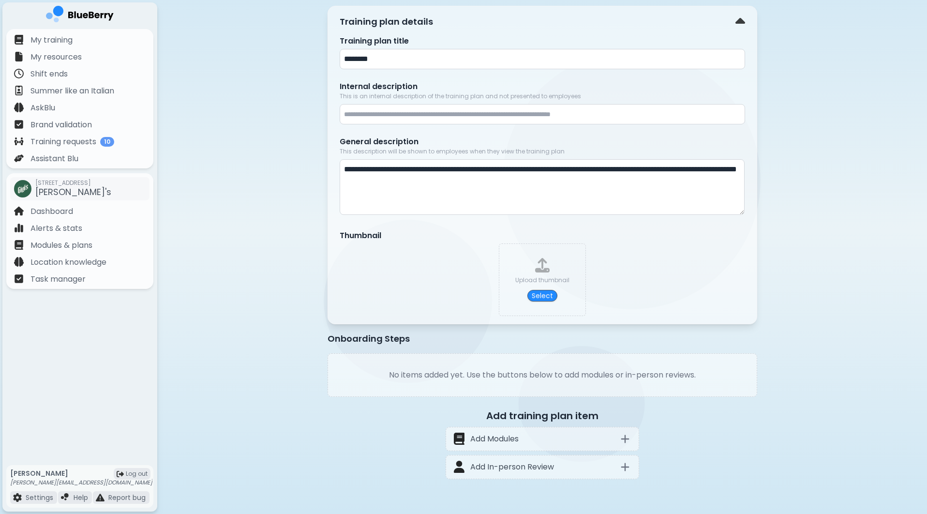
scroll to position [53, 0]
type textarea "**********"
click at [622, 437] on icon at bounding box center [625, 439] width 12 height 12
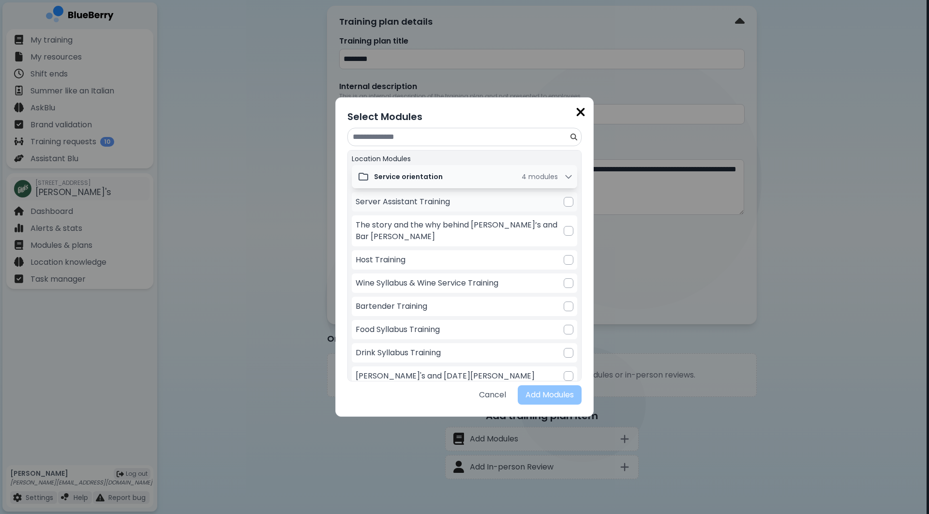
click at [564, 200] on div at bounding box center [569, 202] width 10 height 10
click at [564, 226] on div at bounding box center [569, 231] width 10 height 10
click at [564, 255] on div at bounding box center [569, 260] width 10 height 10
click at [563, 273] on div "Wine Syllabus & Wine Service Training" at bounding box center [464, 282] width 225 height 19
click at [564, 301] on div at bounding box center [569, 306] width 10 height 10
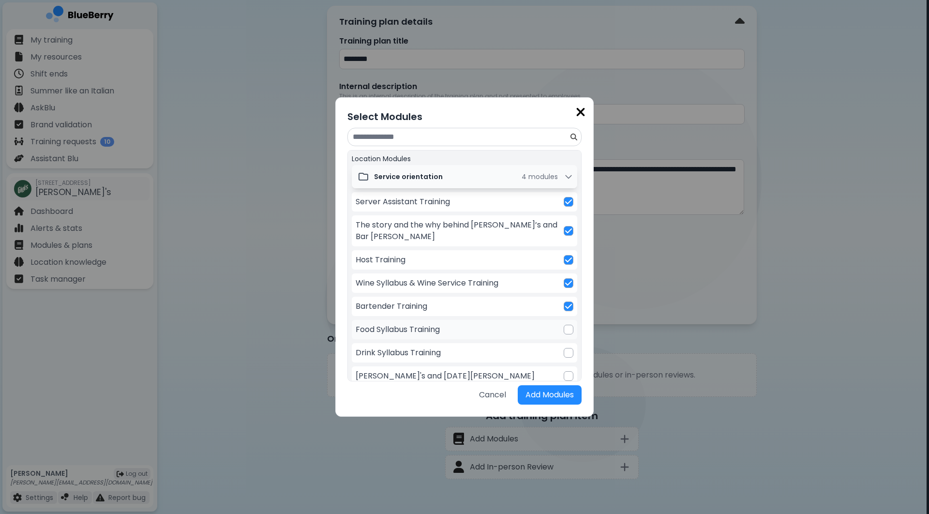
click at [564, 325] on div at bounding box center [569, 330] width 10 height 10
click at [564, 343] on div "Drink Syllabus Training" at bounding box center [464, 352] width 225 height 19
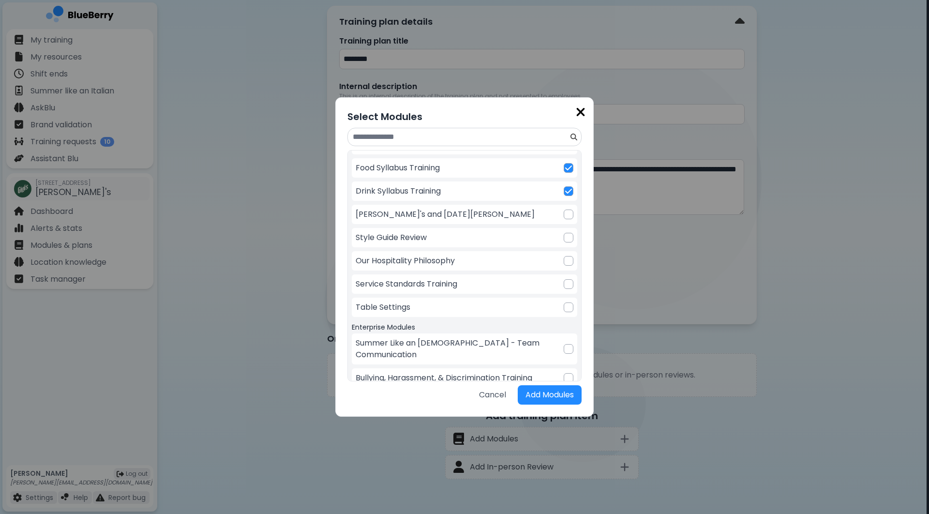
scroll to position [154, 0]
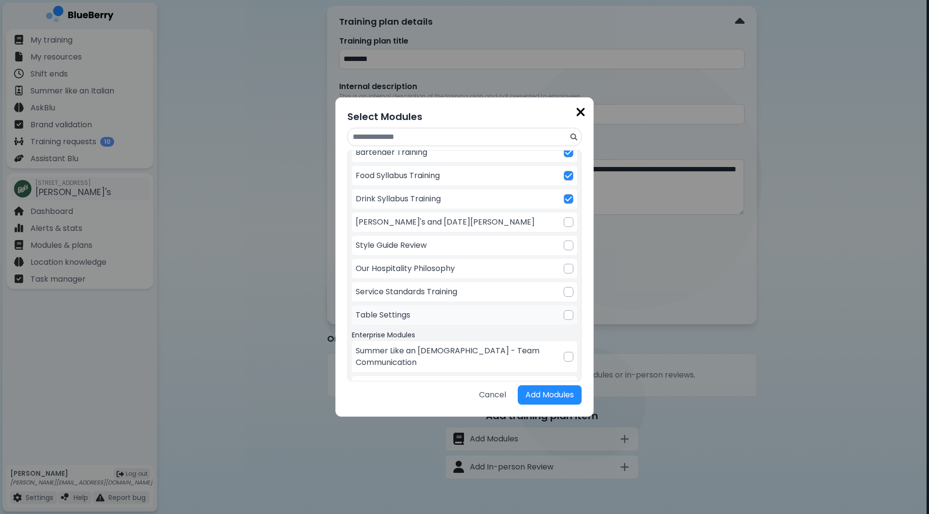
click at [567, 310] on div at bounding box center [569, 315] width 10 height 10
click at [567, 287] on div at bounding box center [569, 292] width 10 height 10
click at [566, 264] on div at bounding box center [569, 269] width 10 height 10
click at [566, 240] on div at bounding box center [569, 245] width 10 height 10
click at [566, 217] on div at bounding box center [569, 222] width 10 height 10
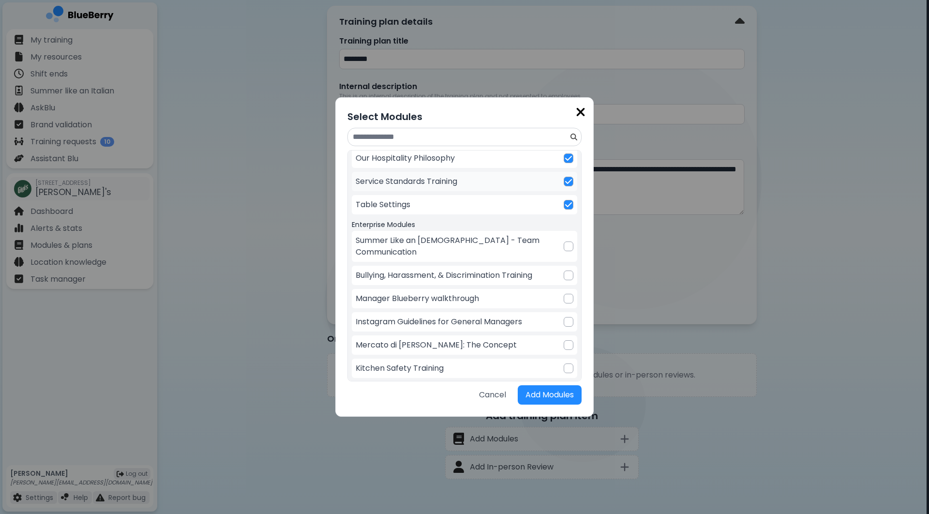
scroll to position [268, 0]
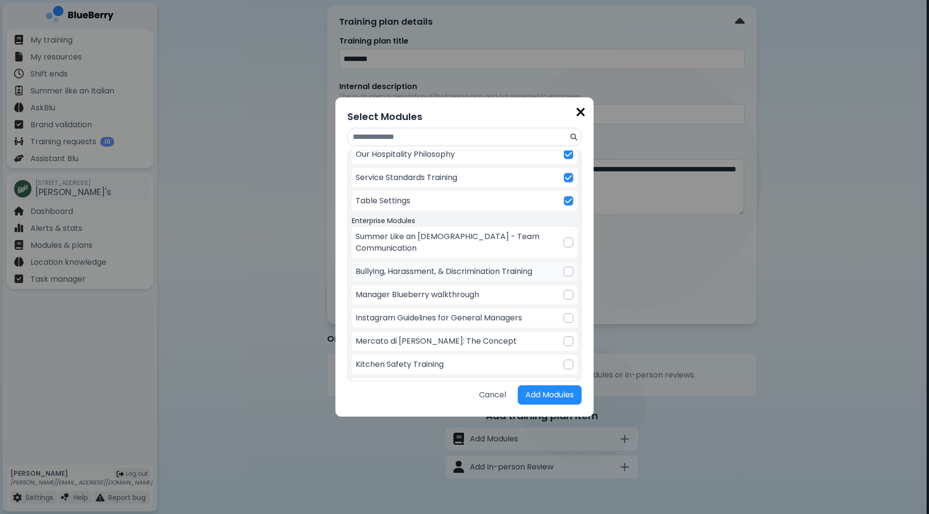
click at [564, 267] on div at bounding box center [569, 272] width 10 height 10
click at [565, 290] on div at bounding box center [569, 295] width 10 height 10
click at [565, 313] on div at bounding box center [569, 318] width 10 height 10
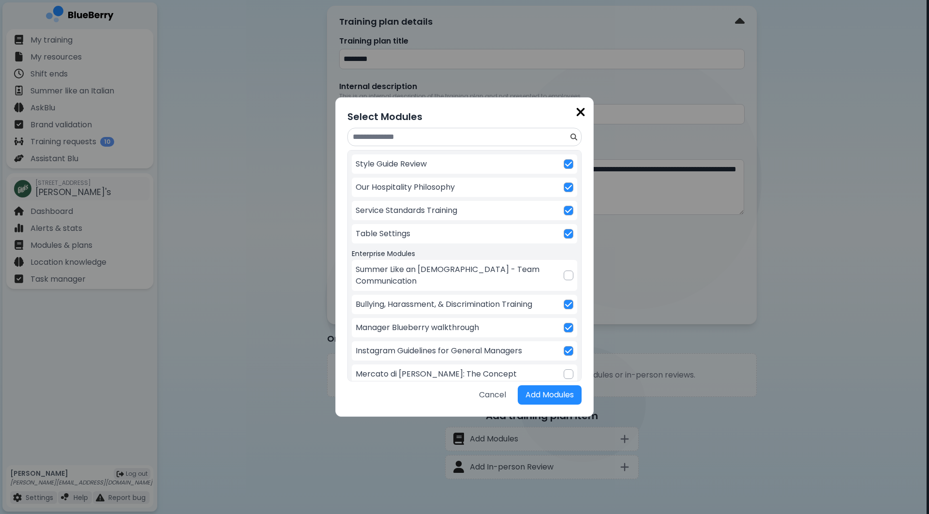
scroll to position [235, 0]
click at [565, 271] on div at bounding box center [569, 276] width 10 height 10
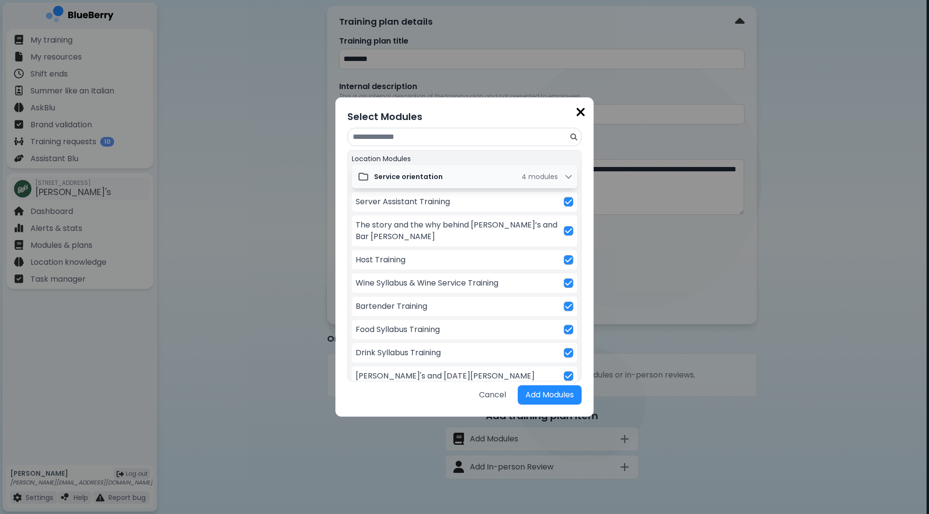
scroll to position [0, 0]
click at [556, 393] on button "Add Modules" at bounding box center [550, 394] width 64 height 19
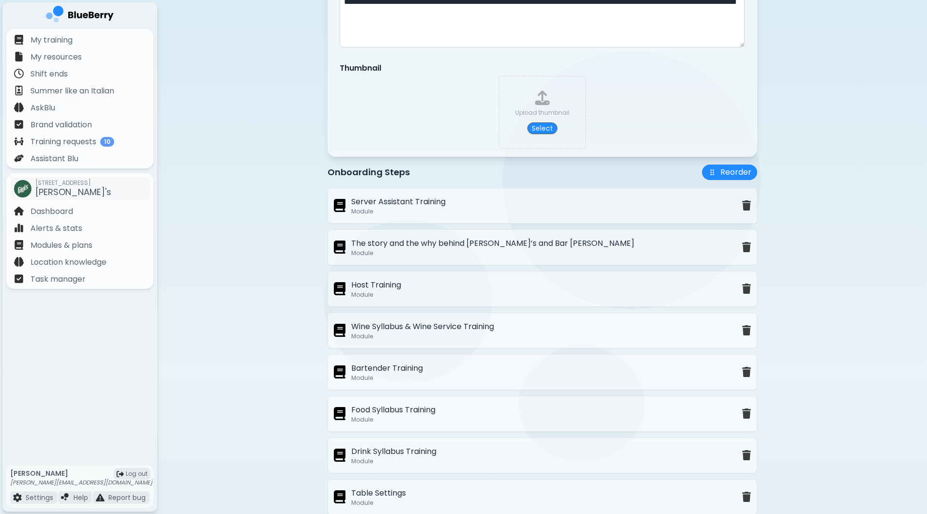
scroll to position [223, 0]
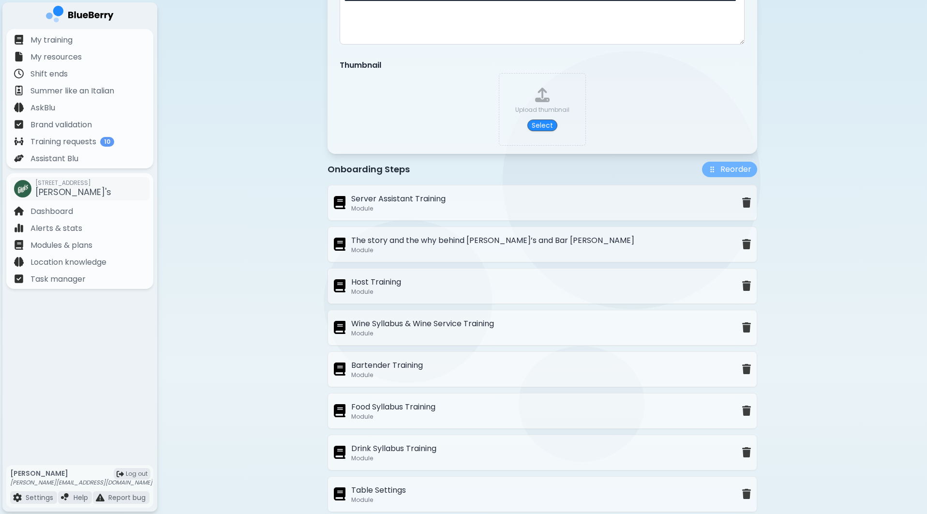
click at [730, 168] on button "Reorder" at bounding box center [729, 169] width 55 height 15
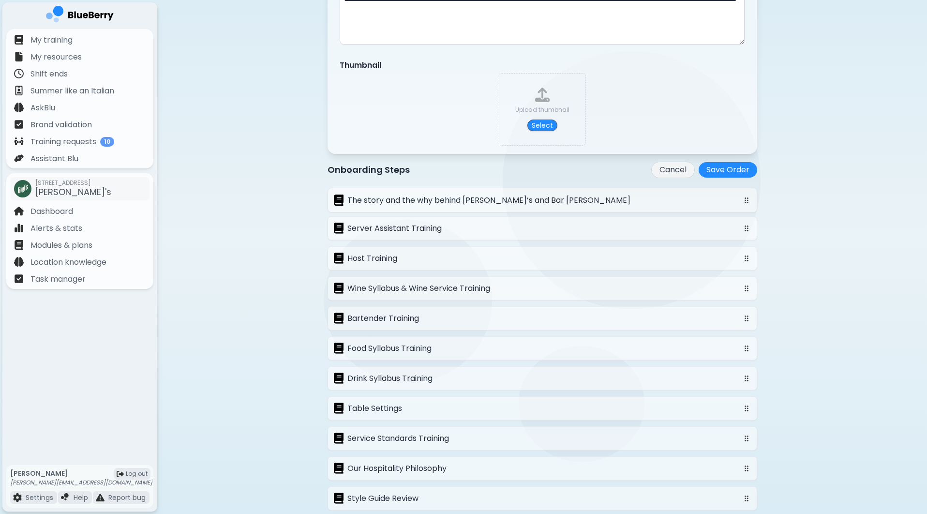
drag, startPoint x: 428, startPoint y: 221, endPoint x: 428, endPoint y: 189, distance: 31.9
click at [428, 189] on div "Server Assistant Training The story and the why behind [PERSON_NAME]’s and Bar …" at bounding box center [543, 423] width 430 height 475
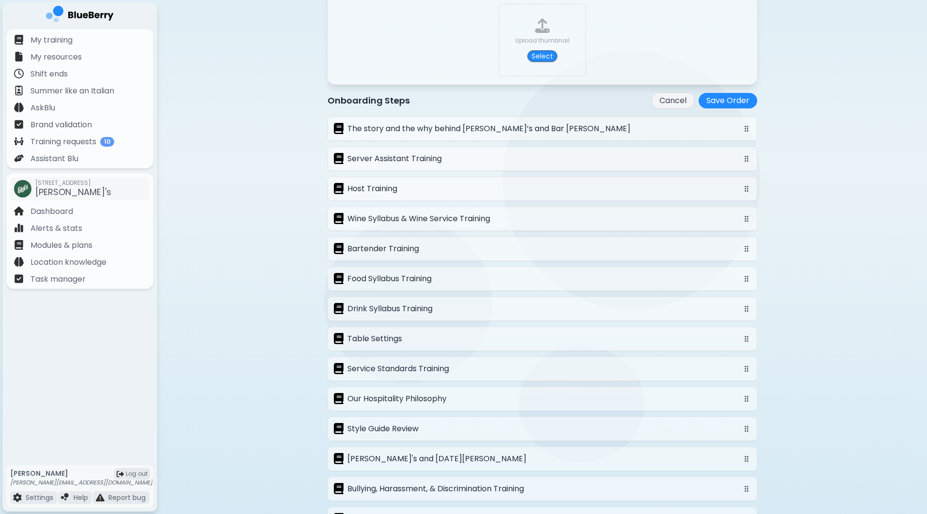
scroll to position [314, 0]
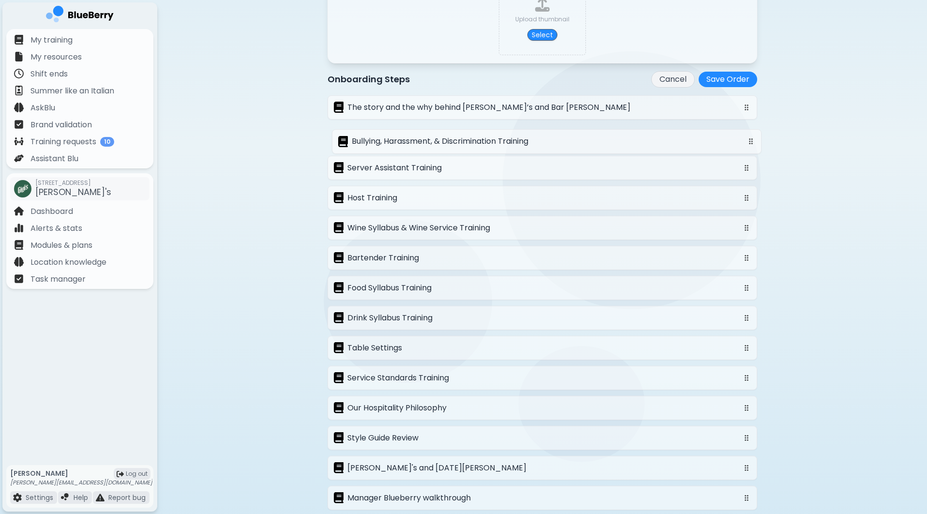
drag, startPoint x: 426, startPoint y: 473, endPoint x: 430, endPoint y: 131, distance: 342.5
click at [430, 131] on div "The story and the why behind [PERSON_NAME]’s and Bar [DATE] Server Assistant Tr…" at bounding box center [543, 332] width 430 height 475
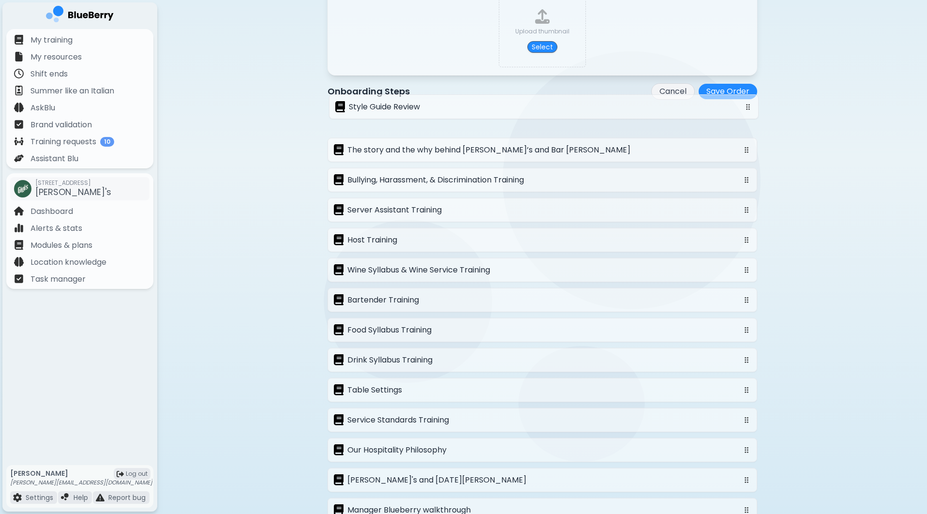
scroll to position [299, 0]
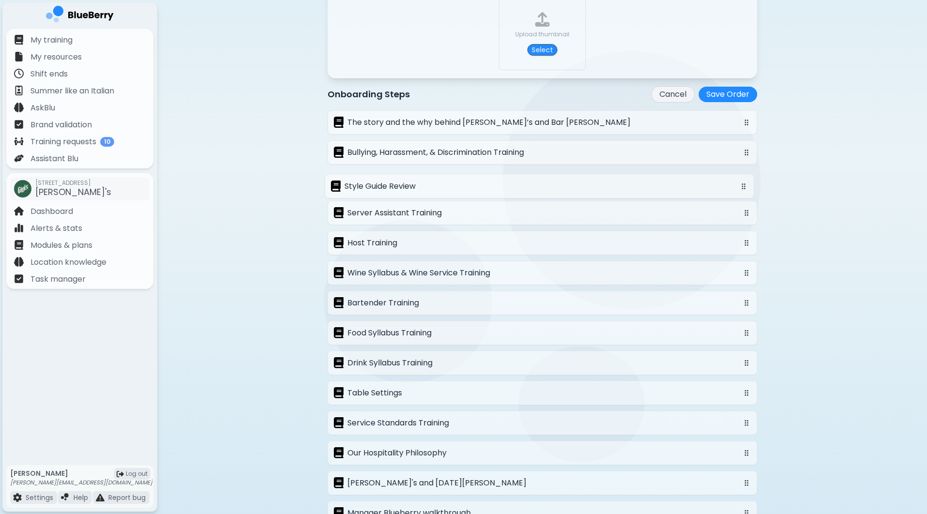
drag, startPoint x: 411, startPoint y: 438, endPoint x: 410, endPoint y: 173, distance: 265.1
click at [410, 173] on div "The story and the why behind [PERSON_NAME]’s and Bar [DATE][PERSON_NAME], Haras…" at bounding box center [543, 347] width 430 height 475
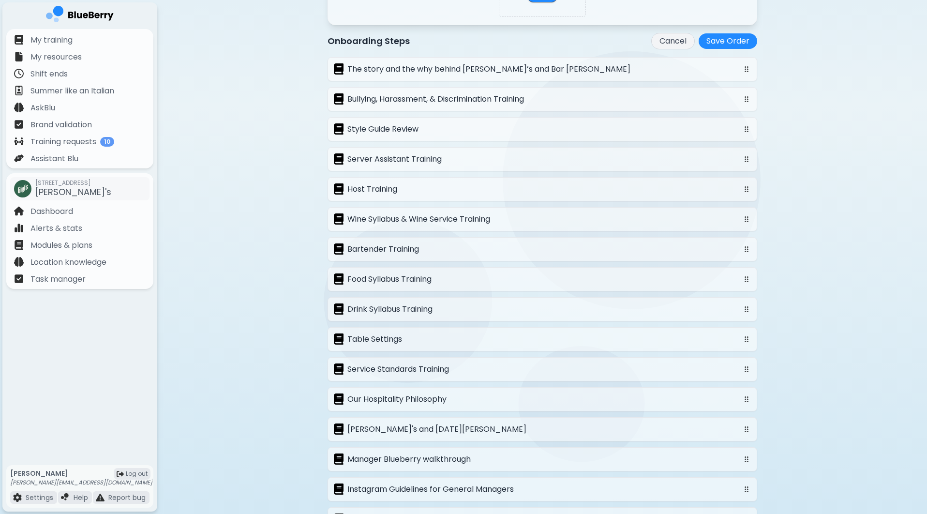
scroll to position [380, 0]
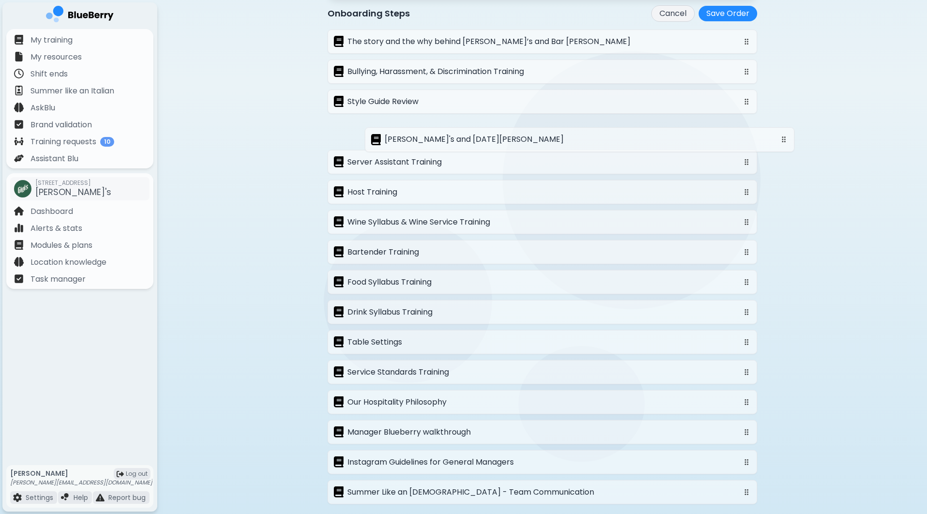
drag, startPoint x: 397, startPoint y: 410, endPoint x: 434, endPoint y: 138, distance: 273.9
click at [434, 138] on div "The story and the why behind [PERSON_NAME]’s and Bar [DATE][PERSON_NAME], Haras…" at bounding box center [543, 267] width 430 height 475
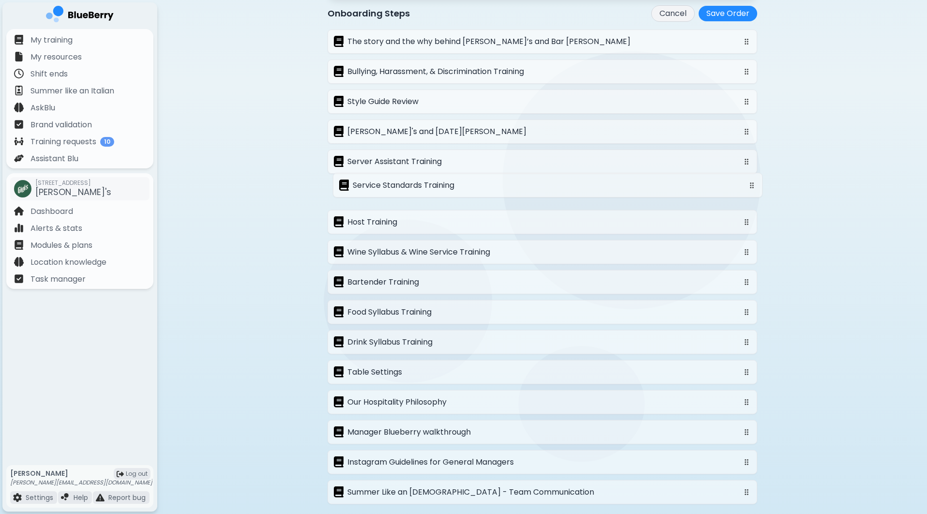
drag, startPoint x: 424, startPoint y: 378, endPoint x: 430, endPoint y: 181, distance: 197.0
click at [430, 181] on div "The story and the why behind [PERSON_NAME]’s and Bar [DATE][PERSON_NAME], Haras…" at bounding box center [543, 267] width 430 height 475
drag, startPoint x: 427, startPoint y: 194, endPoint x: 427, endPoint y: 159, distance: 34.8
click at [427, 159] on div "The story and the why behind [PERSON_NAME]’s and Bar [DATE][PERSON_NAME], Haras…" at bounding box center [543, 267] width 430 height 475
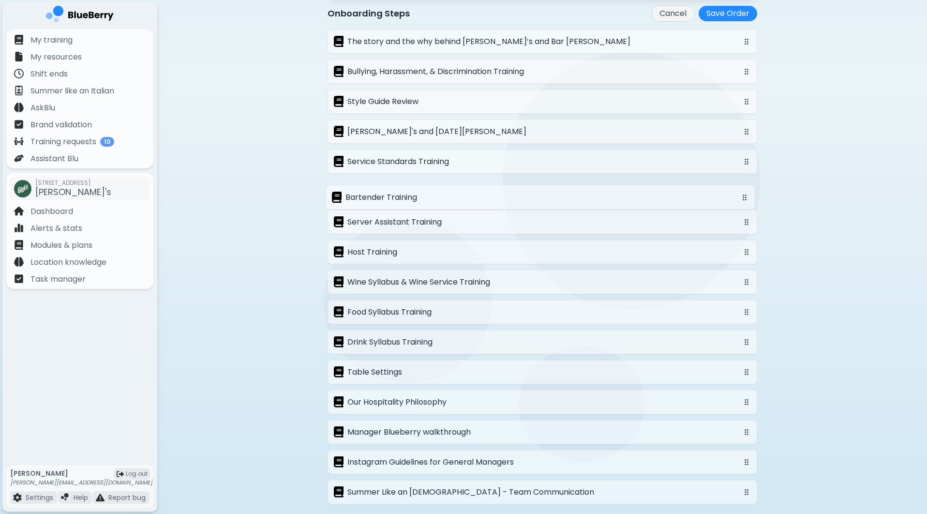
drag, startPoint x: 427, startPoint y: 289, endPoint x: 424, endPoint y: 196, distance: 92.9
click at [424, 196] on div "The story and the why behind [PERSON_NAME]’s and Bar [DATE][PERSON_NAME], Haras…" at bounding box center [543, 267] width 430 height 475
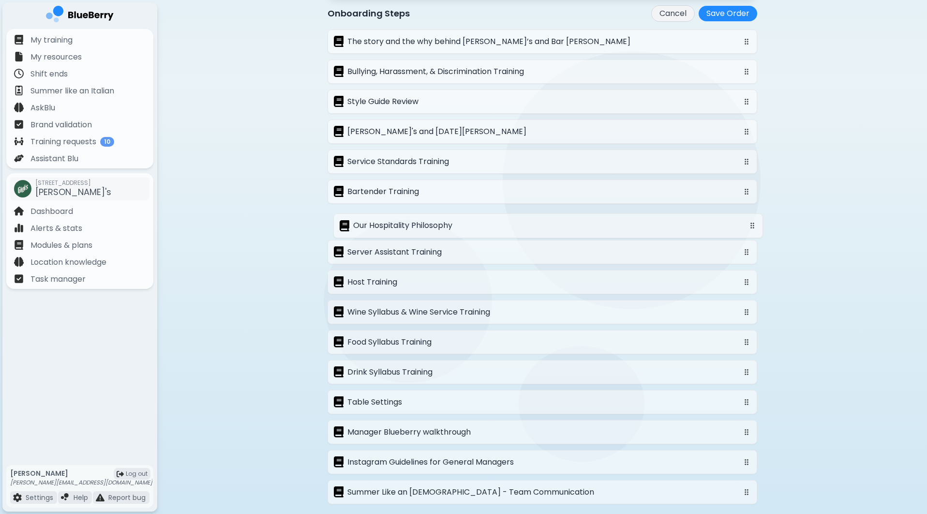
drag, startPoint x: 417, startPoint y: 402, endPoint x: 423, endPoint y: 216, distance: 185.9
click at [423, 216] on div "The story and the why behind [PERSON_NAME]’s and Bar [DATE][PERSON_NAME], Haras…" at bounding box center [543, 267] width 430 height 475
drag, startPoint x: 396, startPoint y: 343, endPoint x: 397, endPoint y: 243, distance: 100.1
click at [397, 243] on div "The story and the why behind [PERSON_NAME]’s and Bar [DATE][PERSON_NAME], Haras…" at bounding box center [543, 267] width 430 height 475
drag, startPoint x: 388, startPoint y: 374, endPoint x: 387, endPoint y: 278, distance: 96.3
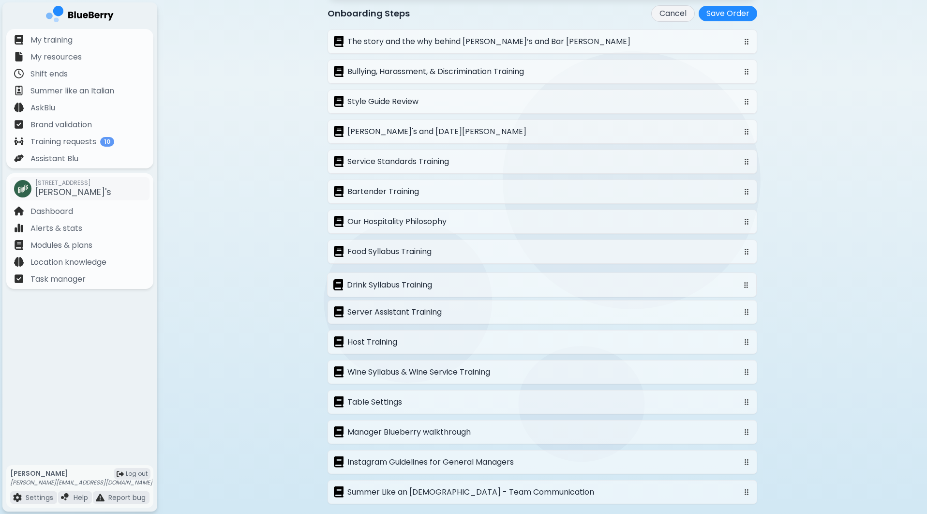
click at [387, 278] on div "The story and the why behind [PERSON_NAME]’s and Bar [DATE][PERSON_NAME], Haras…" at bounding box center [543, 267] width 430 height 475
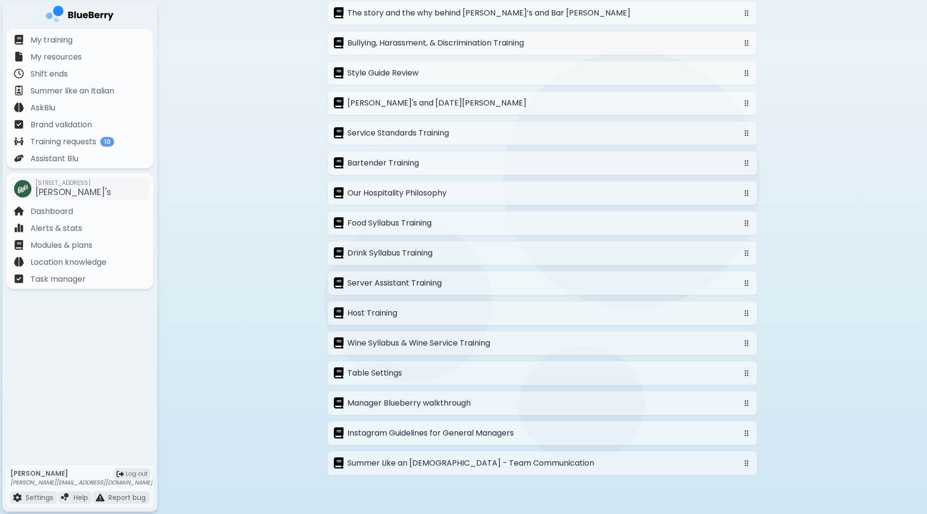
scroll to position [414, 0]
drag, startPoint x: 430, startPoint y: 343, endPoint x: 429, endPoint y: 277, distance: 66.3
click at [429, 277] on div "The story and the why behind [PERSON_NAME]’s and Bar [DATE][PERSON_NAME], Haras…" at bounding box center [543, 238] width 430 height 475
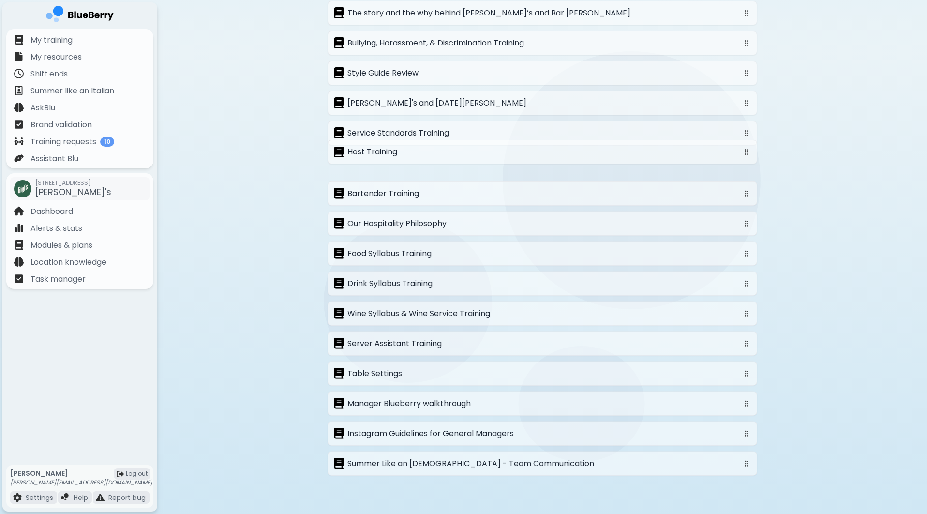
drag, startPoint x: 402, startPoint y: 345, endPoint x: 401, endPoint y: 146, distance: 199.3
click at [401, 146] on div "The story and the why behind [PERSON_NAME]’s and Bar [DATE][PERSON_NAME], Haras…" at bounding box center [543, 238] width 430 height 475
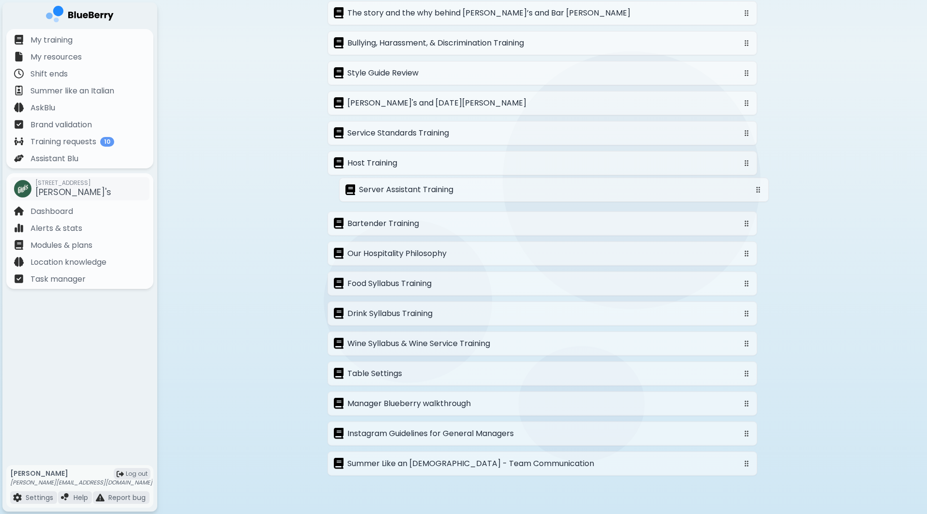
drag, startPoint x: 395, startPoint y: 345, endPoint x: 405, endPoint y: 189, distance: 156.6
click at [405, 189] on div "The story and the why behind [PERSON_NAME]’s and Bar [DATE][PERSON_NAME], Haras…" at bounding box center [543, 238] width 430 height 475
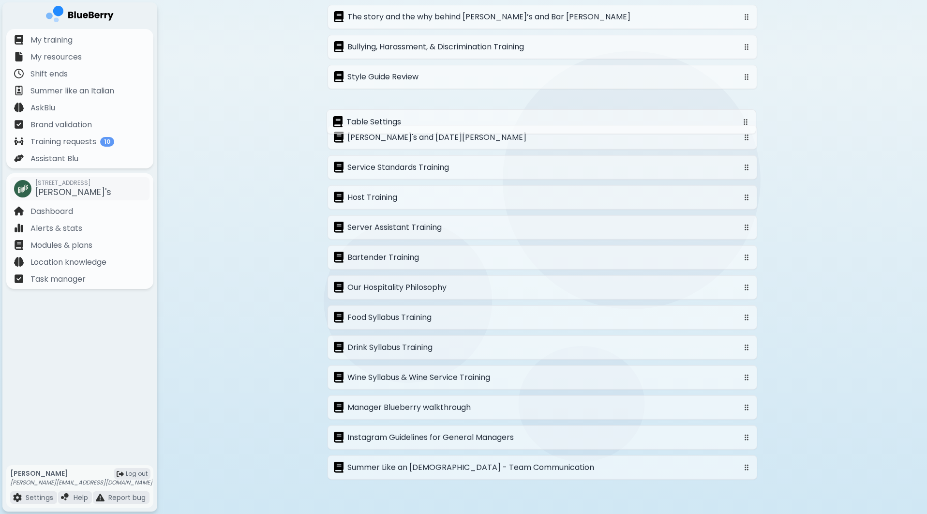
drag, startPoint x: 419, startPoint y: 372, endPoint x: 418, endPoint y: 118, distance: 254.5
click at [418, 118] on div "The story and the why behind [PERSON_NAME]’s and Bar [DATE][PERSON_NAME], Haras…" at bounding box center [543, 242] width 430 height 475
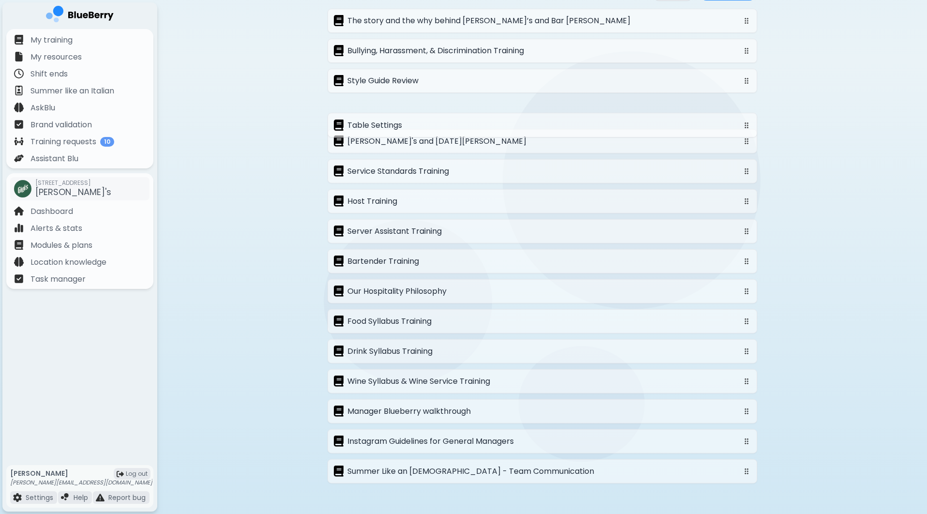
scroll to position [394, 0]
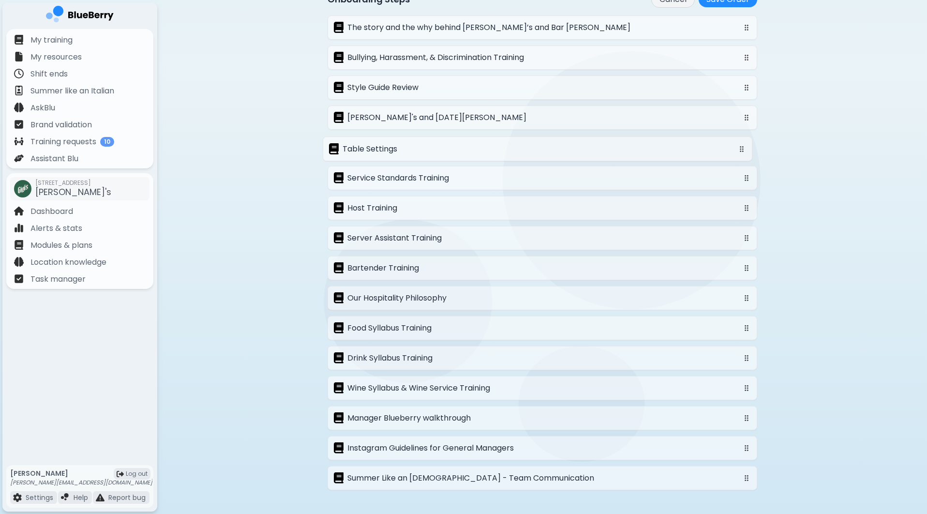
drag, startPoint x: 409, startPoint y: 107, endPoint x: 404, endPoint y: 147, distance: 40.0
click at [404, 147] on div "The story and the why behind [PERSON_NAME]’s and Bar [DATE][PERSON_NAME], Haras…" at bounding box center [543, 252] width 430 height 475
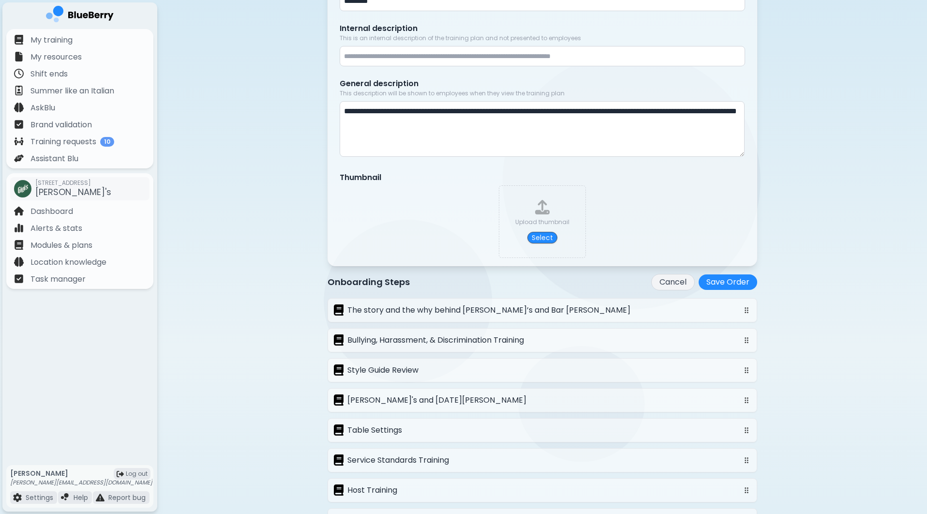
scroll to position [60, 0]
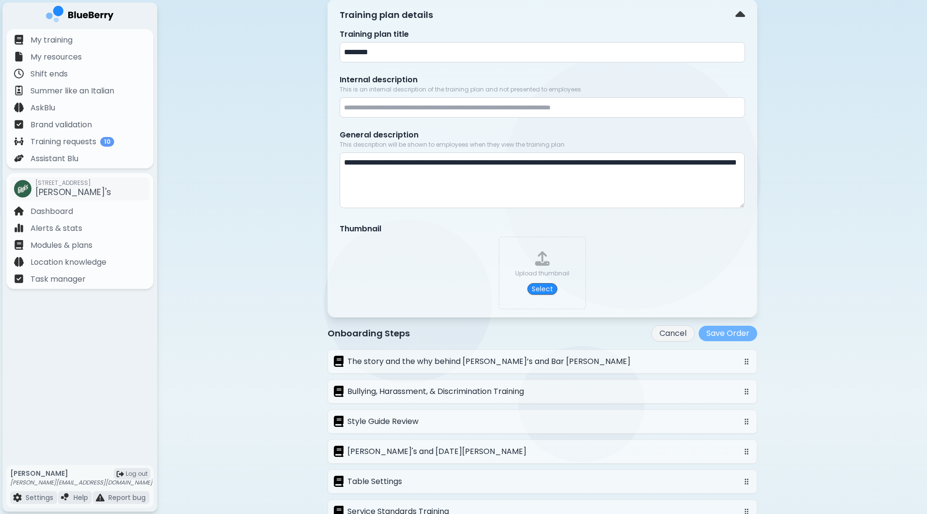
click at [738, 330] on button "Save Order" at bounding box center [728, 333] width 59 height 15
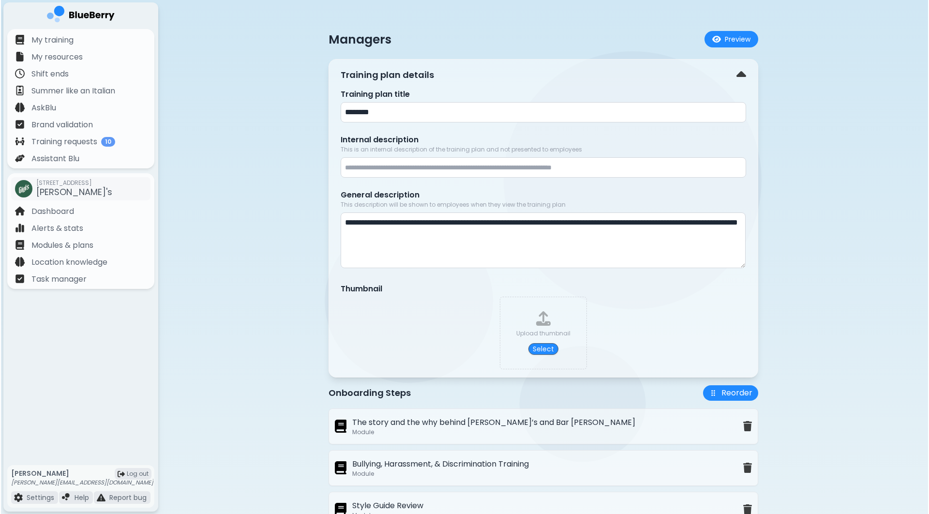
scroll to position [0, 0]
click at [64, 212] on p "Dashboard" at bounding box center [51, 212] width 43 height 12
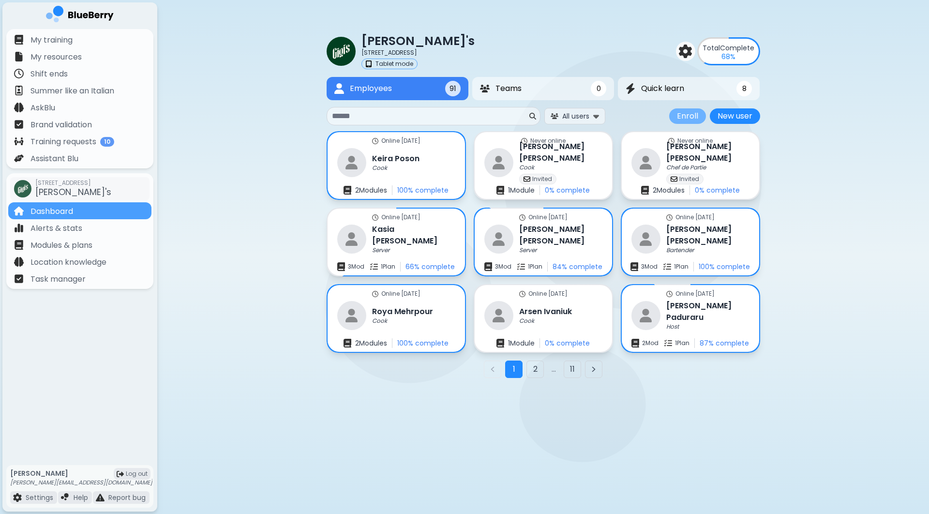
click at [685, 117] on button "Enroll" at bounding box center [687, 115] width 37 height 15
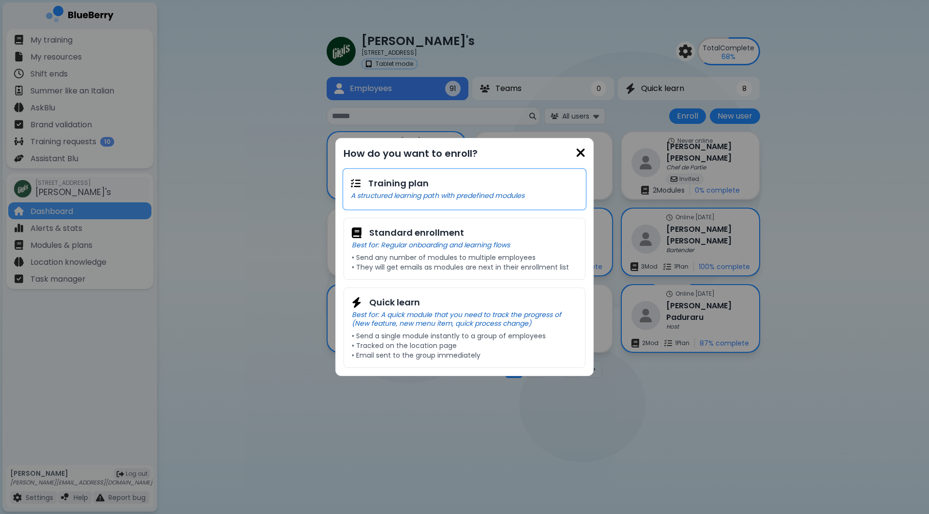
click at [457, 196] on p "A structured learning path with predefined modules" at bounding box center [464, 195] width 227 height 9
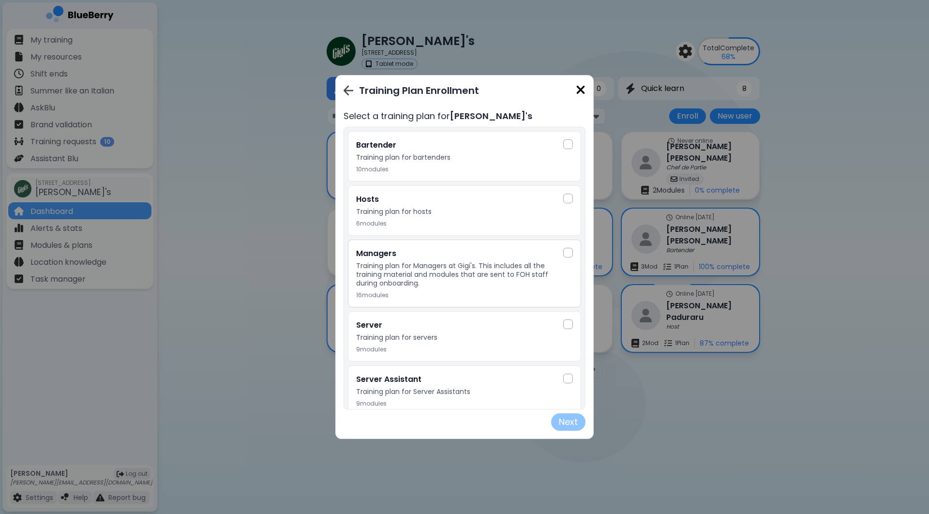
click at [466, 272] on p "Training plan for Managers at Gigi's. This includes all the training material a…" at bounding box center [459, 274] width 207 height 26
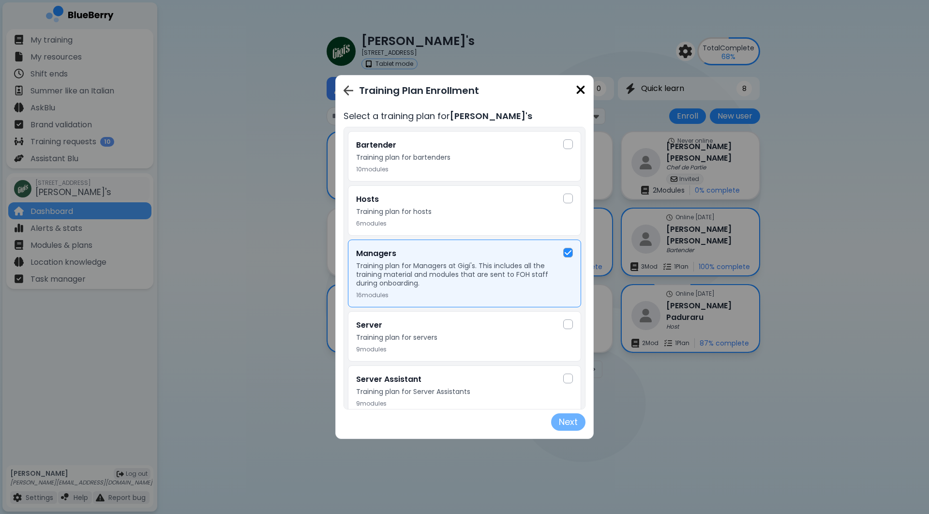
click at [571, 420] on button "Next" at bounding box center [568, 421] width 34 height 17
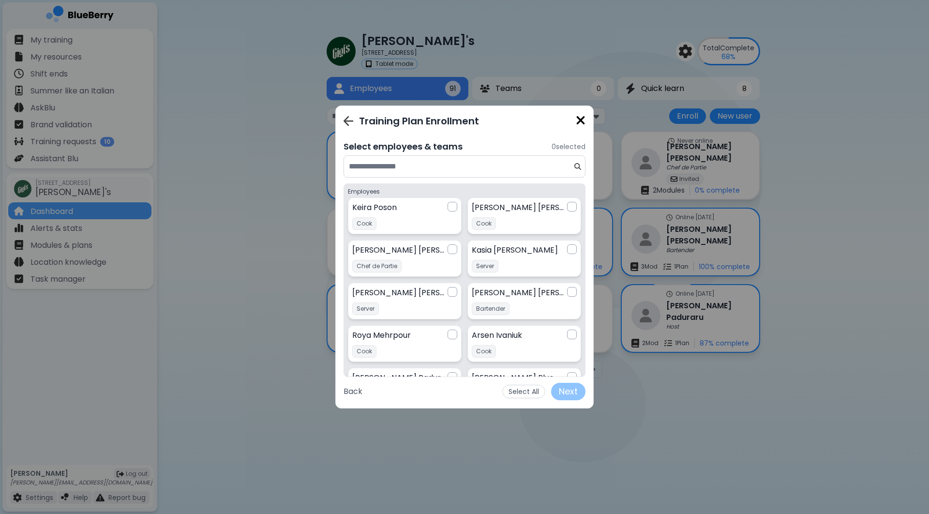
click at [453, 171] on input at bounding box center [460, 167] width 223 height 12
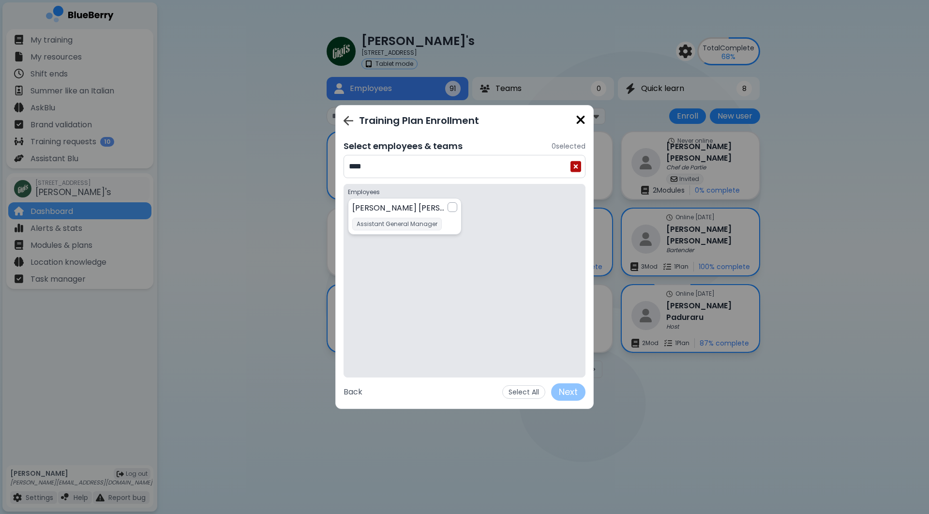
click at [454, 205] on div at bounding box center [452, 207] width 10 height 10
click at [441, 163] on input "****" at bounding box center [459, 167] width 220 height 12
click at [443, 178] on div "Select employees & teams 1 selected **** No employees found matching your searc…" at bounding box center [464, 269] width 242 height 261
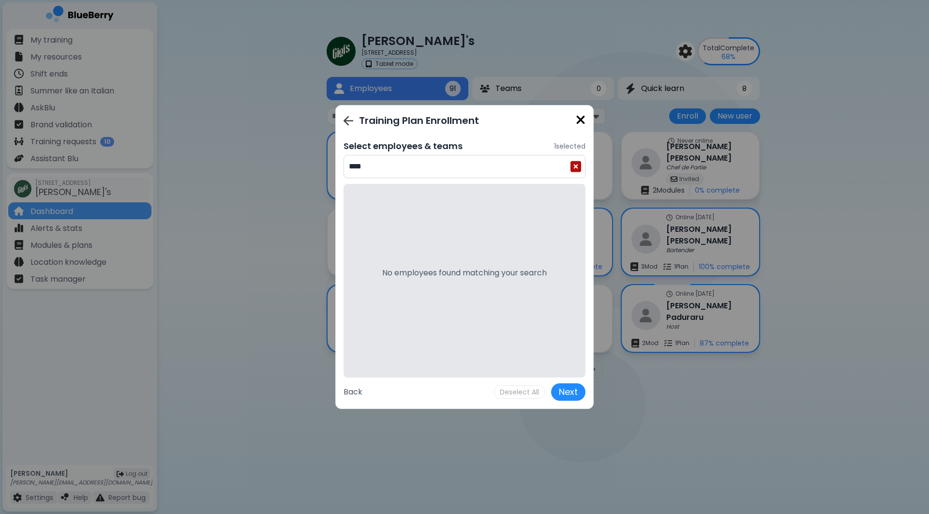
click at [444, 163] on input "****" at bounding box center [459, 167] width 220 height 12
type input "******"
drag, startPoint x: 479, startPoint y: 190, endPoint x: 454, endPoint y: 204, distance: 29.0
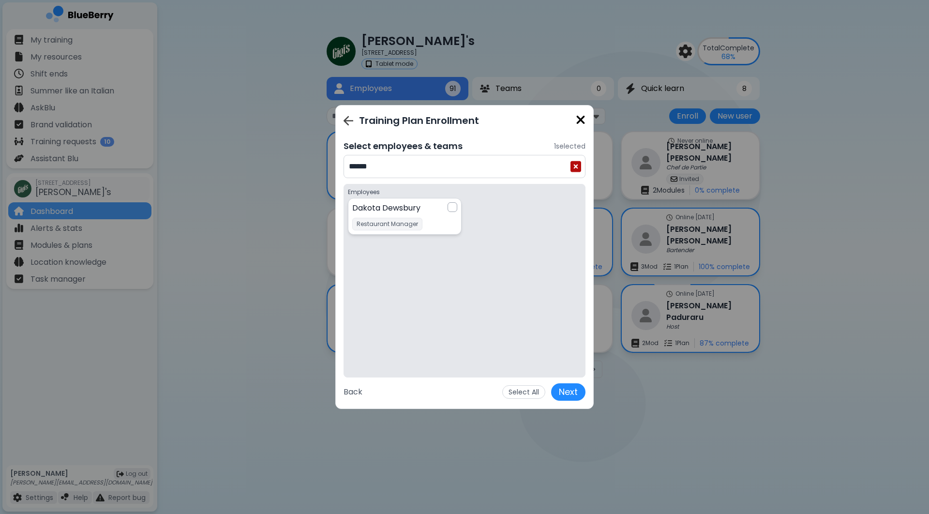
click at [454, 204] on div at bounding box center [452, 207] width 10 height 10
click at [566, 389] on button "Next" at bounding box center [568, 391] width 34 height 17
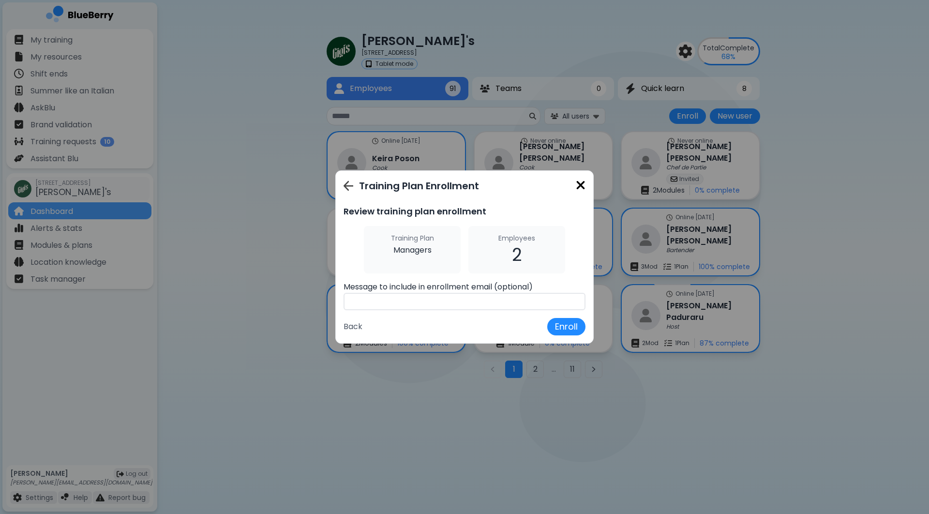
click at [525, 297] on input "text" at bounding box center [464, 301] width 242 height 17
type input "**********"
click at [561, 328] on button "Enroll" at bounding box center [566, 326] width 38 height 17
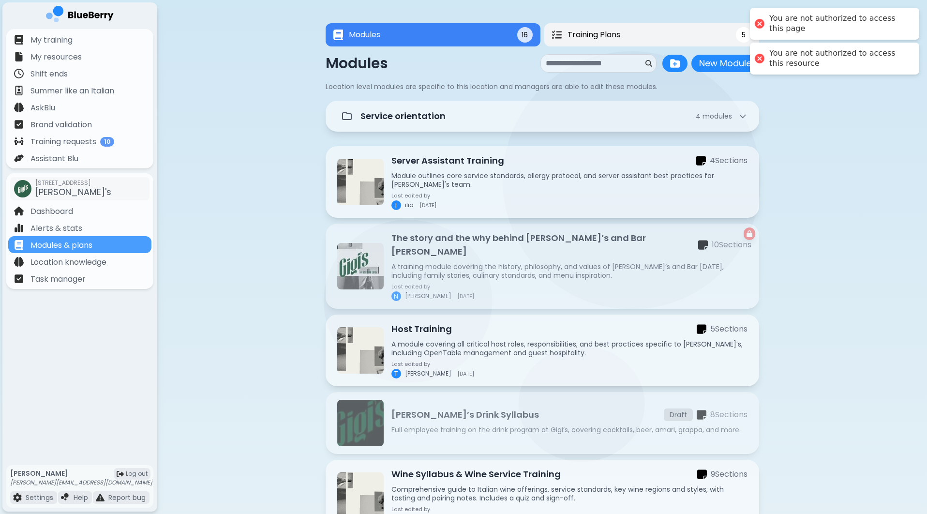
click at [611, 28] on button "Training Plans 5" at bounding box center [651, 34] width 215 height 23
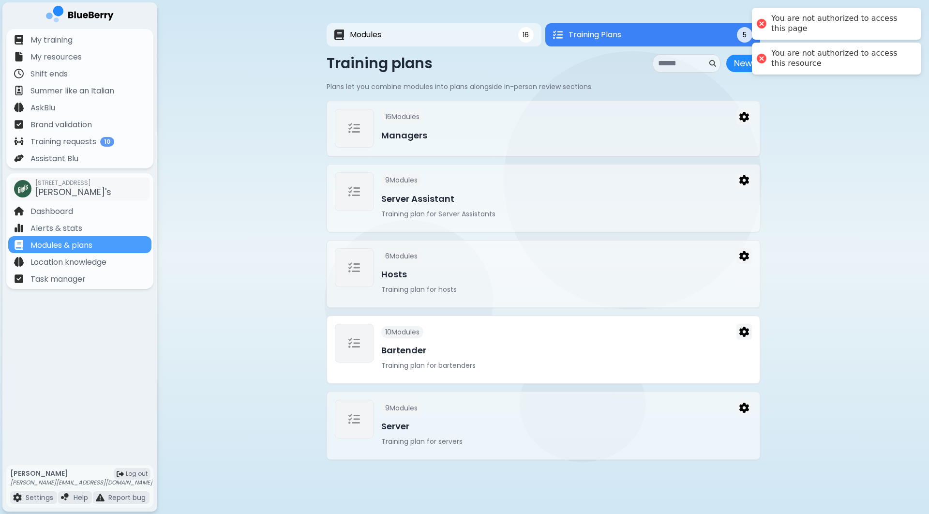
click at [542, 351] on h3 "Bartender" at bounding box center [566, 350] width 371 height 14
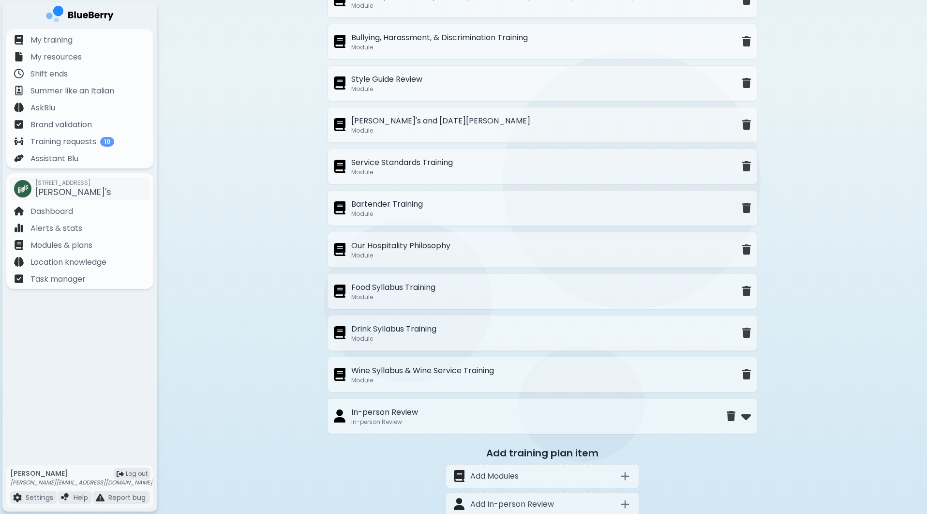
scroll to position [429, 0]
